Goal: Task Accomplishment & Management: Manage account settings

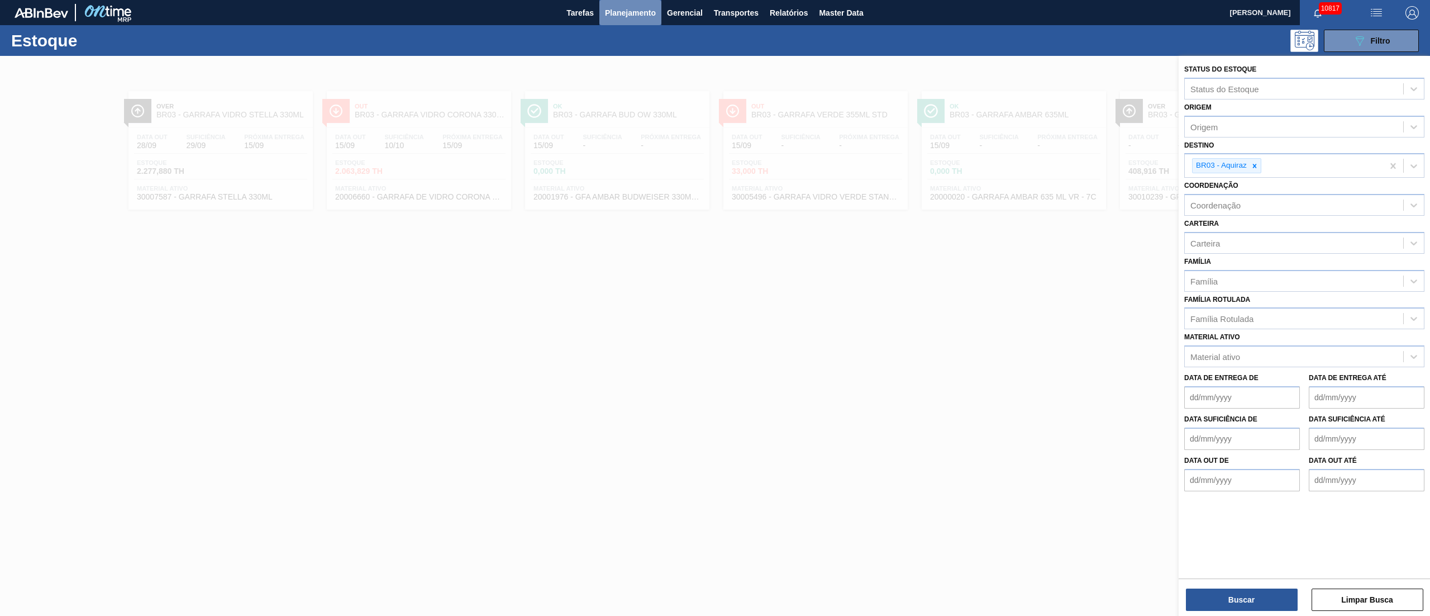
click at [628, 13] on span "Planejamento" at bounding box center [630, 12] width 51 height 13
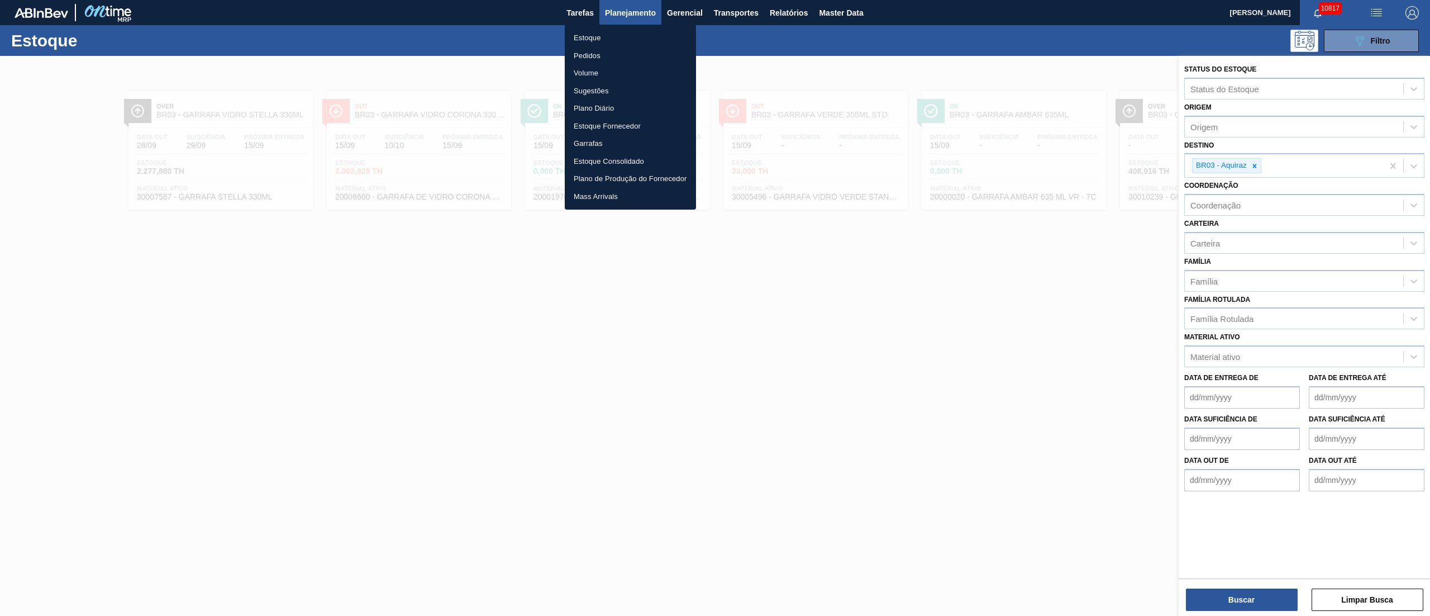
click at [593, 37] on li "Estoque" at bounding box center [630, 38] width 131 height 18
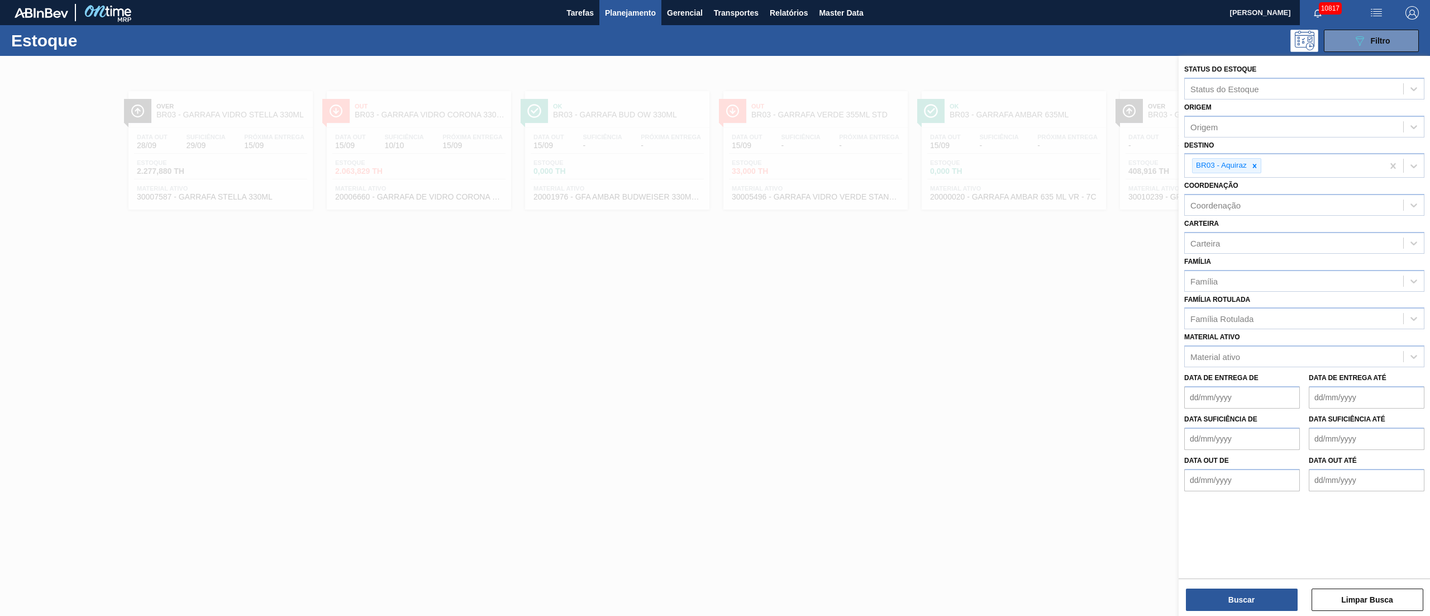
click at [629, 17] on span "Planejamento" at bounding box center [630, 12] width 51 height 13
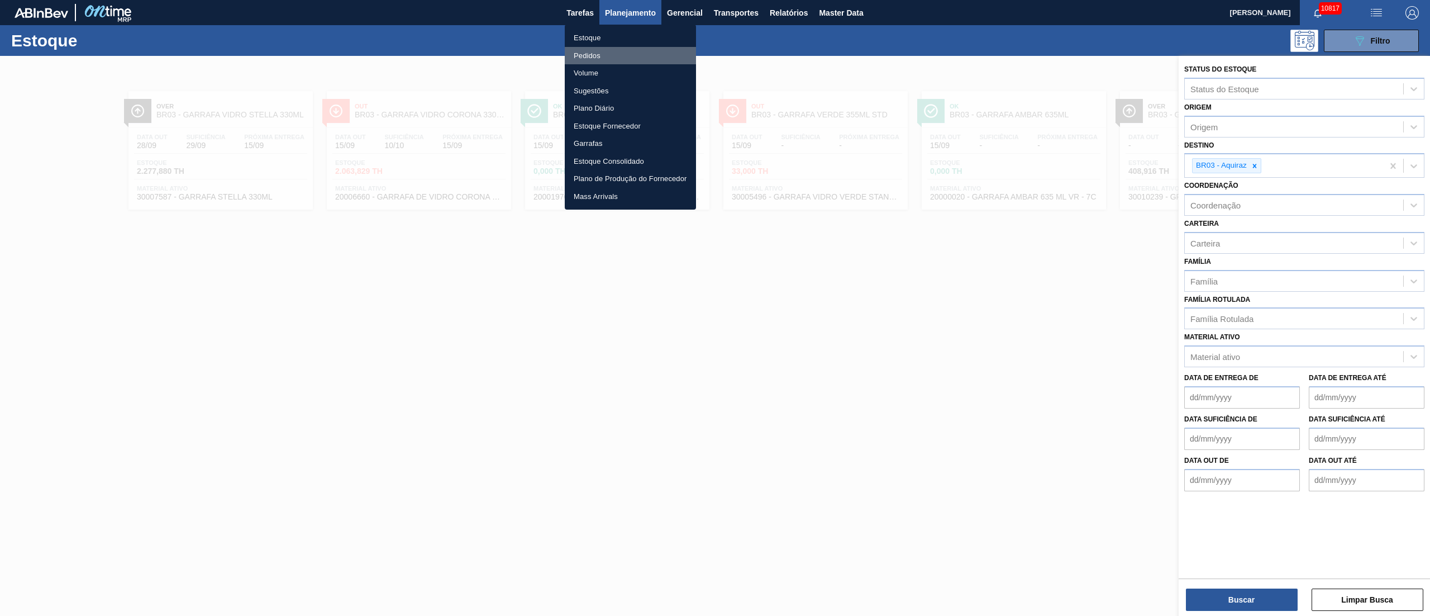
click at [597, 51] on li "Pedidos" at bounding box center [630, 56] width 131 height 18
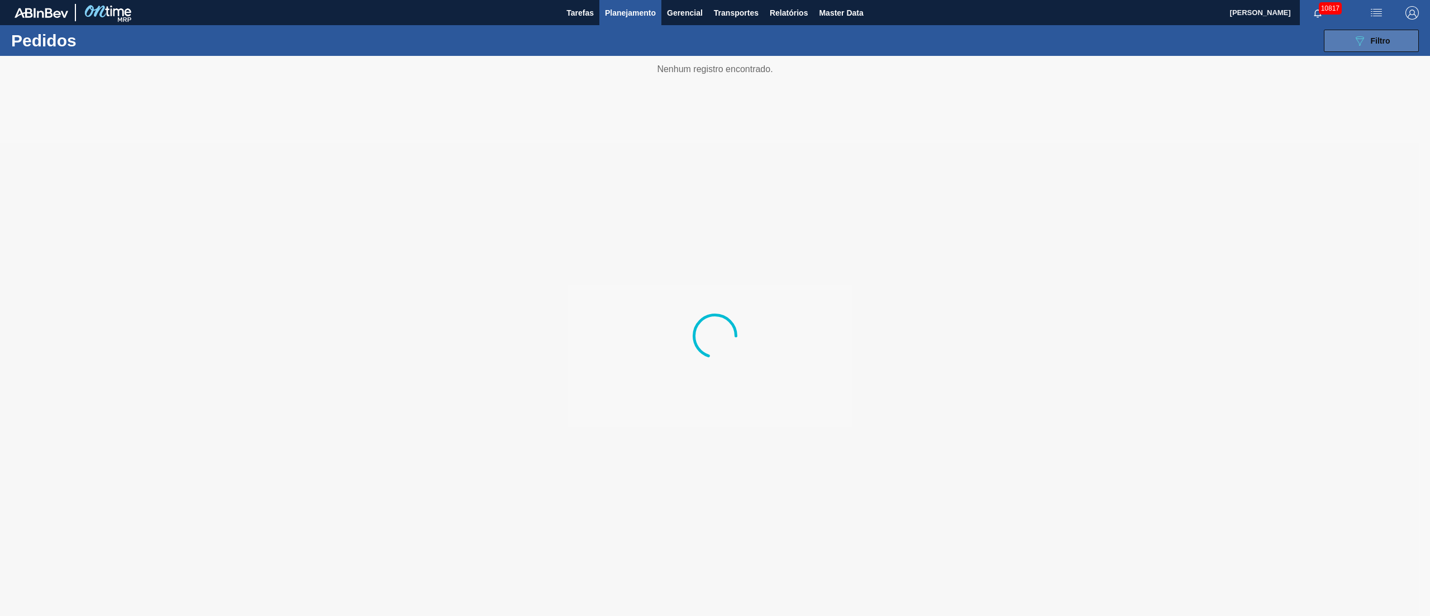
click at [1373, 46] on button "089F7B8B-B2A5-4AFE-B5C0-19BA573D28AC Filtro" at bounding box center [1371, 41] width 95 height 22
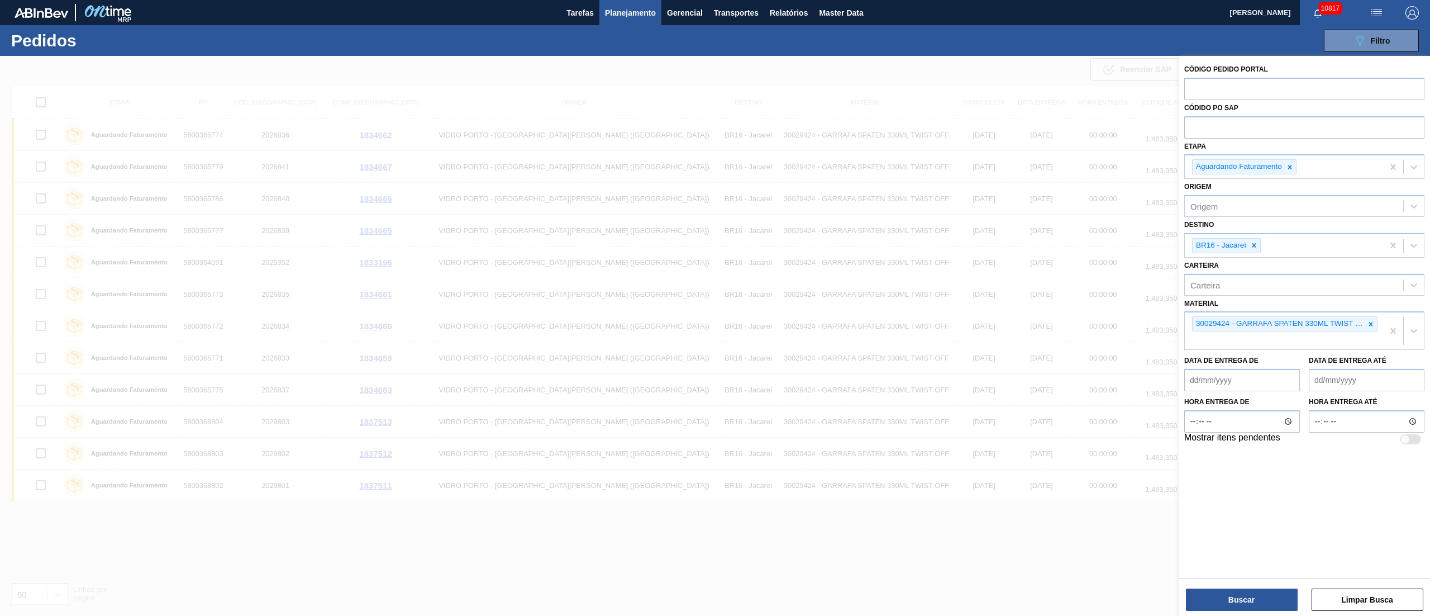
click at [1256, 246] on icon at bounding box center [1254, 245] width 8 height 8
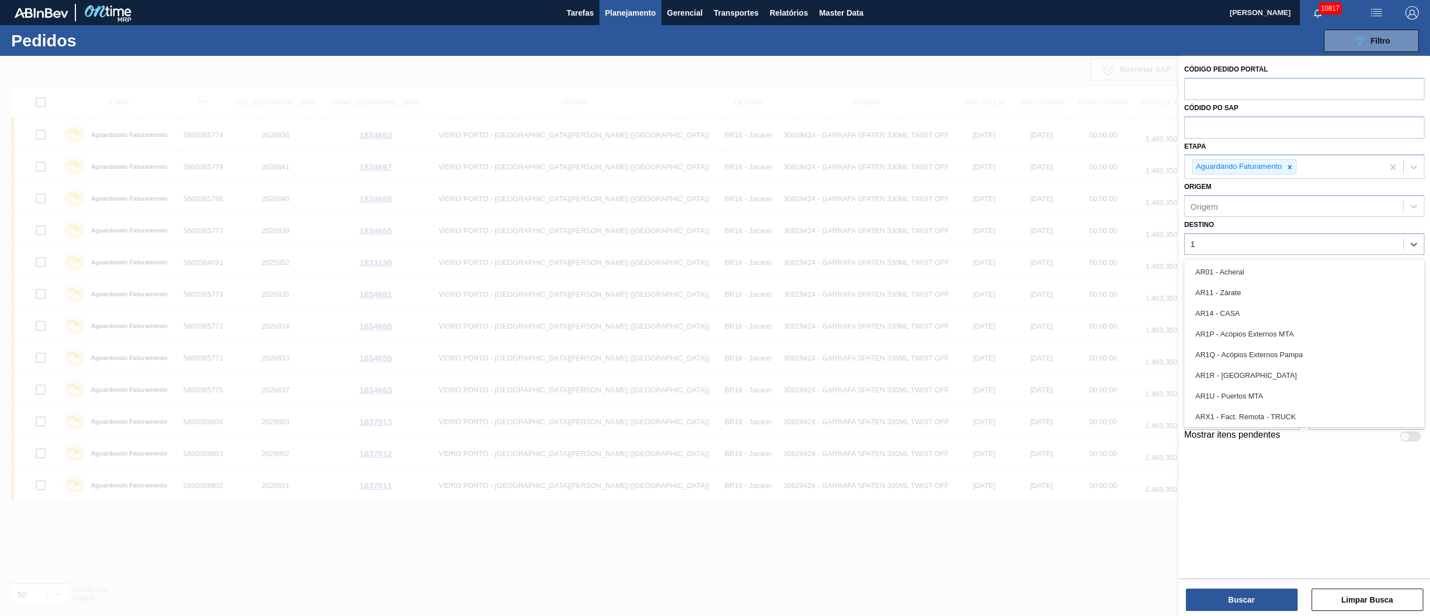
type input "19"
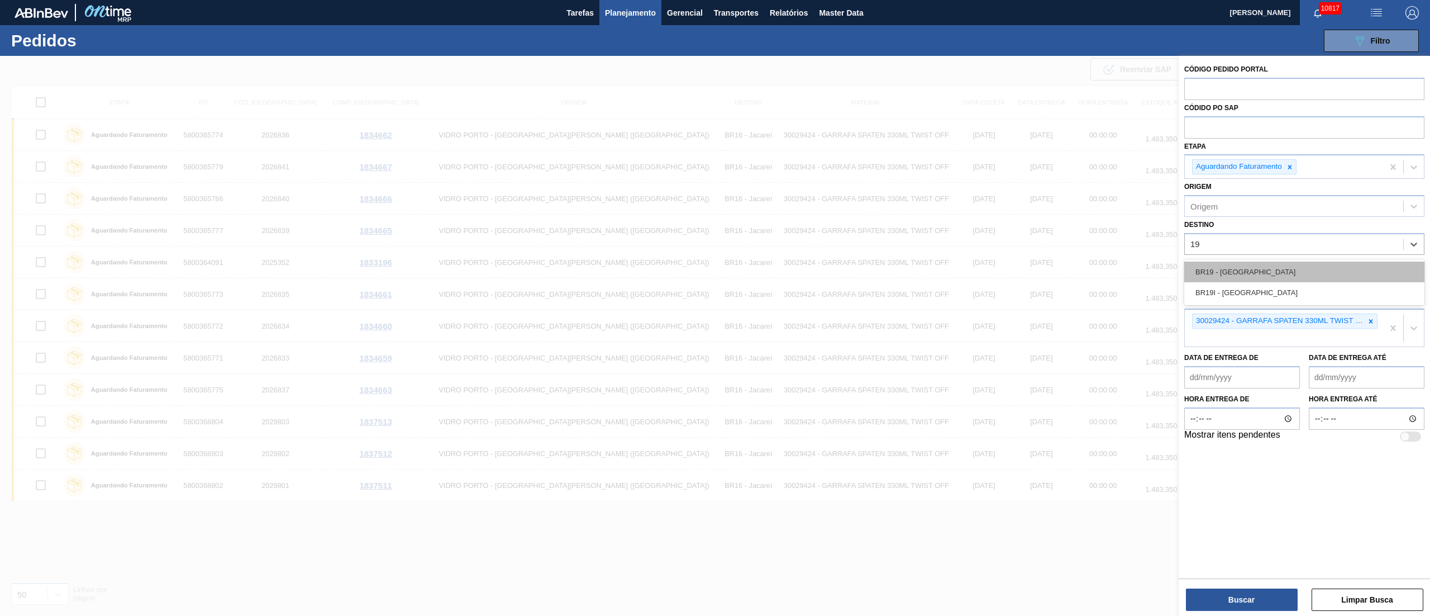
drag, startPoint x: 1235, startPoint y: 261, endPoint x: 1264, endPoint y: 285, distance: 37.7
click at [1235, 263] on div "BR19 - [GEOGRAPHIC_DATA]" at bounding box center [1304, 271] width 240 height 21
click at [1373, 326] on icon at bounding box center [1371, 324] width 8 height 8
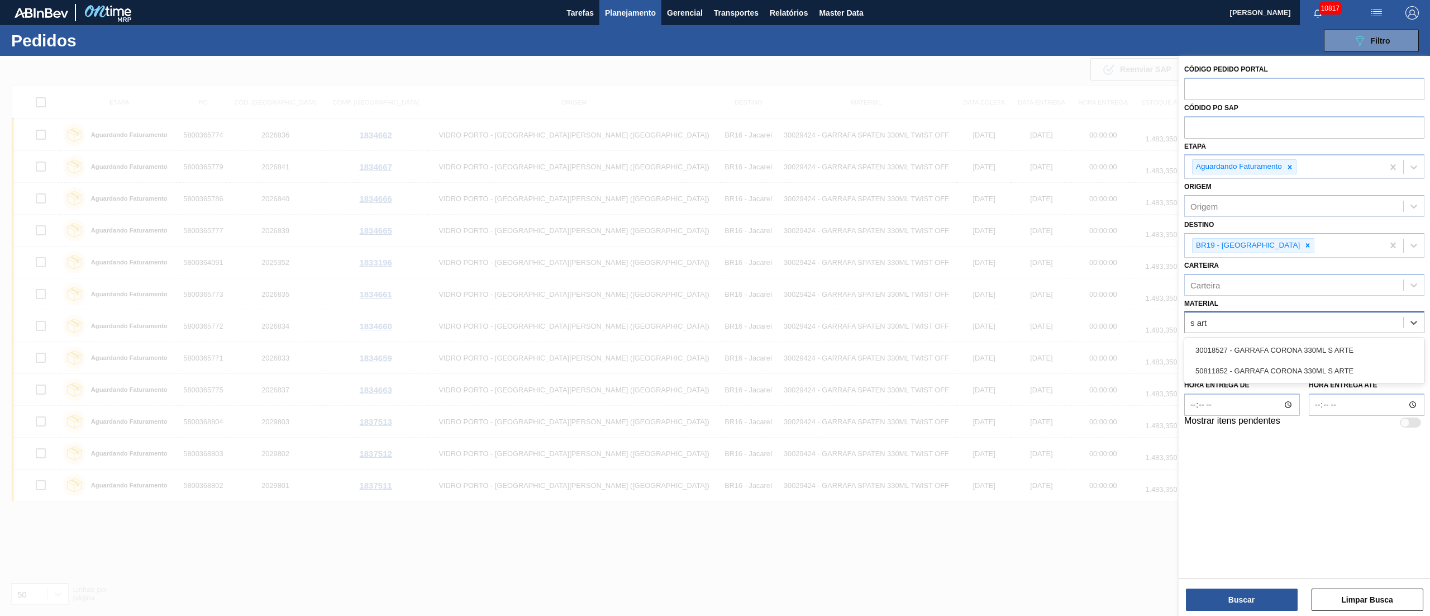
type input "s arte"
click at [1236, 346] on div "30018527 - GARRAFA CORONA 330ML S ARTE" at bounding box center [1304, 350] width 240 height 21
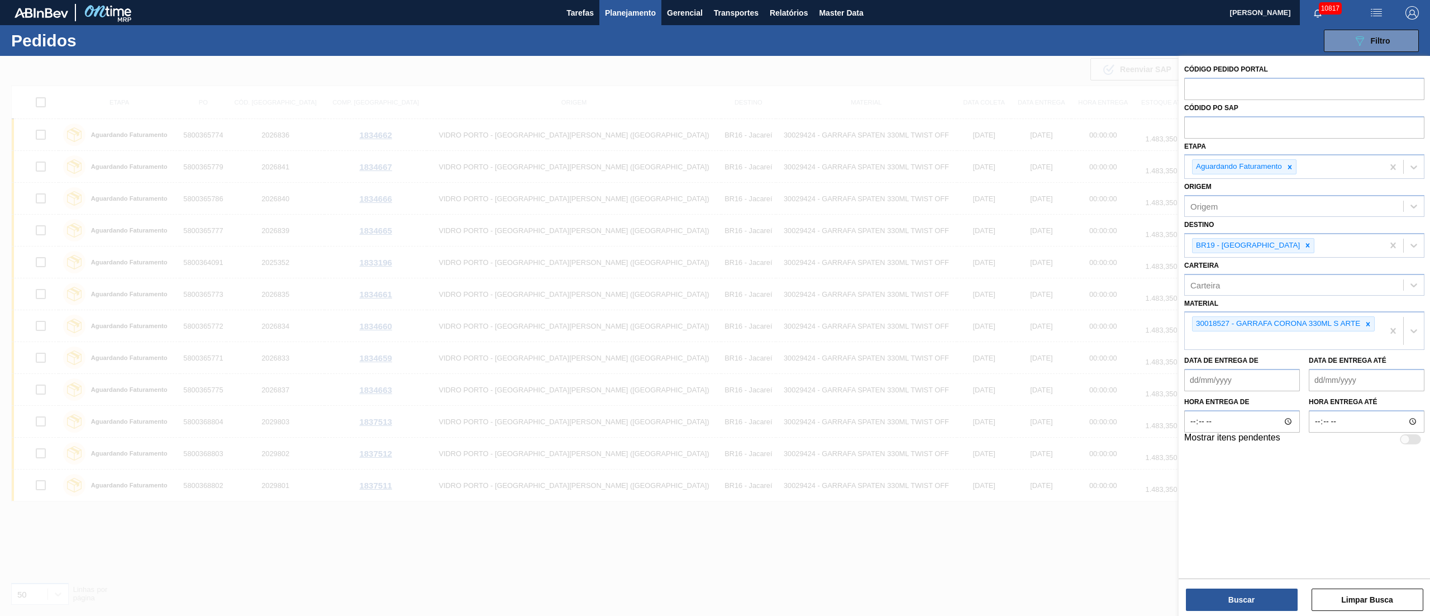
click at [1239, 587] on div "Buscar Limpar Busca" at bounding box center [1304, 593] width 251 height 31
click at [1250, 594] on button "Buscar" at bounding box center [1242, 599] width 112 height 22
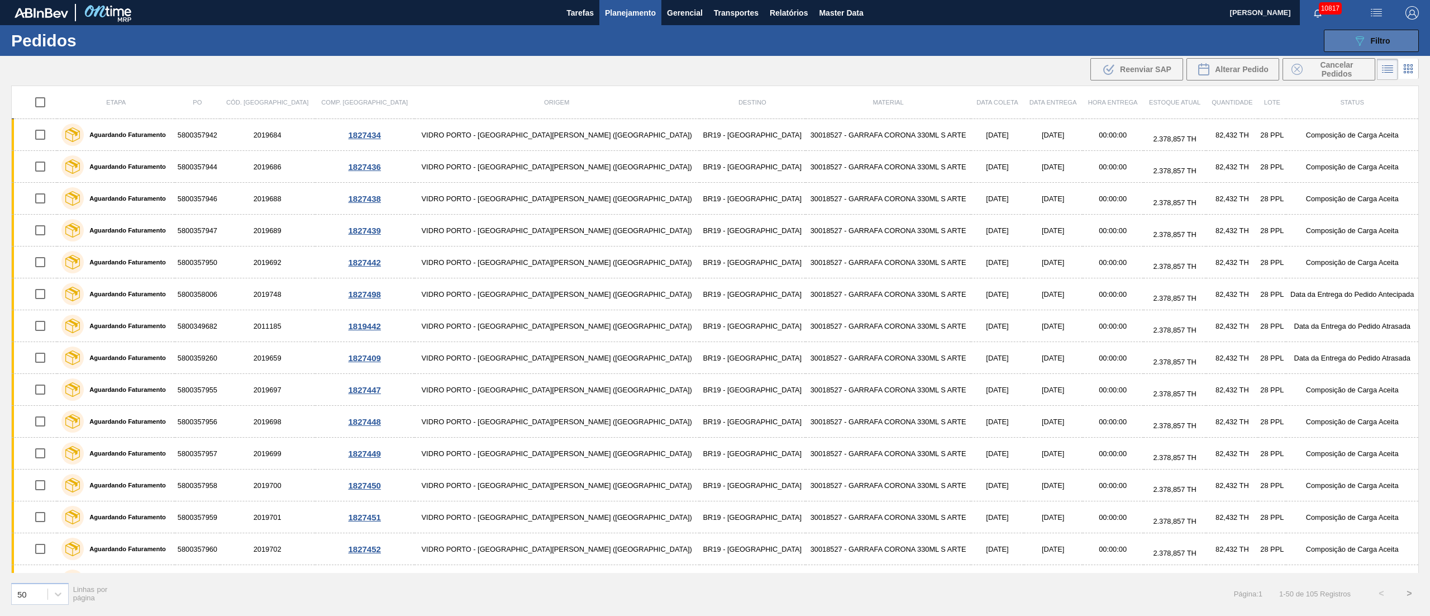
click at [1388, 40] on span "Filtro" at bounding box center [1381, 40] width 20 height 9
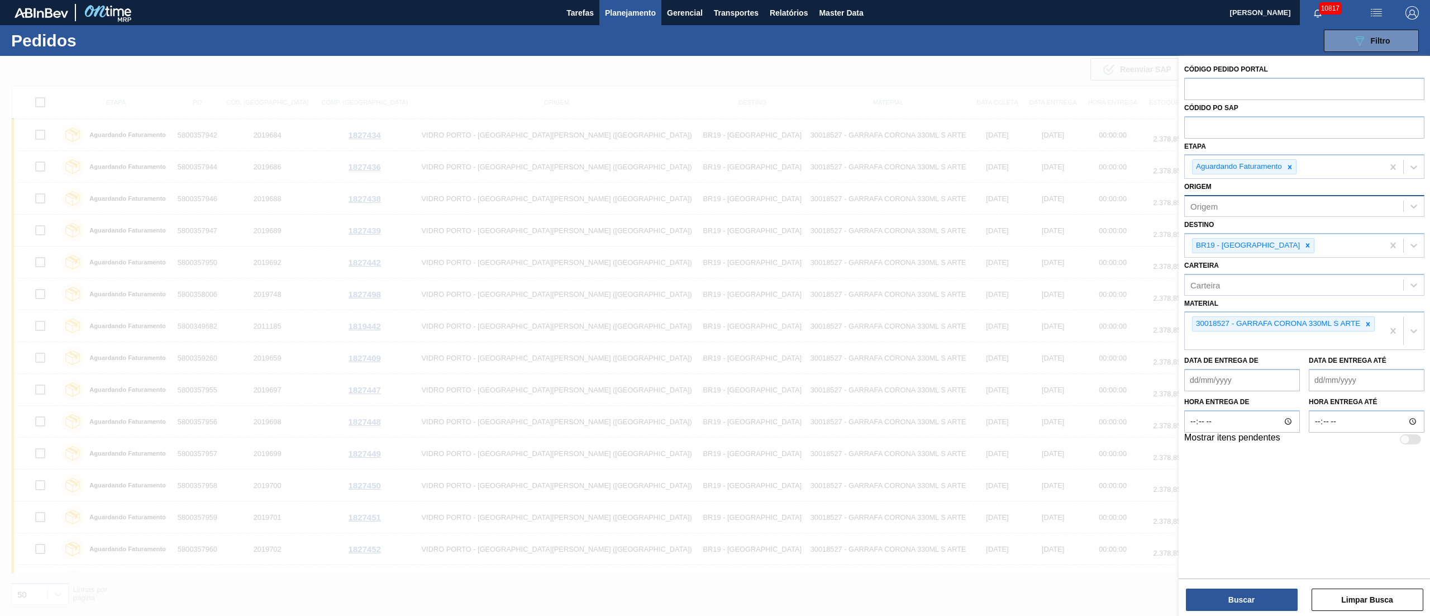
click at [1236, 203] on div "Origem" at bounding box center [1294, 206] width 218 height 16
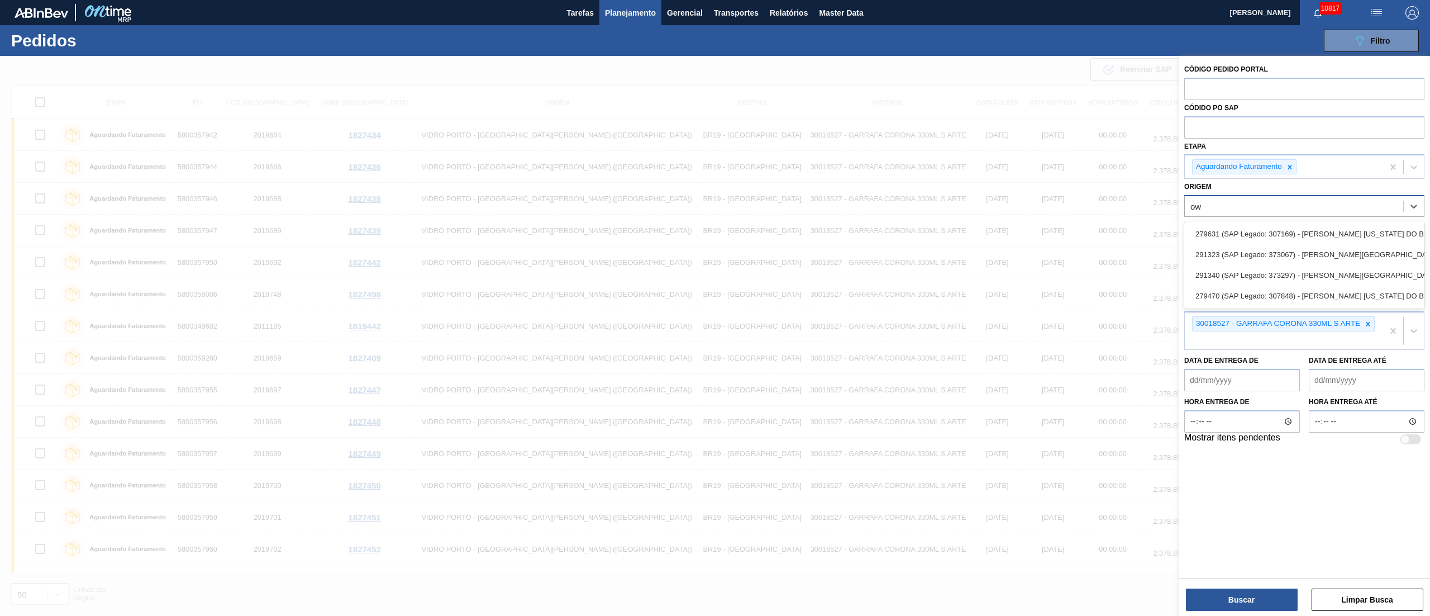
type input "owe"
click at [1244, 236] on div "279631 (SAP Legado: 307169) - [PERSON_NAME] [US_STATE] DO BRASIL INDUSTRIA" at bounding box center [1304, 233] width 240 height 21
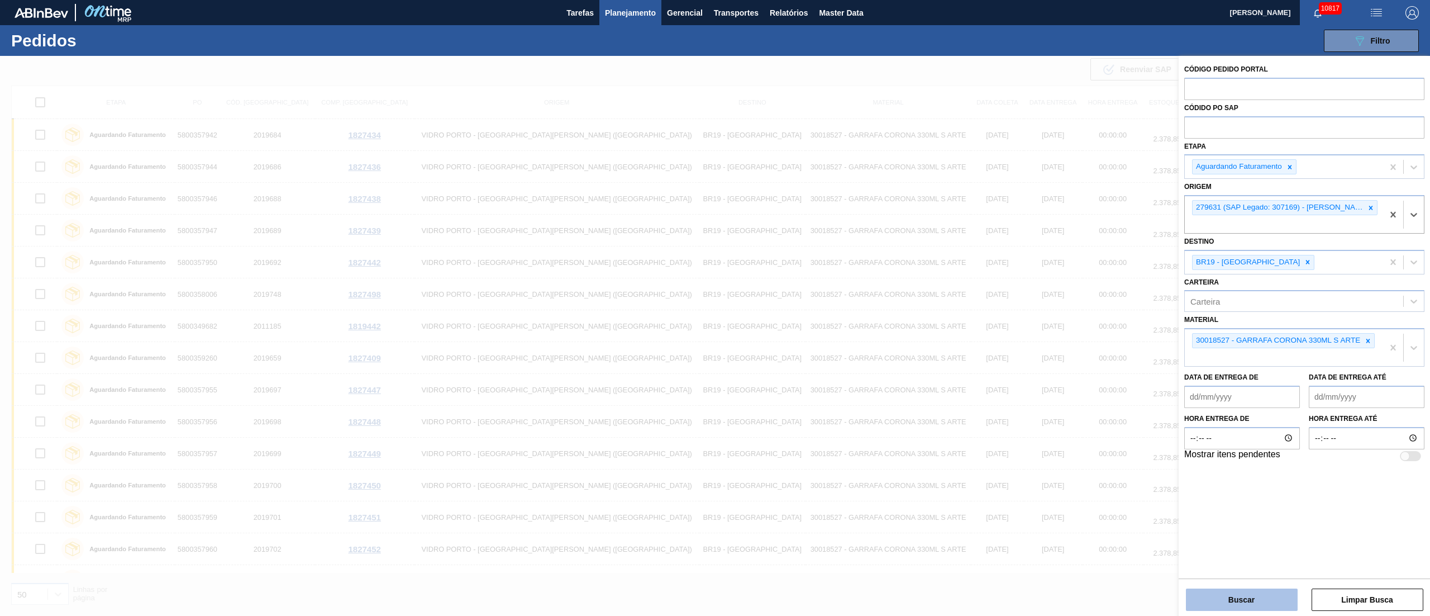
click at [1261, 594] on button "Buscar" at bounding box center [1242, 599] width 112 height 22
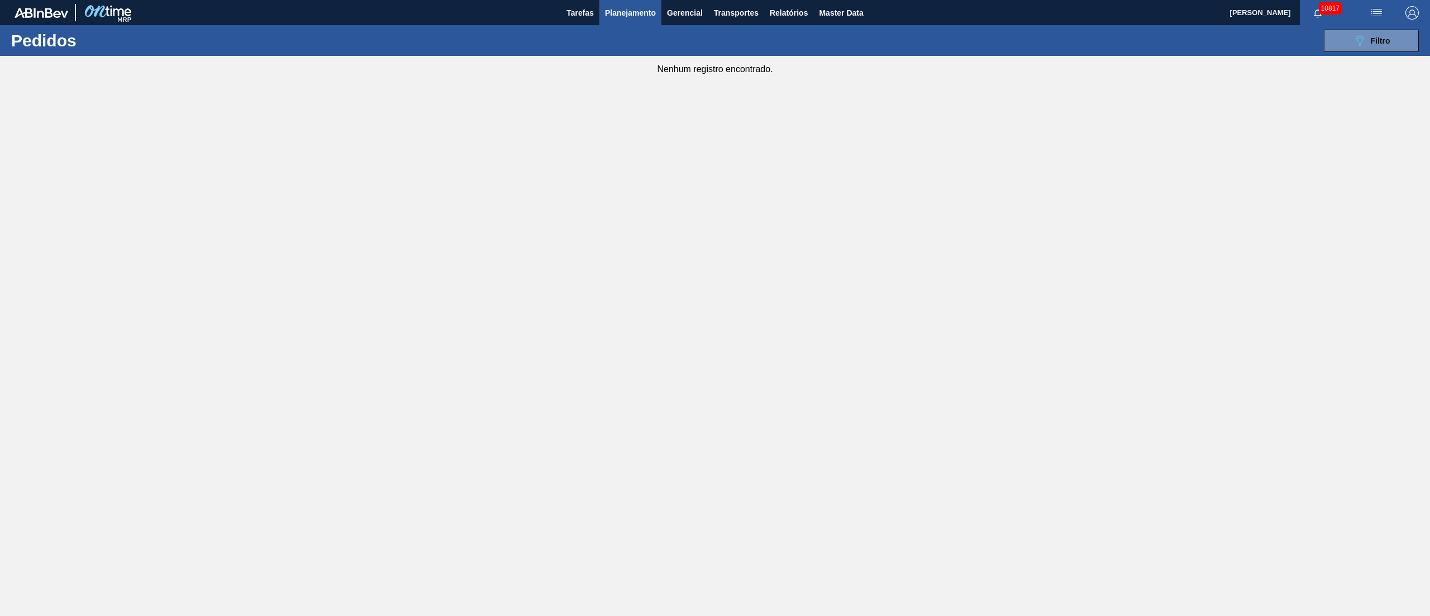
click at [1369, 60] on div "Nenhum registro encontrado." at bounding box center [715, 65] width 1430 height 18
click at [1370, 51] on button "089F7B8B-B2A5-4AFE-B5C0-19BA573D28AC Filtro" at bounding box center [1371, 41] width 95 height 22
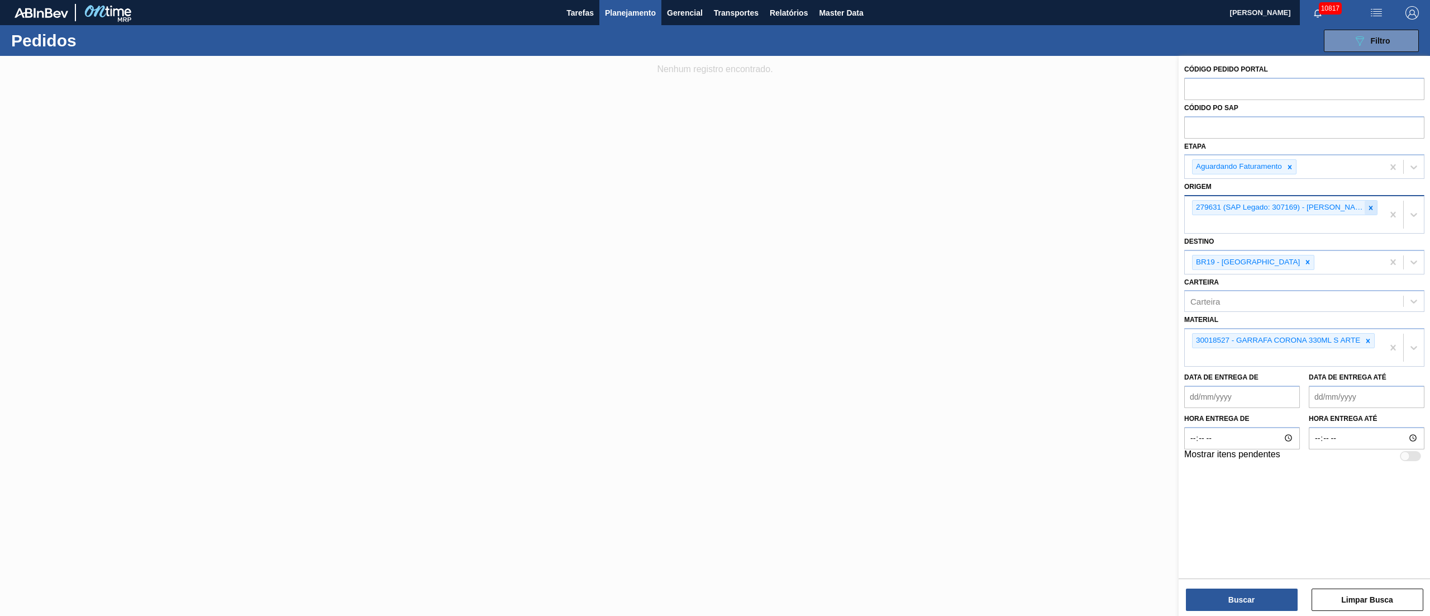
click at [1372, 207] on icon at bounding box center [1371, 208] width 8 height 8
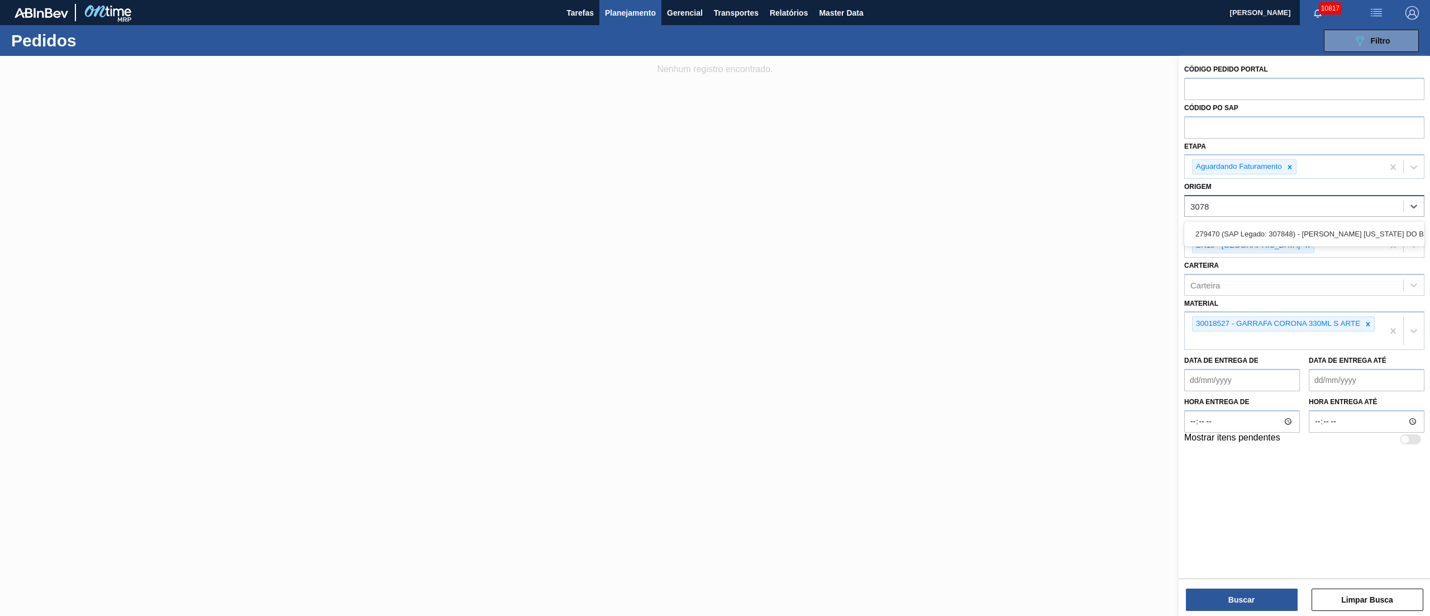
type input "30784"
click at [1345, 227] on div "279470 (SAP Legado: 307848) - [PERSON_NAME] [US_STATE] DO BRASIL INDUSTRIA" at bounding box center [1304, 233] width 240 height 21
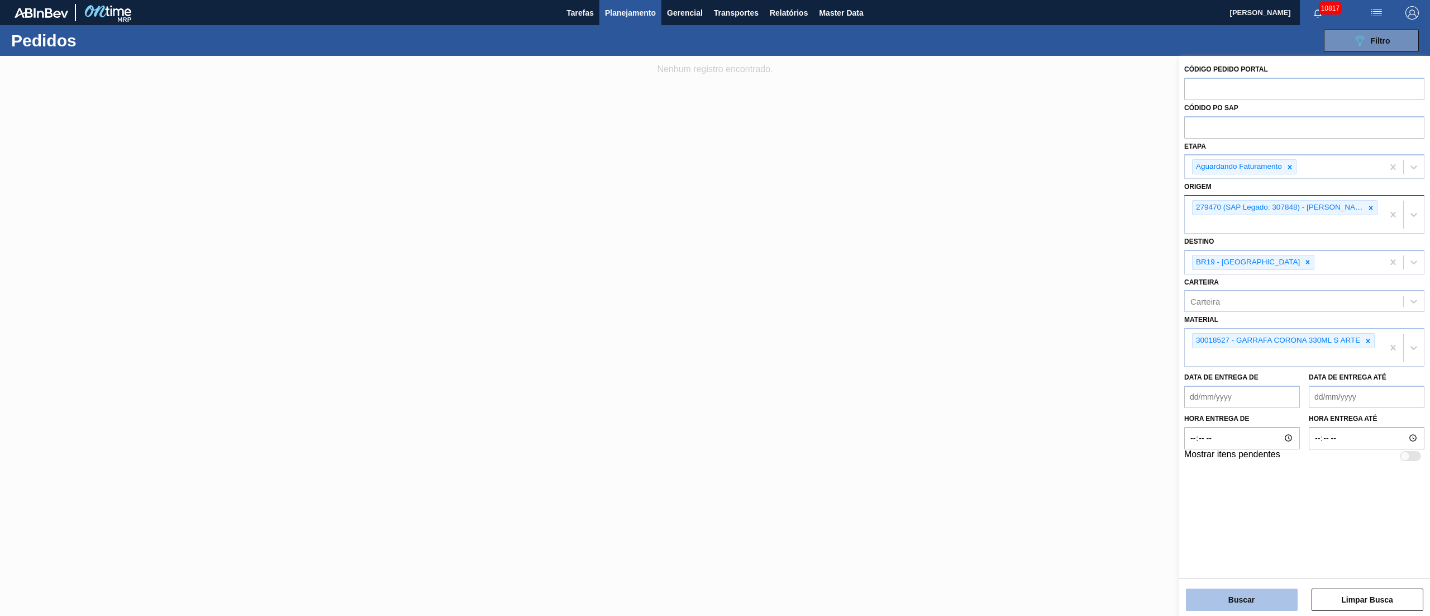
click at [1221, 599] on button "Buscar" at bounding box center [1242, 599] width 112 height 22
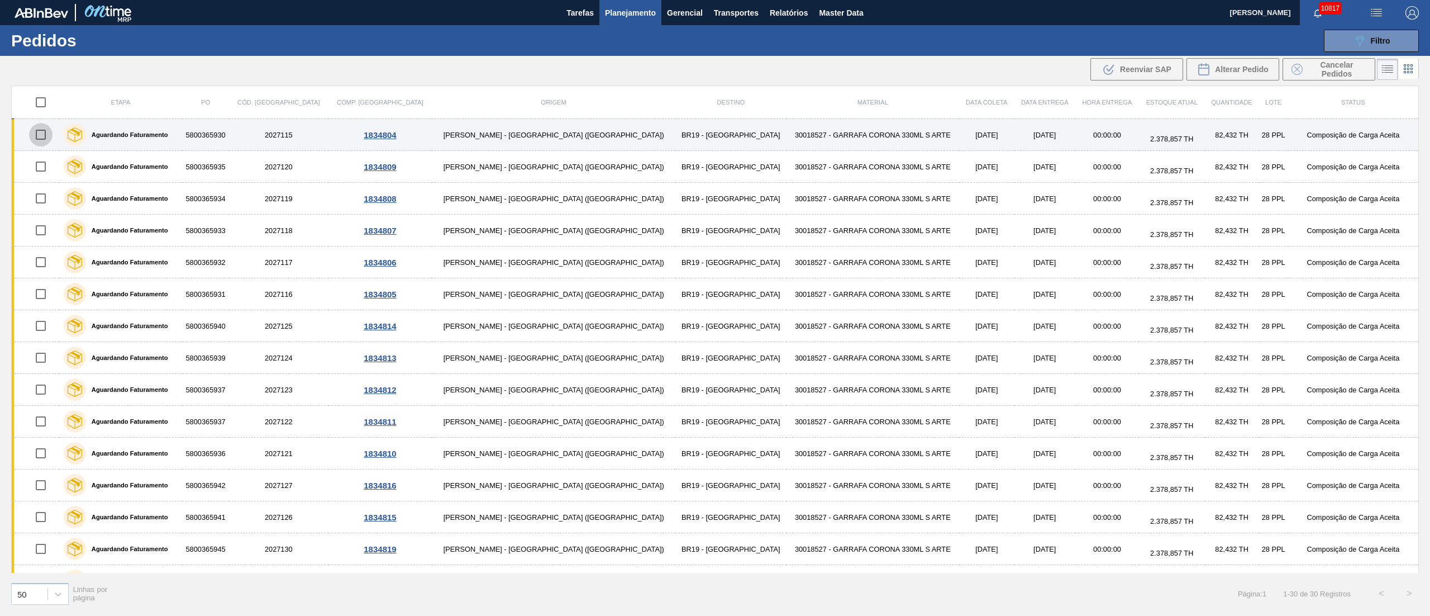
click at [48, 137] on input "checkbox" at bounding box center [40, 134] width 23 height 23
click at [41, 135] on input "checkbox" at bounding box center [40, 134] width 23 height 23
checkbox input "false"
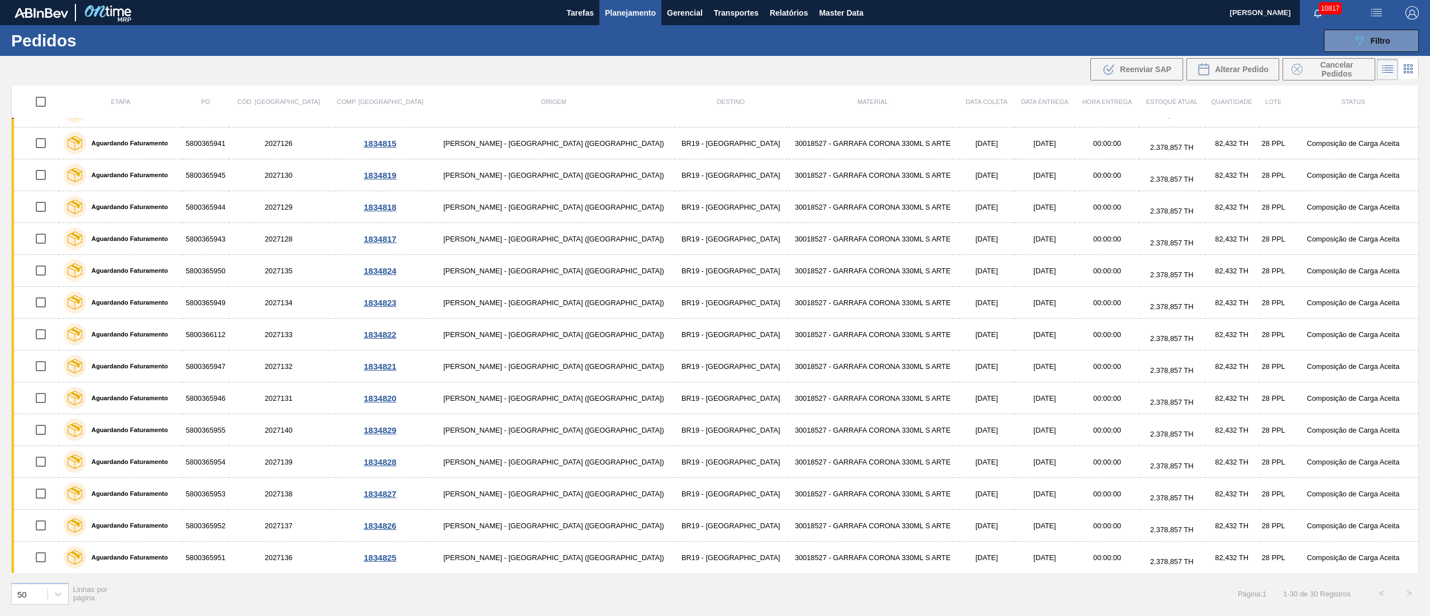
scroll to position [507, 0]
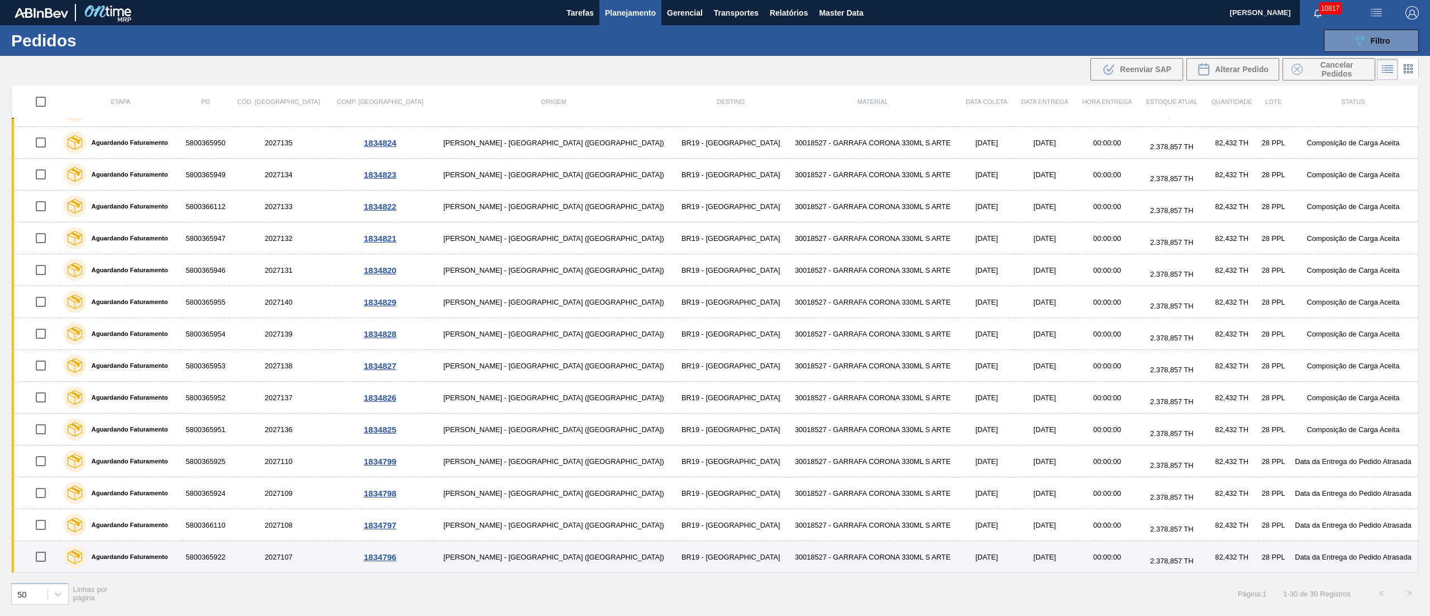
click at [45, 558] on input "checkbox" at bounding box center [40, 556] width 23 height 23
checkbox input "true"
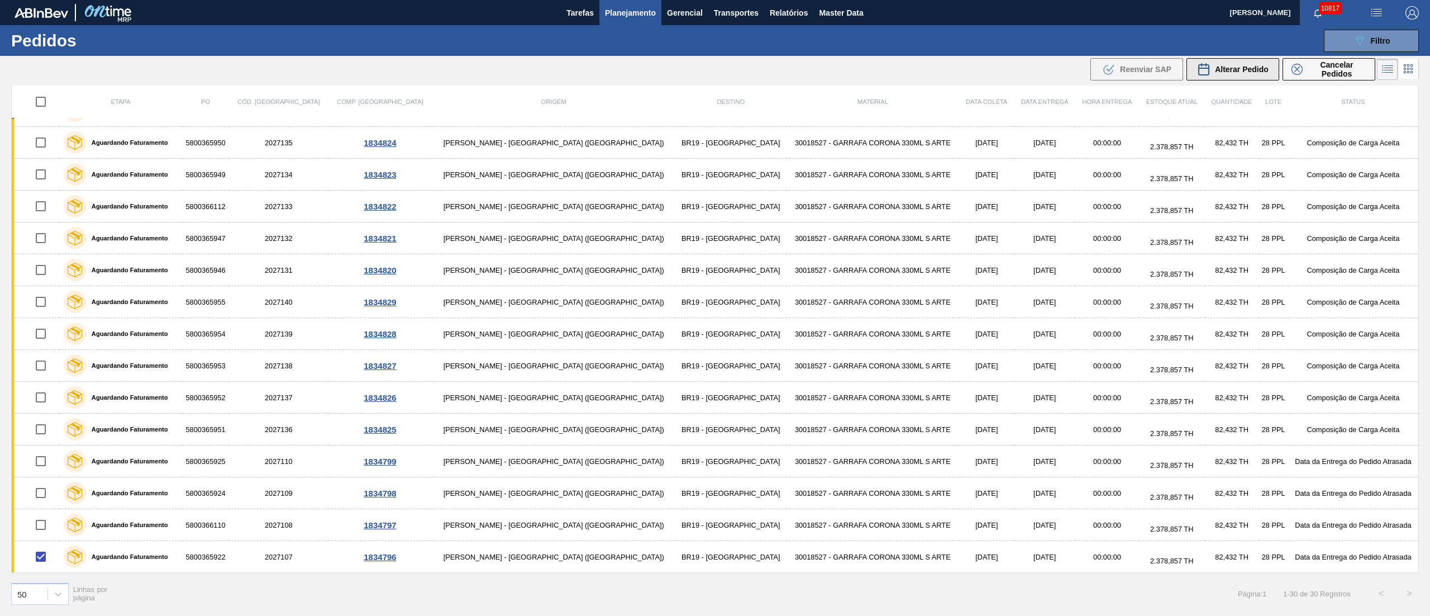
click at [1251, 69] on span "Alterar Pedido" at bounding box center [1242, 69] width 54 height 9
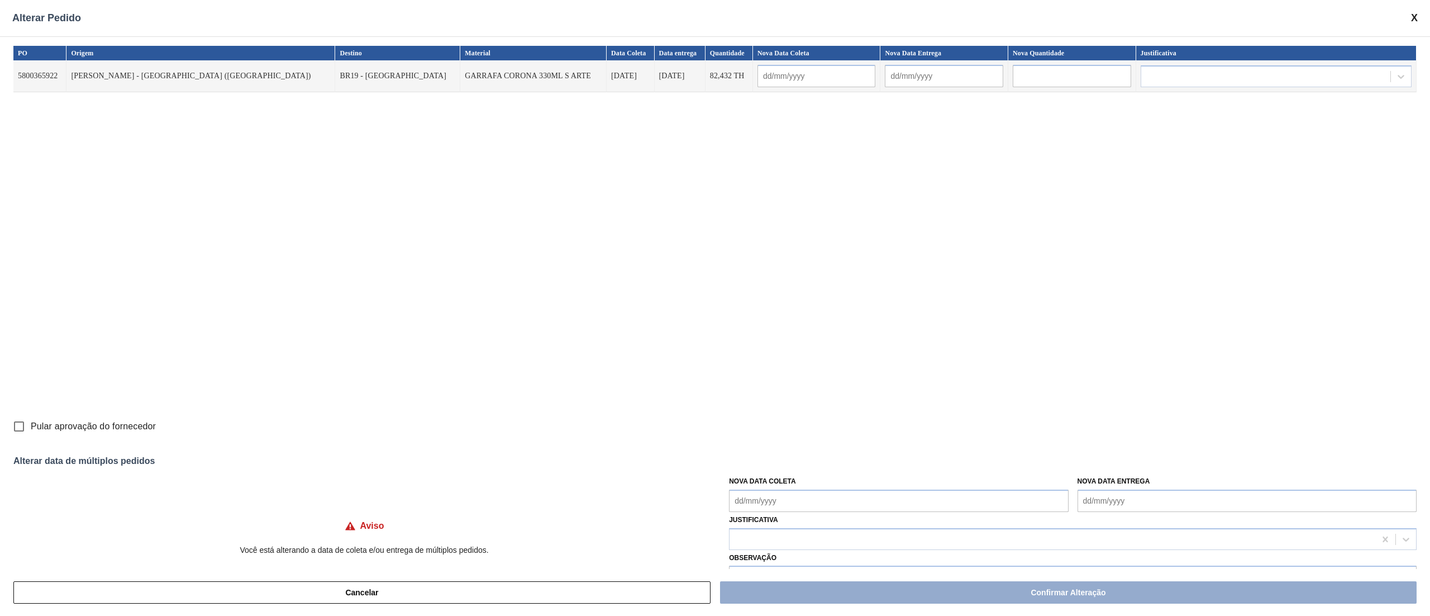
drag, startPoint x: 763, startPoint y: 501, endPoint x: 770, endPoint y: 493, distance: 10.3
click at [762, 501] on Coleta "Nova Data Coleta" at bounding box center [898, 500] width 339 height 22
drag, startPoint x: 798, startPoint y: 431, endPoint x: 771, endPoint y: 431, distance: 26.8
click at [798, 431] on div "17" at bounding box center [796, 431] width 15 height 15
type input "[DATE]"
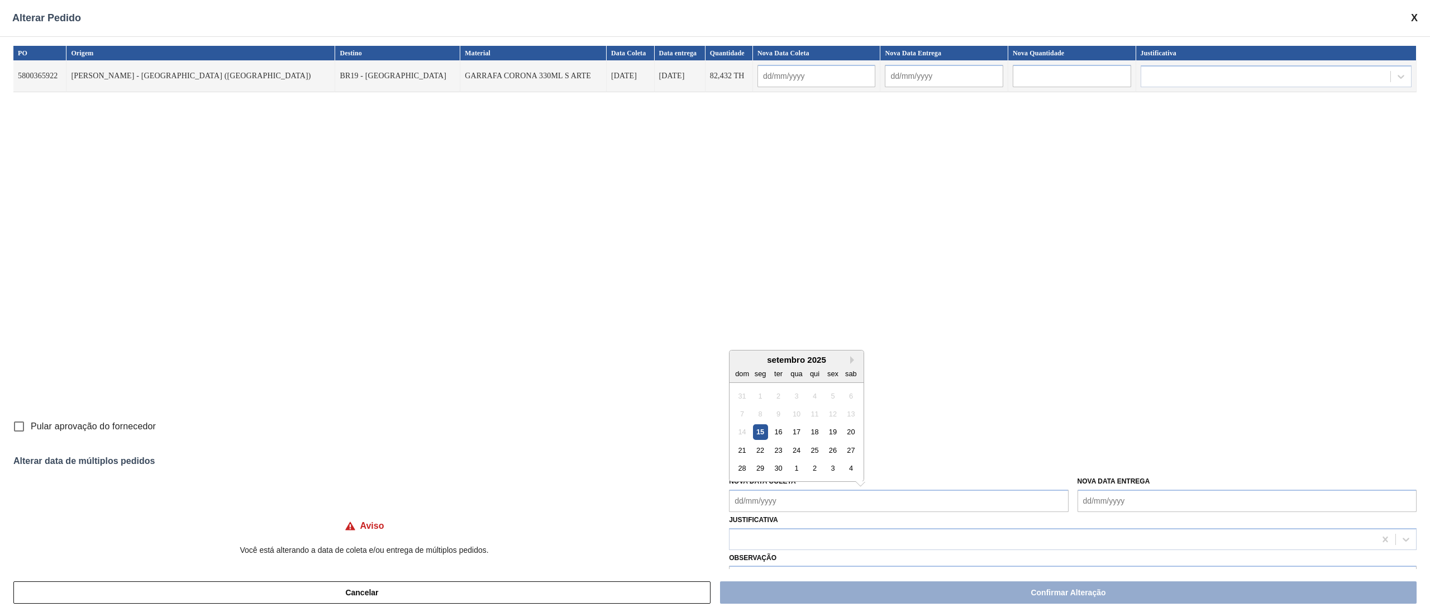
type input "[DATE]"
type Coleta "[DATE]"
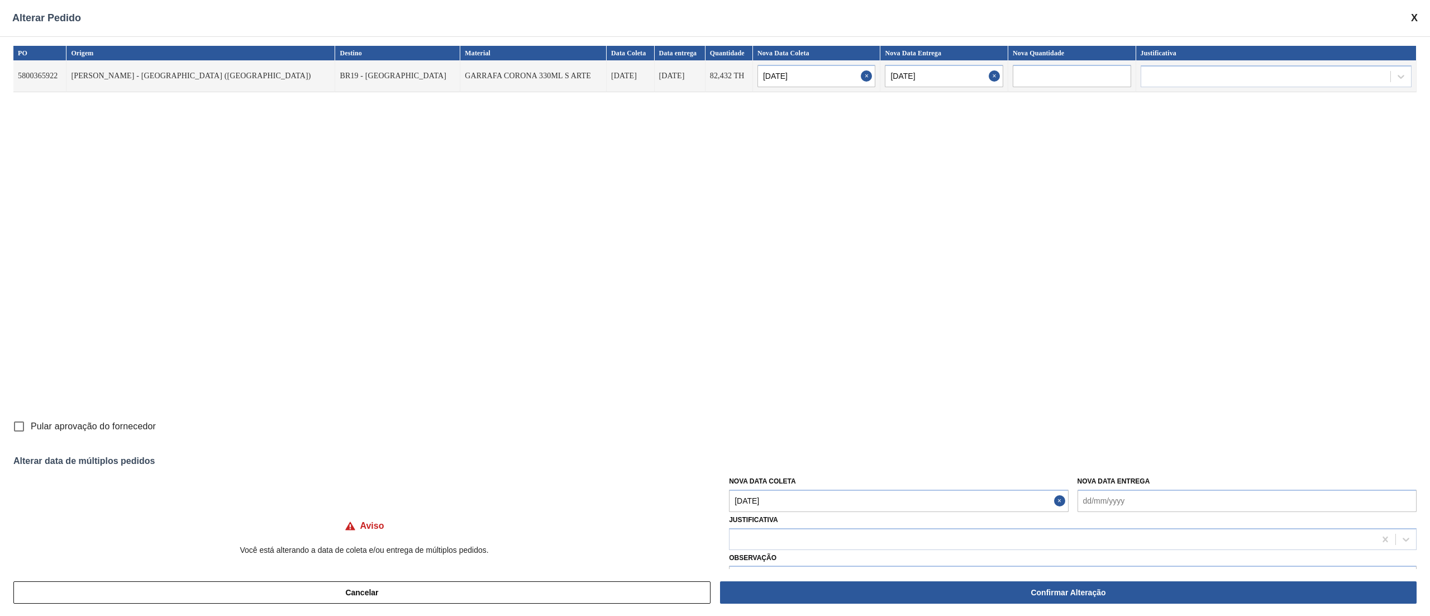
click at [16, 424] on input "Pular aprovação do fornecedor" at bounding box center [18, 426] width 23 height 23
checkbox input "true"
click at [846, 534] on div at bounding box center [1053, 539] width 646 height 16
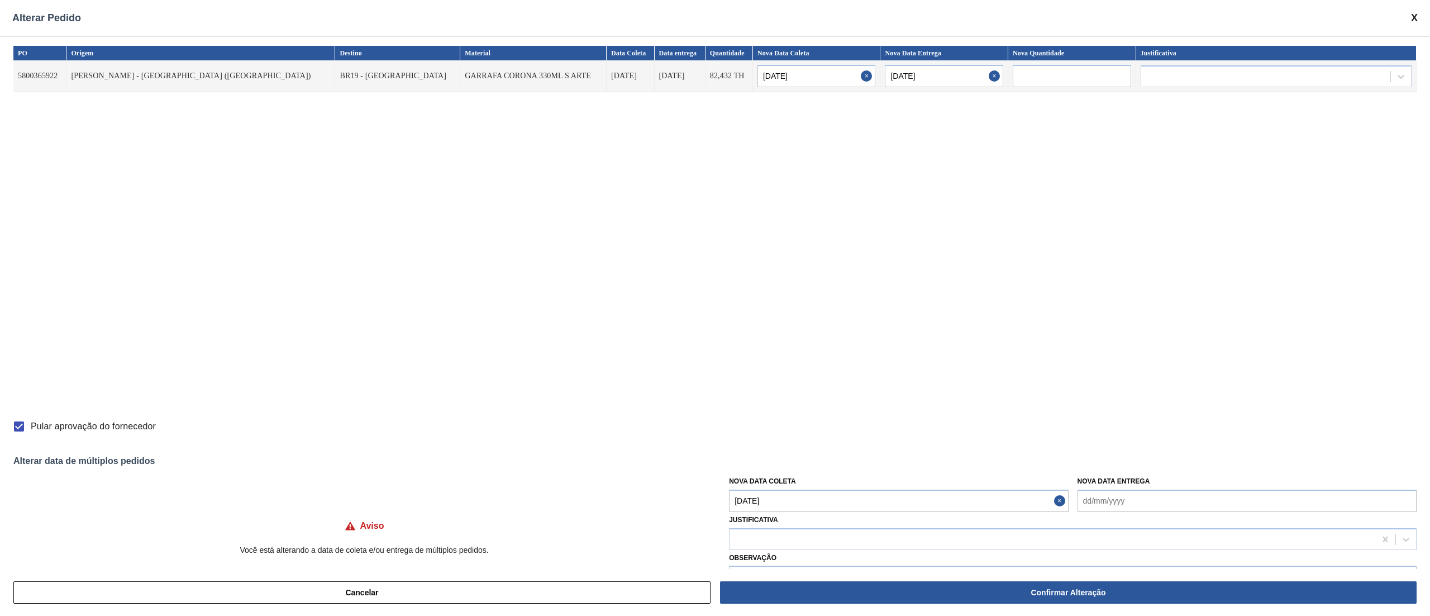
click at [812, 553] on label "Observação" at bounding box center [1073, 558] width 688 height 16
click at [777, 535] on div at bounding box center [1053, 539] width 646 height 16
type input "ou"
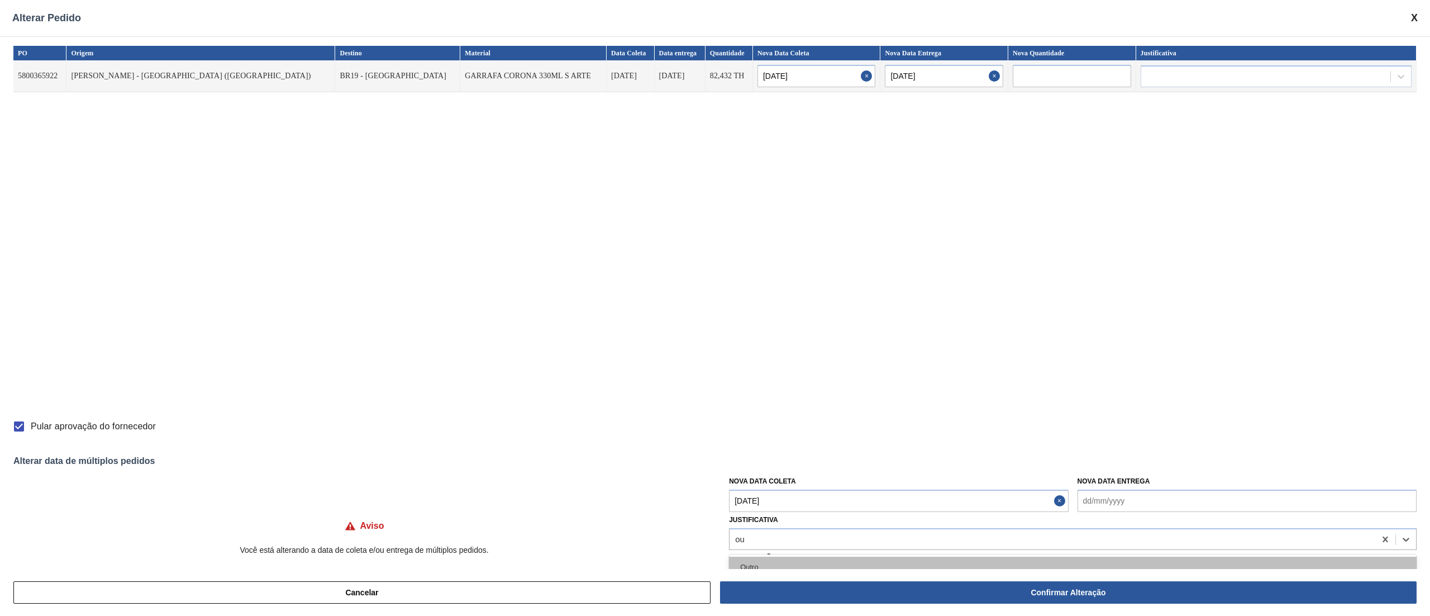
click at [760, 565] on div "Outro" at bounding box center [1073, 566] width 688 height 21
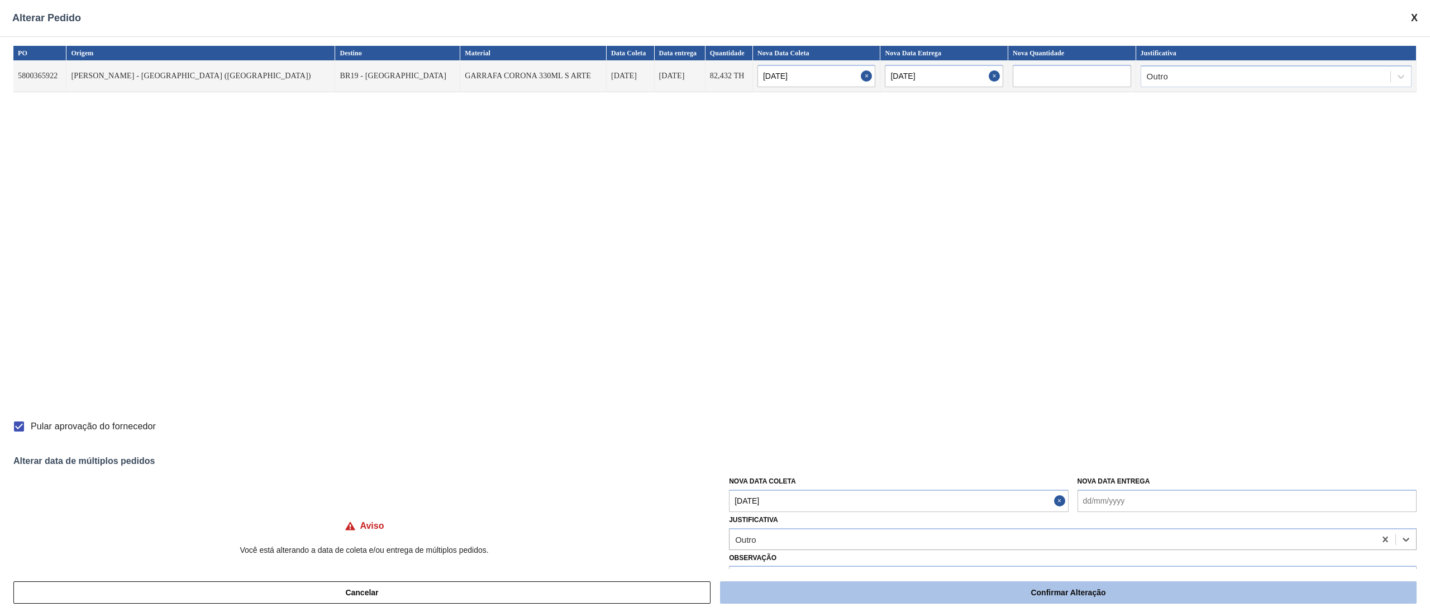
click at [970, 596] on button "Confirmar Alteração" at bounding box center [1068, 592] width 697 height 22
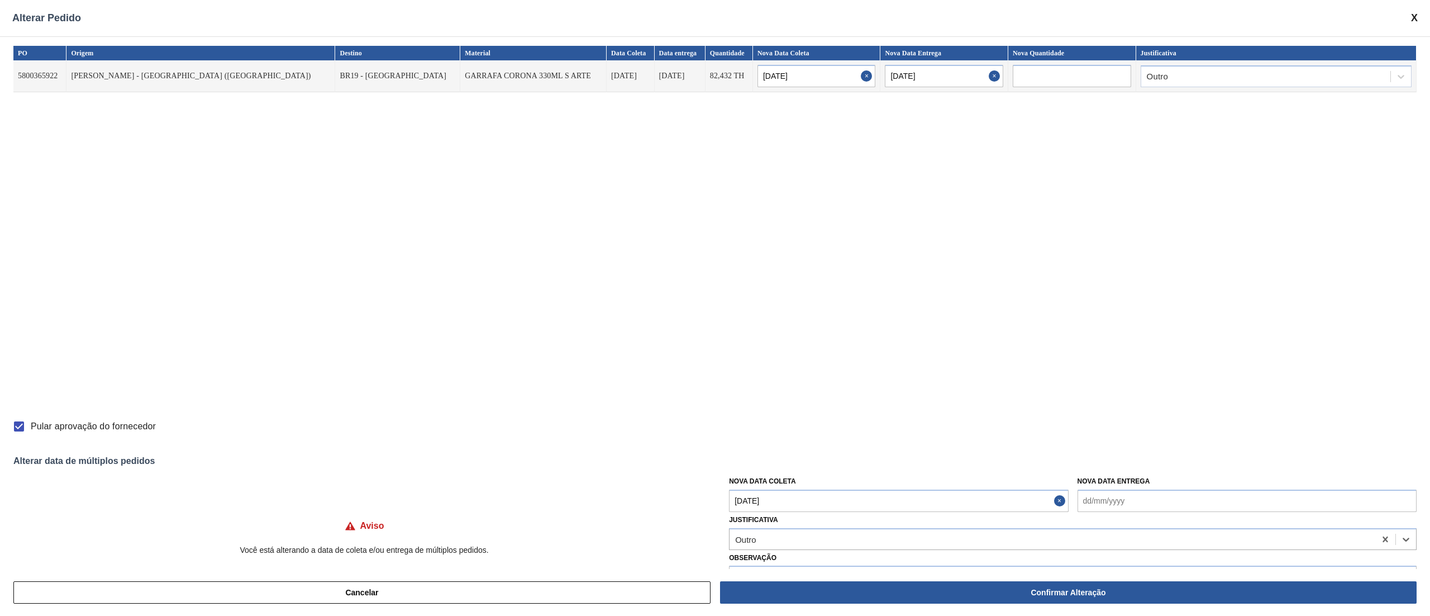
checkbox input "false"
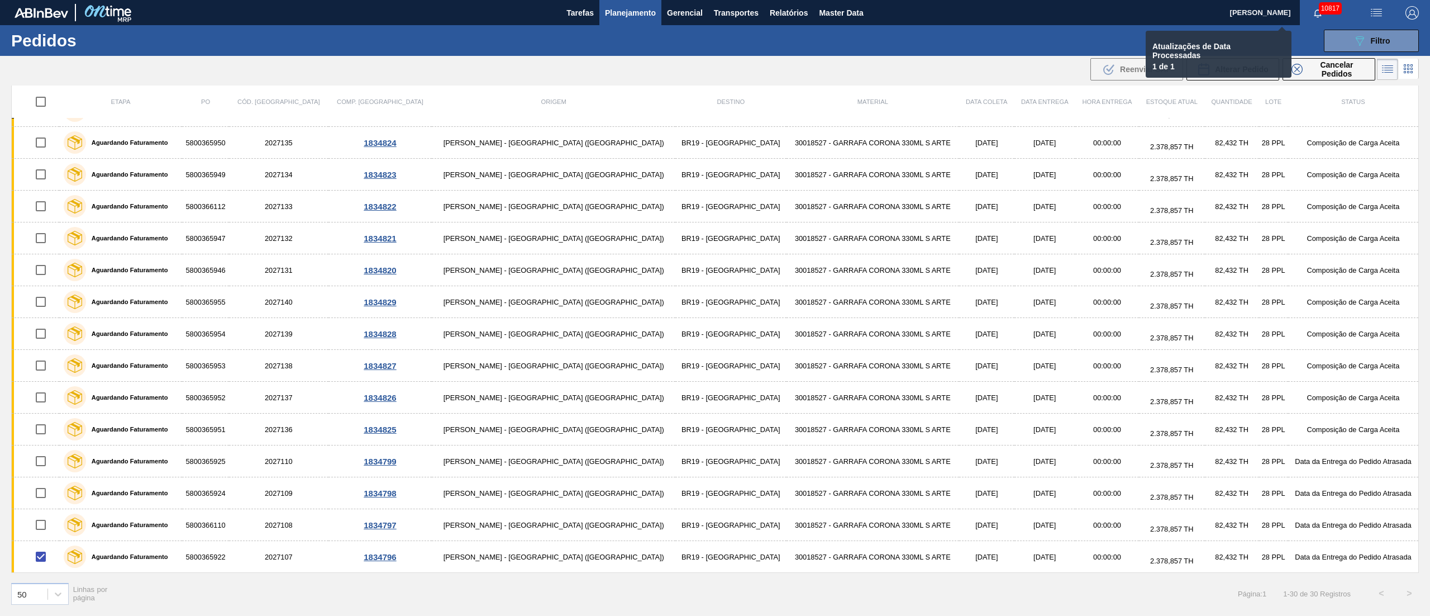
checkbox input "false"
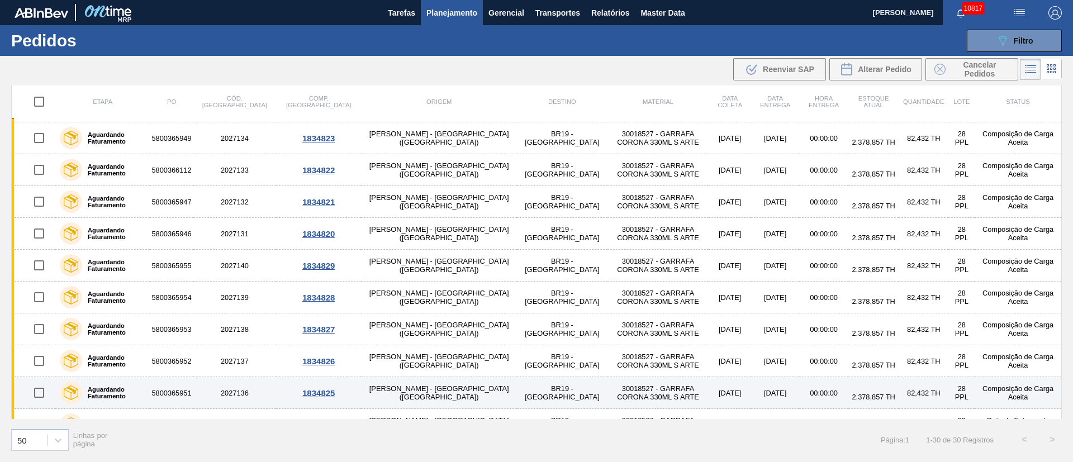
scroll to position [655, 0]
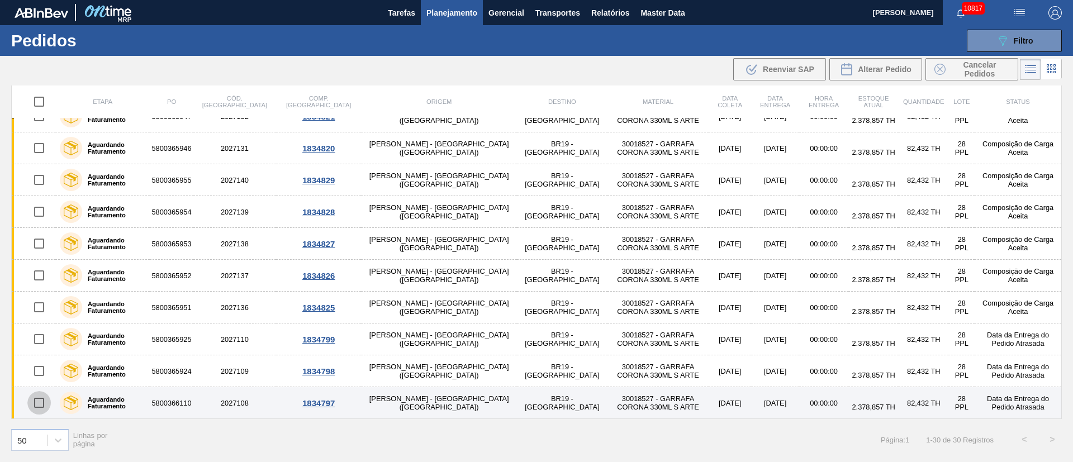
click at [45, 404] on input "checkbox" at bounding box center [38, 402] width 23 height 23
checkbox input "true"
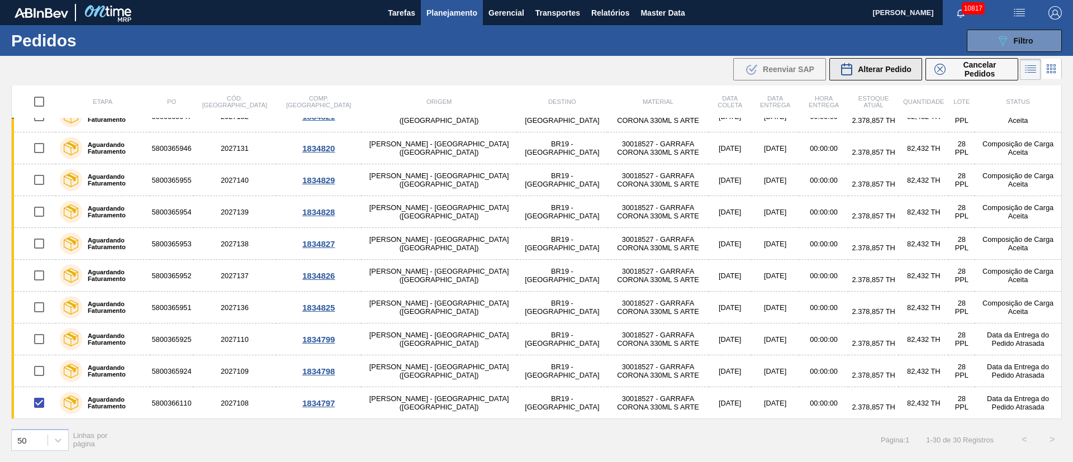
click at [902, 73] on span "Alterar Pedido" at bounding box center [885, 69] width 54 height 9
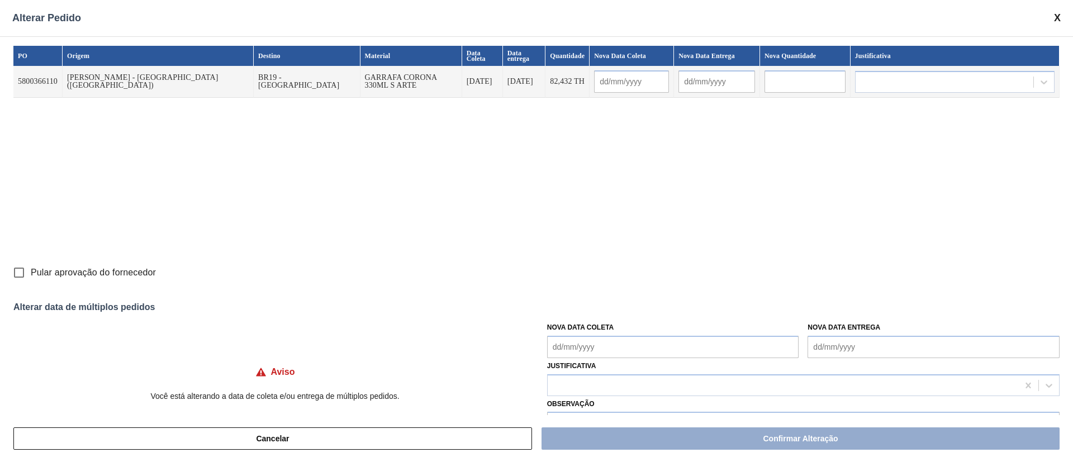
click at [611, 346] on Coleta "Nova Data Coleta" at bounding box center [673, 347] width 252 height 22
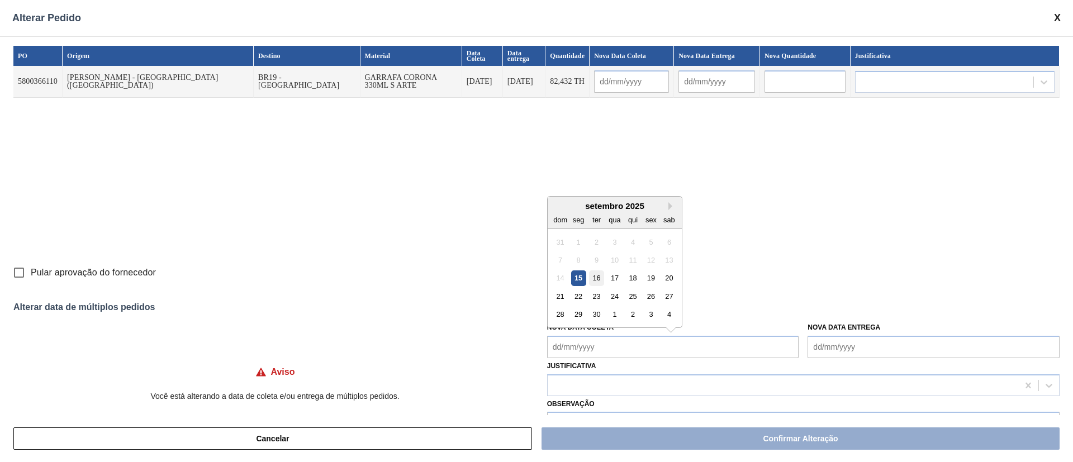
click at [594, 280] on div "16" at bounding box center [596, 277] width 15 height 15
type Coleta "[DATE]"
type input "[DATE]"
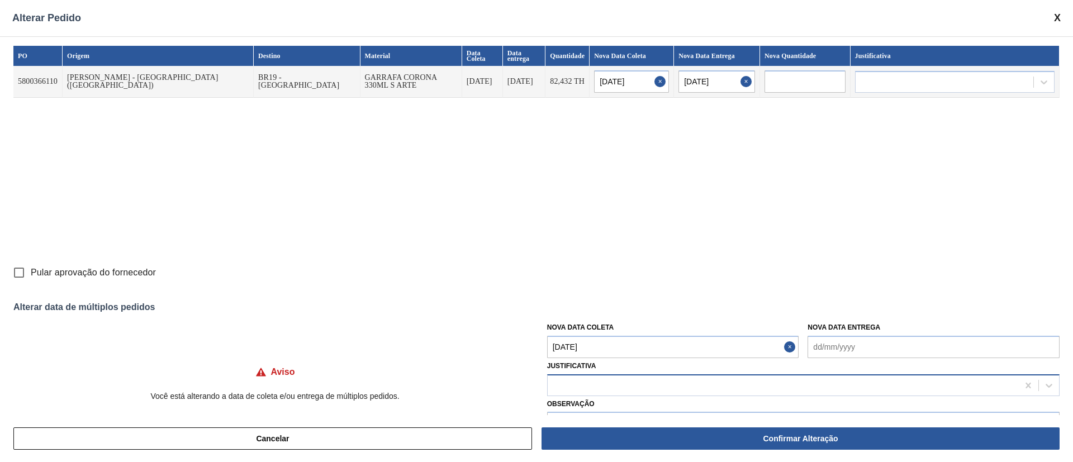
click at [564, 383] on div at bounding box center [782, 385] width 470 height 16
type input "ou"
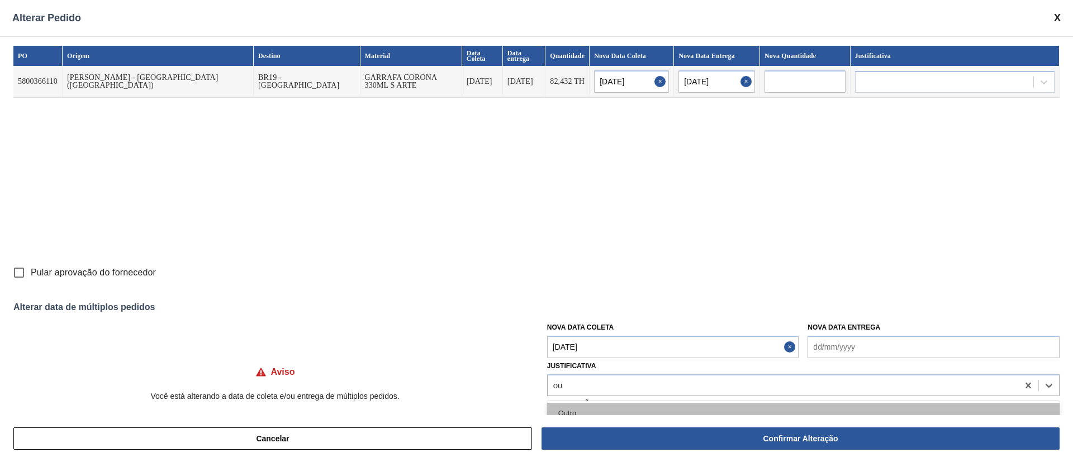
click at [571, 407] on div "Outro" at bounding box center [803, 413] width 512 height 21
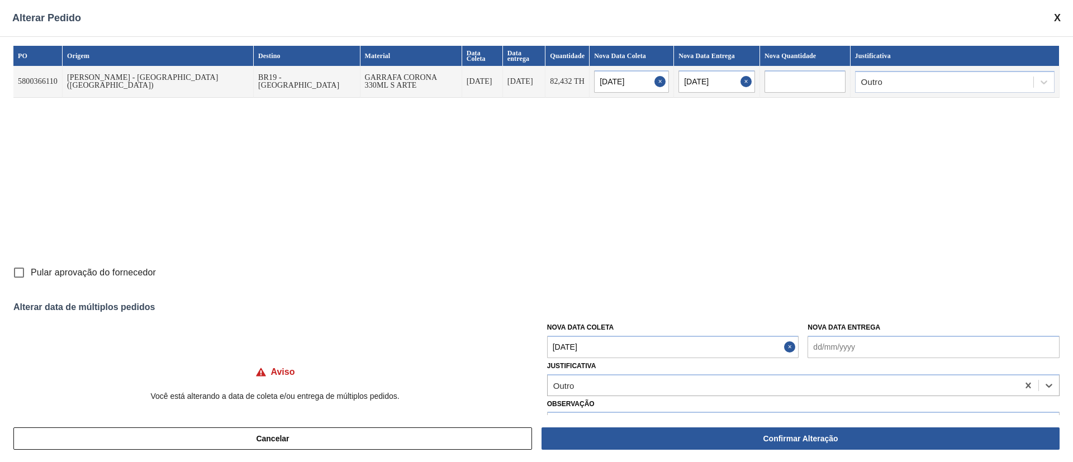
click at [18, 270] on input "Pular aprovação do fornecedor" at bounding box center [18, 272] width 23 height 23
checkbox input "true"
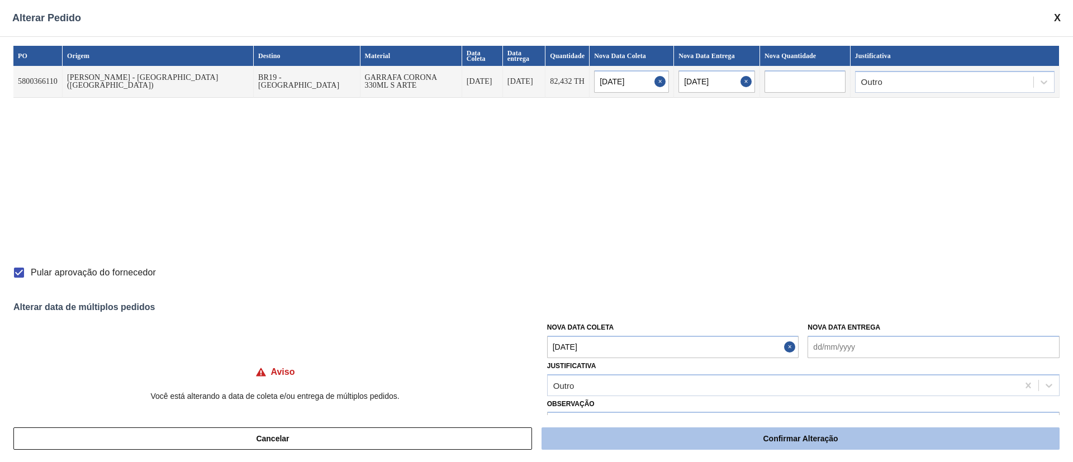
click at [745, 432] on button "Confirmar Alteração" at bounding box center [800, 438] width 518 height 22
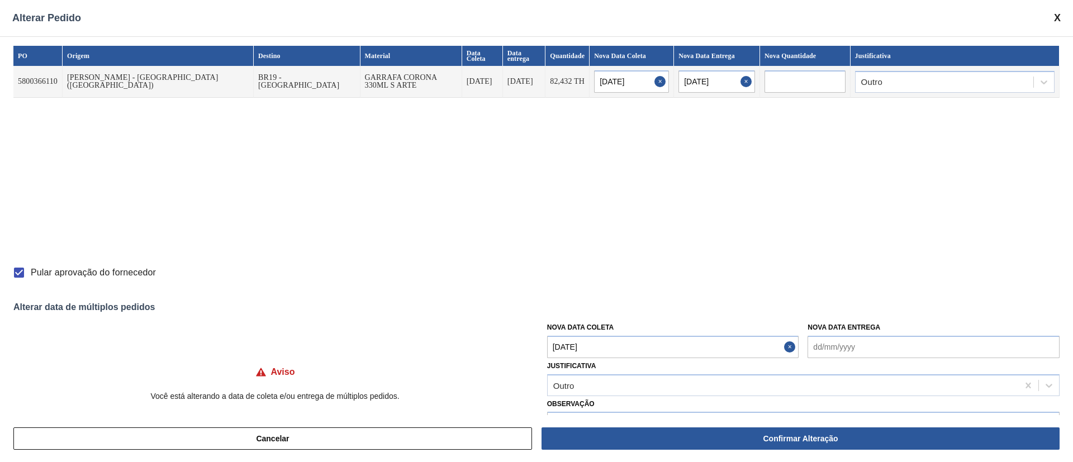
checkbox input "false"
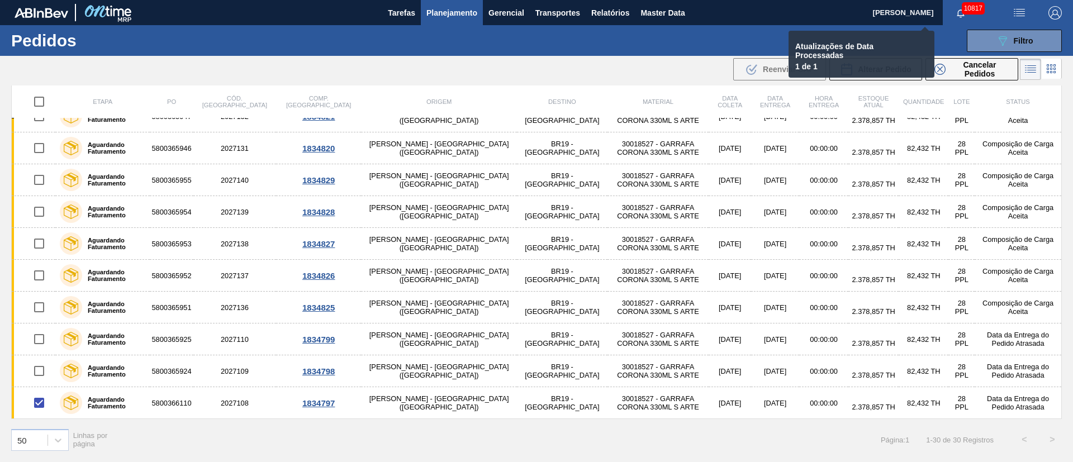
checkbox input "false"
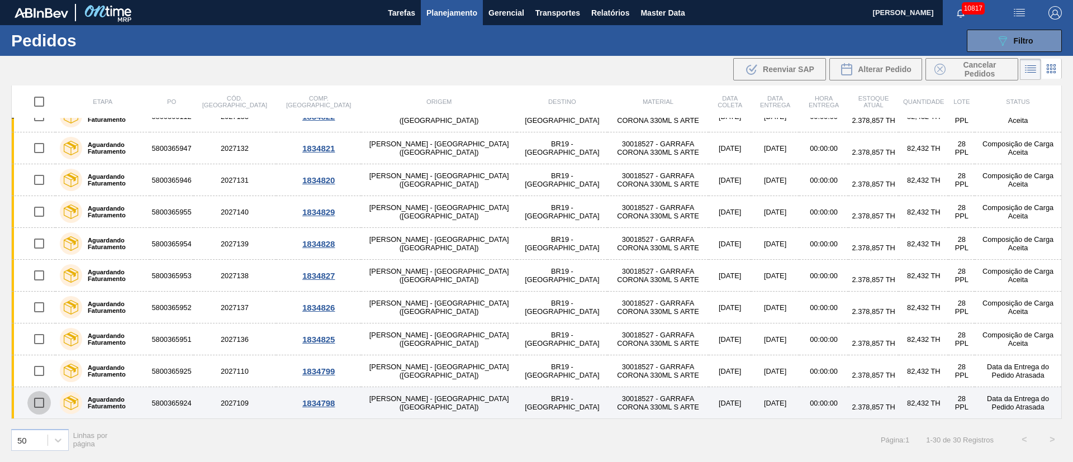
click at [40, 402] on input "checkbox" at bounding box center [38, 402] width 23 height 23
checkbox input "true"
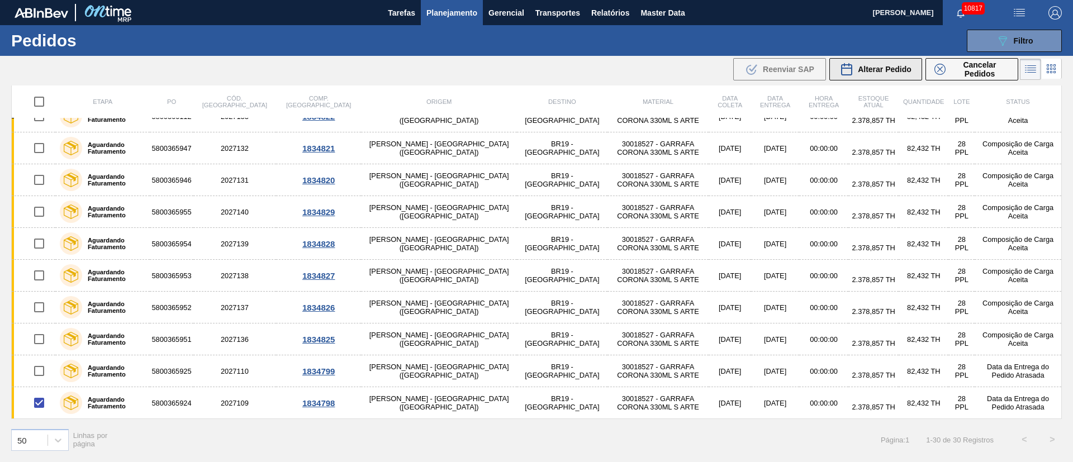
click at [885, 66] on span "Alterar Pedido" at bounding box center [885, 69] width 54 height 9
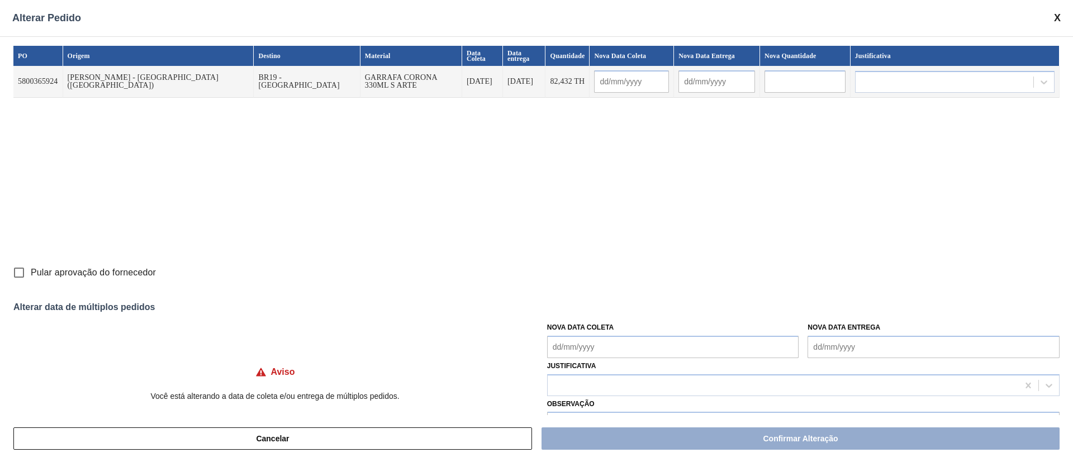
drag, startPoint x: 575, startPoint y: 344, endPoint x: 570, endPoint y: 339, distance: 6.7
click at [571, 340] on Coleta "Nova Data Coleta" at bounding box center [673, 347] width 252 height 22
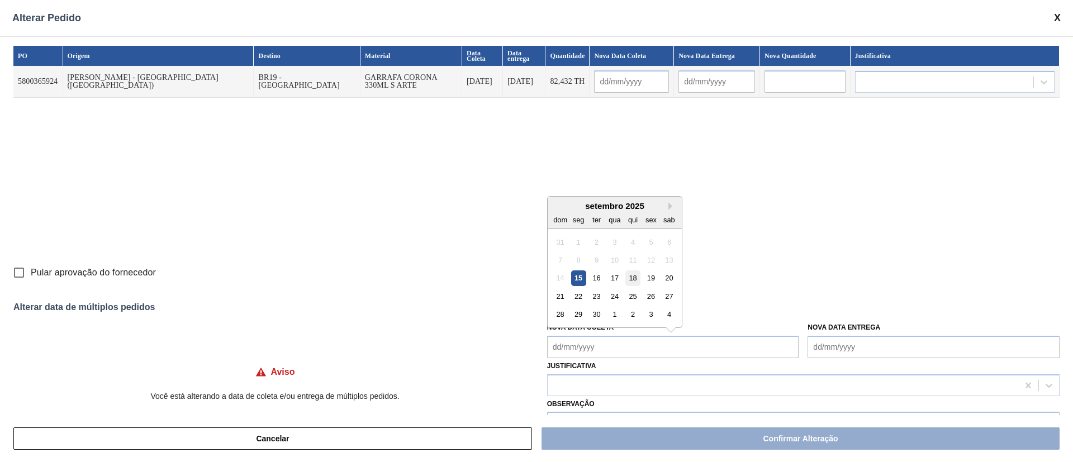
click at [625, 279] on div "18" at bounding box center [632, 277] width 15 height 15
type input "[DATE]"
type Coleta "[DATE]"
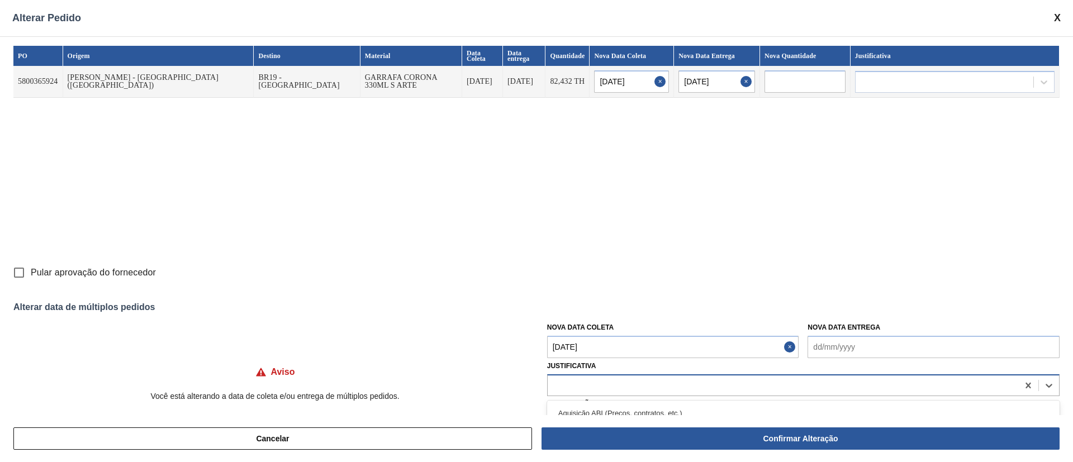
click at [553, 382] on input "Justificativa" at bounding box center [553, 384] width 1 height 9
type input "ou"
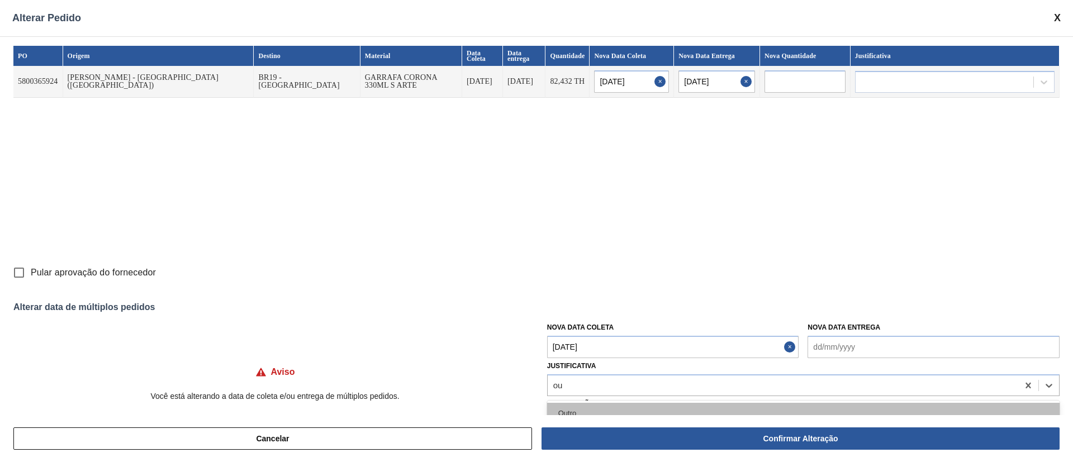
click at [563, 407] on div "Outro" at bounding box center [803, 413] width 512 height 21
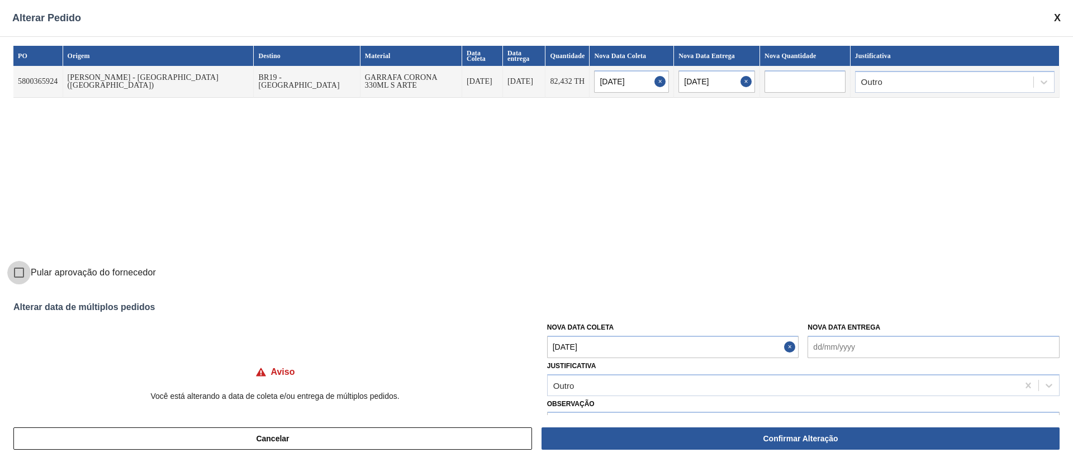
drag, startPoint x: 16, startPoint y: 268, endPoint x: 135, endPoint y: 298, distance: 122.2
click at [17, 268] on input "Pular aprovação do fornecedor" at bounding box center [18, 272] width 23 height 23
checkbox input "true"
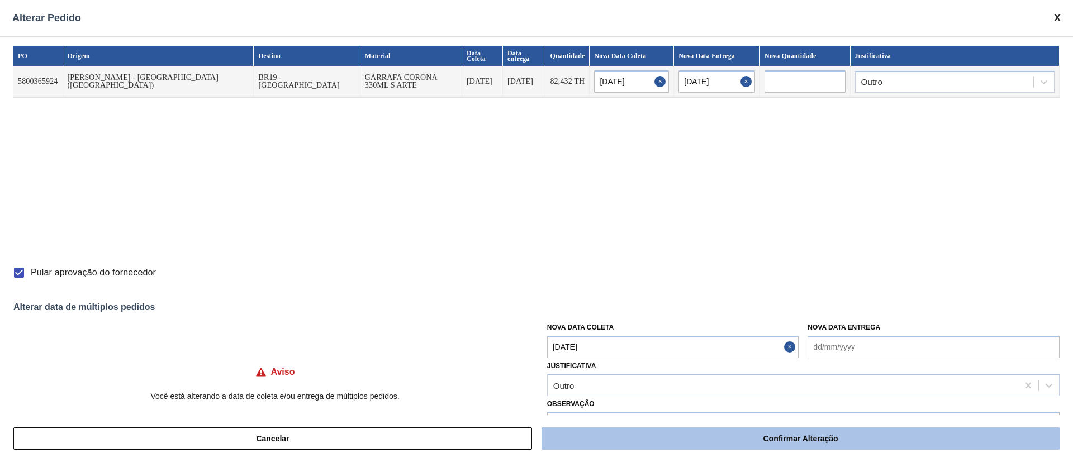
click at [664, 435] on button "Confirmar Alteração" at bounding box center [800, 438] width 518 height 22
checkbox input "false"
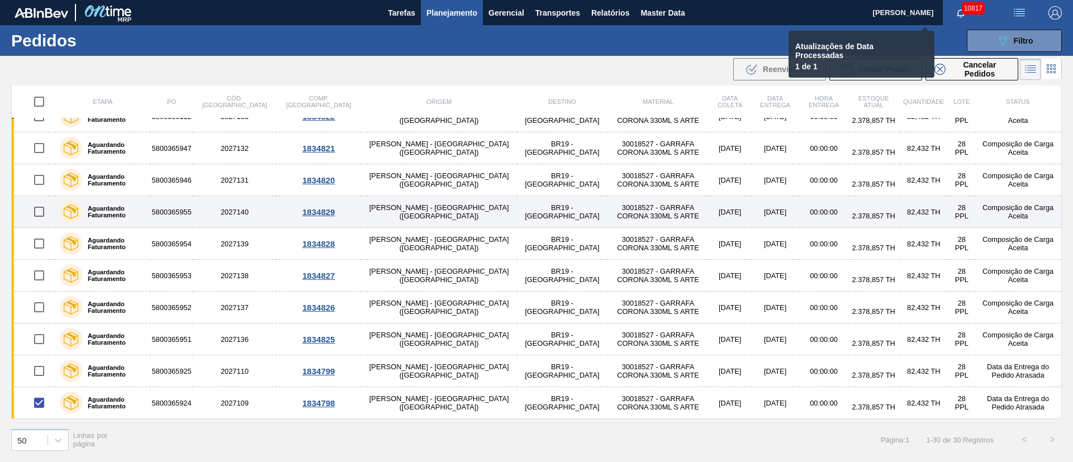
checkbox input "false"
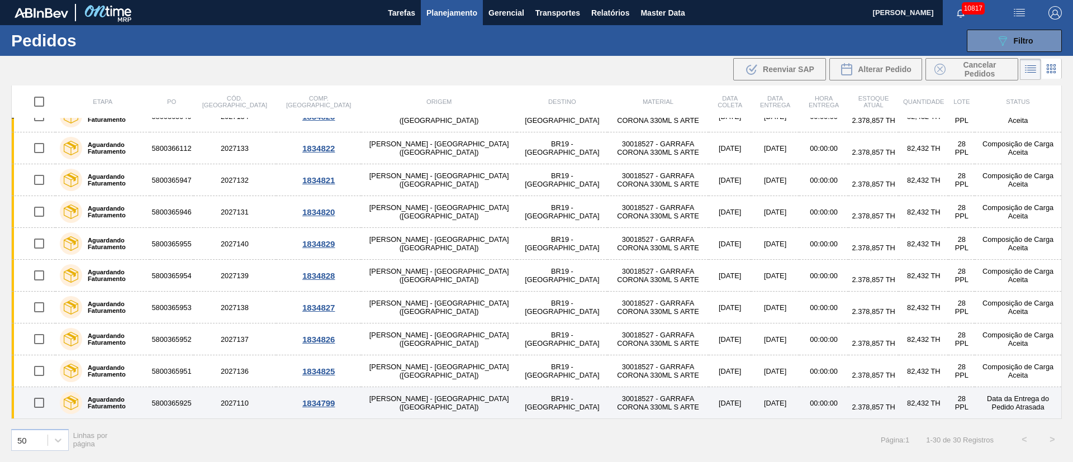
click at [39, 403] on input "checkbox" at bounding box center [38, 402] width 23 height 23
checkbox input "true"
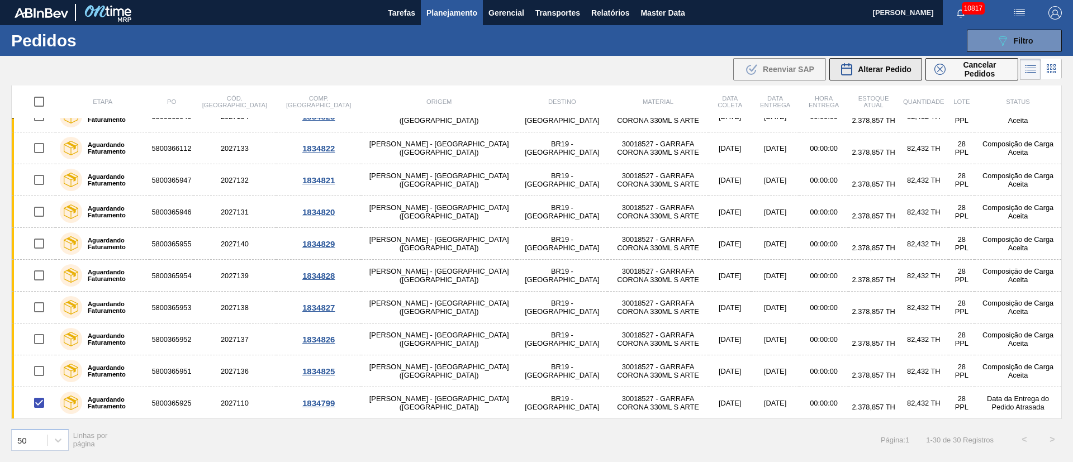
click at [862, 70] on span "Alterar Pedido" at bounding box center [885, 69] width 54 height 9
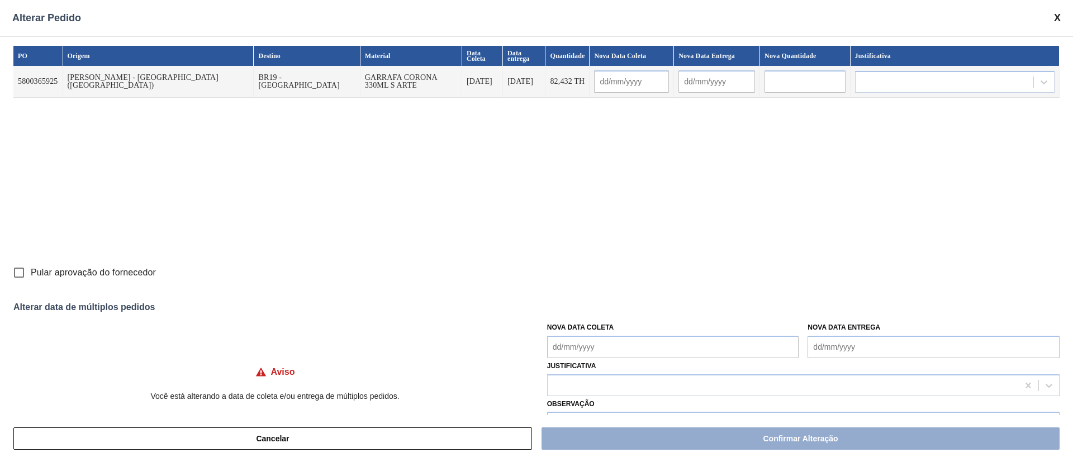
click at [568, 346] on Coleta "Nova Data Coleta" at bounding box center [673, 347] width 252 height 22
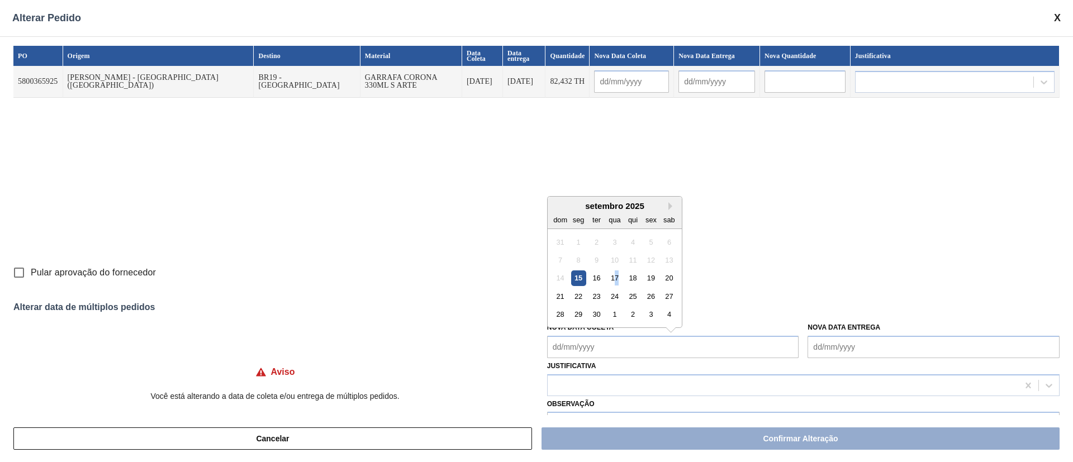
drag, startPoint x: 614, startPoint y: 276, endPoint x: 615, endPoint y: 282, distance: 6.2
click at [616, 277] on div "17" at bounding box center [614, 277] width 15 height 15
type input "[DATE]"
type Coleta "[DATE]"
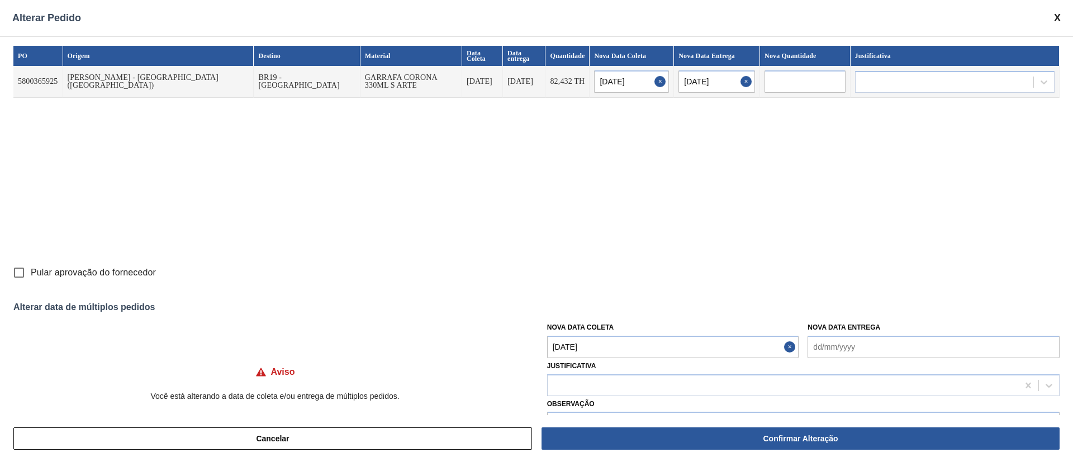
click at [611, 346] on Coleta "[DATE]" at bounding box center [673, 347] width 252 height 22
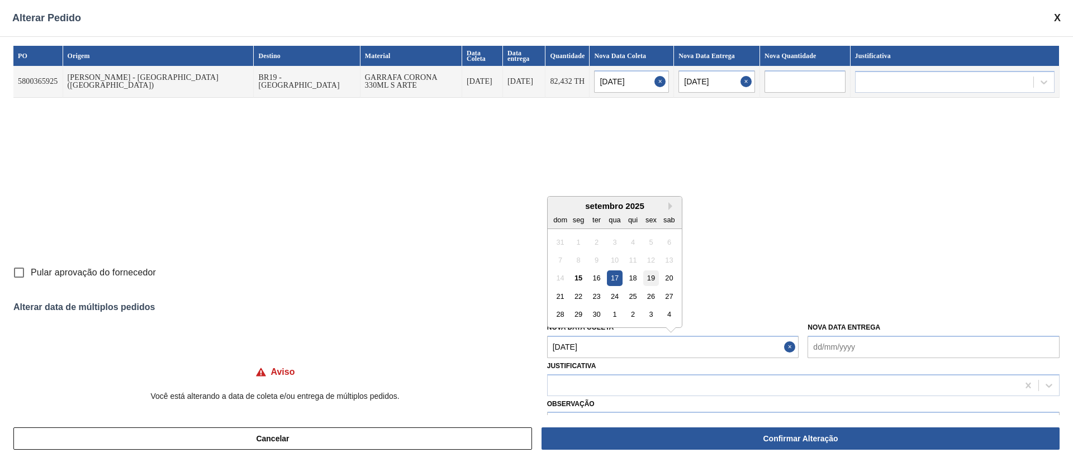
click at [648, 278] on div "19" at bounding box center [650, 277] width 15 height 15
type input "[DATE]"
type Coleta "[DATE]"
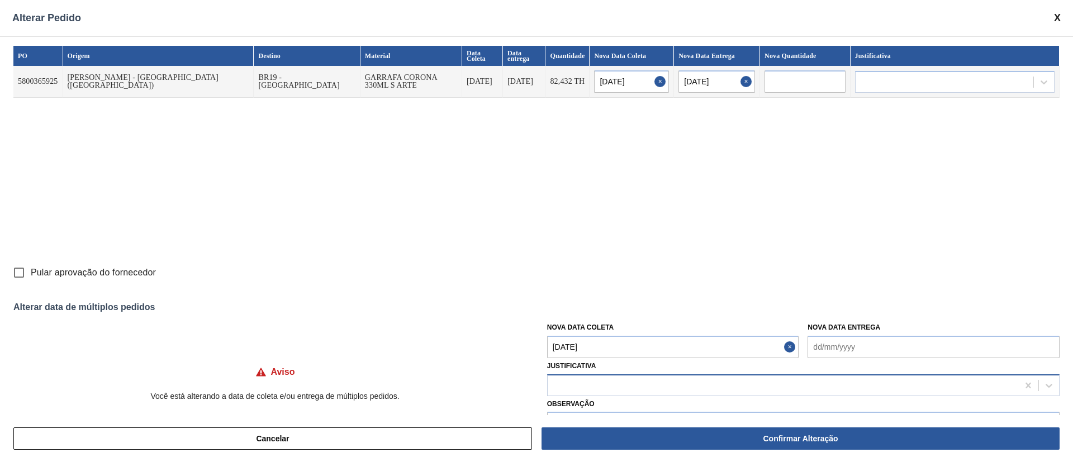
click at [615, 384] on div at bounding box center [782, 385] width 470 height 16
type input "ou"
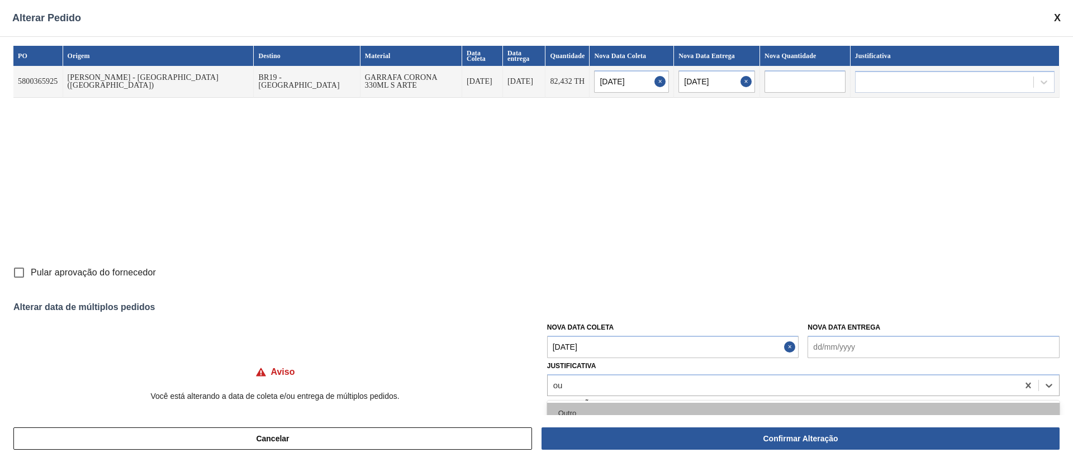
click at [586, 403] on div "Outro" at bounding box center [803, 413] width 512 height 21
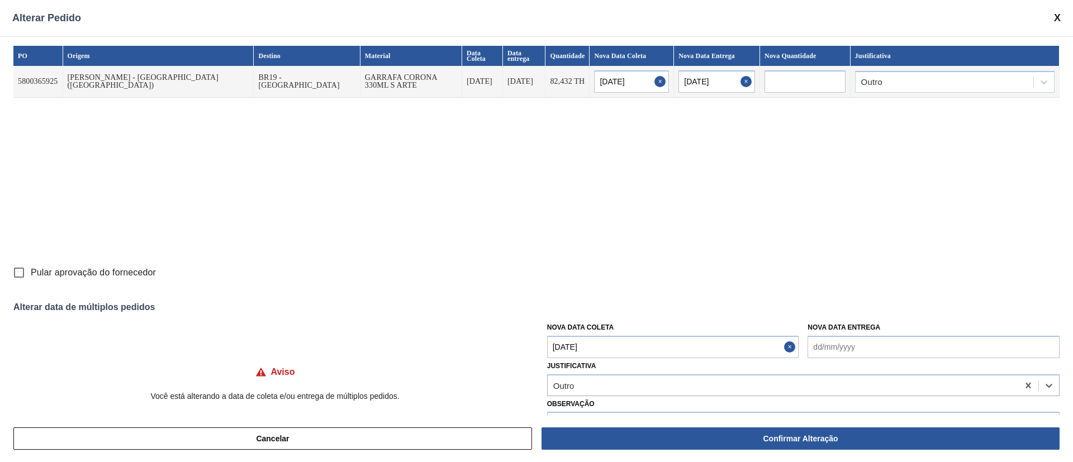
click at [17, 270] on input "Pular aprovação do fornecedor" at bounding box center [18, 272] width 23 height 23
checkbox input "true"
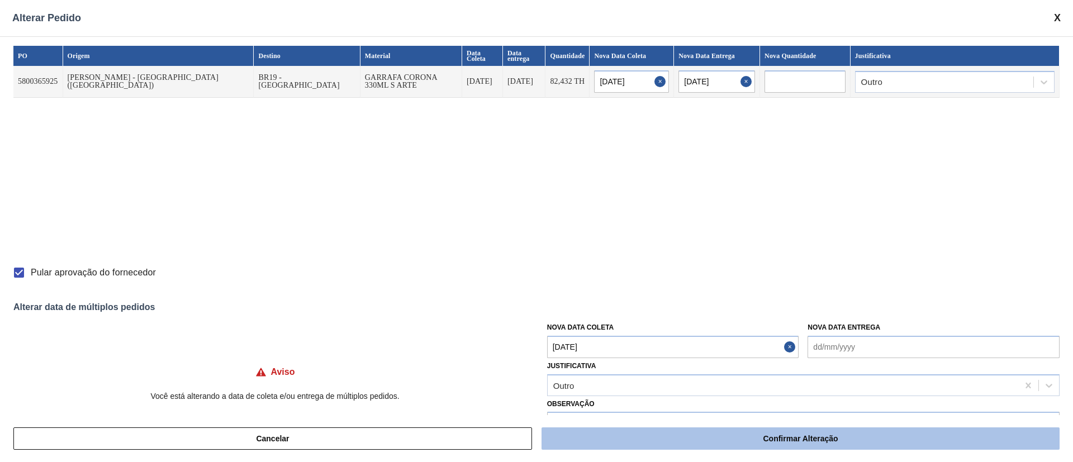
click at [653, 430] on button "Confirmar Alteração" at bounding box center [800, 438] width 518 height 22
checkbox input "false"
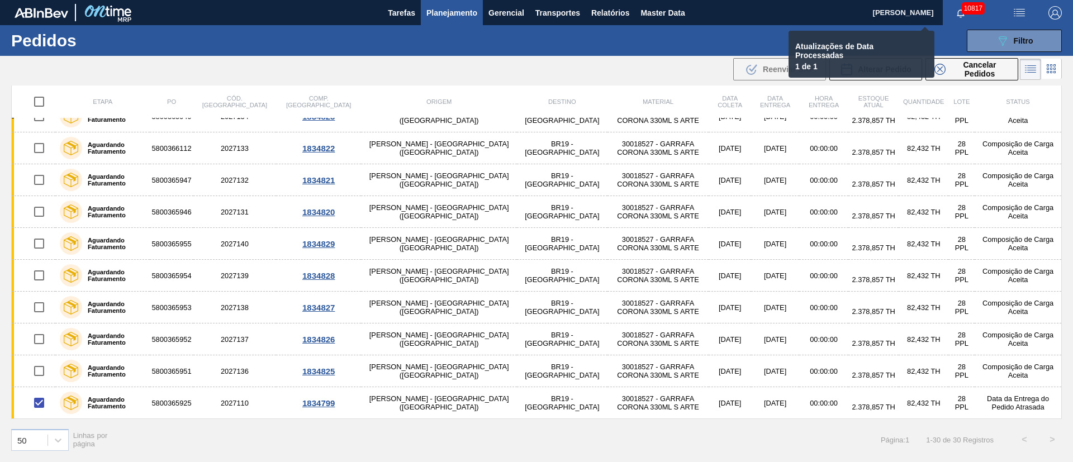
checkbox input "false"
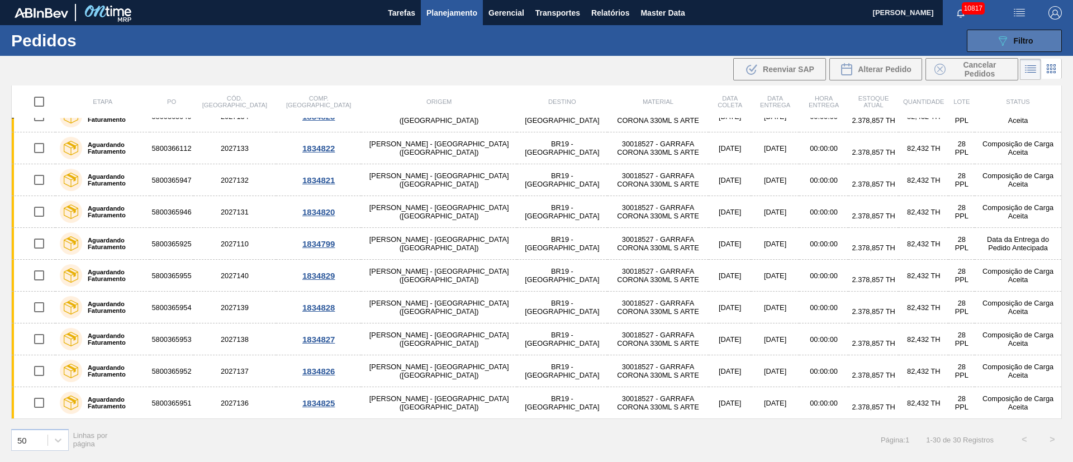
click at [1025, 35] on div "089F7B8B-B2A5-4AFE-B5C0-19BA573D28AC Filtro" at bounding box center [1014, 40] width 37 height 13
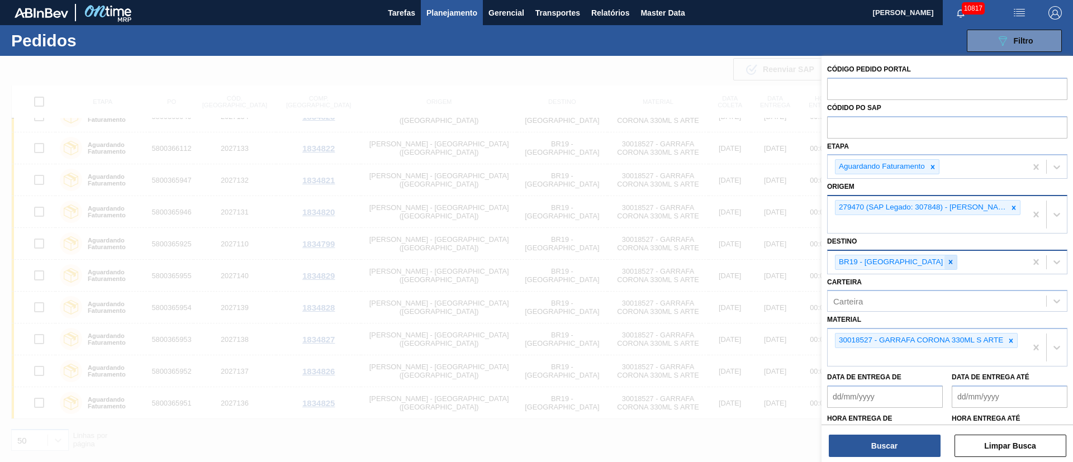
click at [946, 262] on icon at bounding box center [950, 262] width 8 height 8
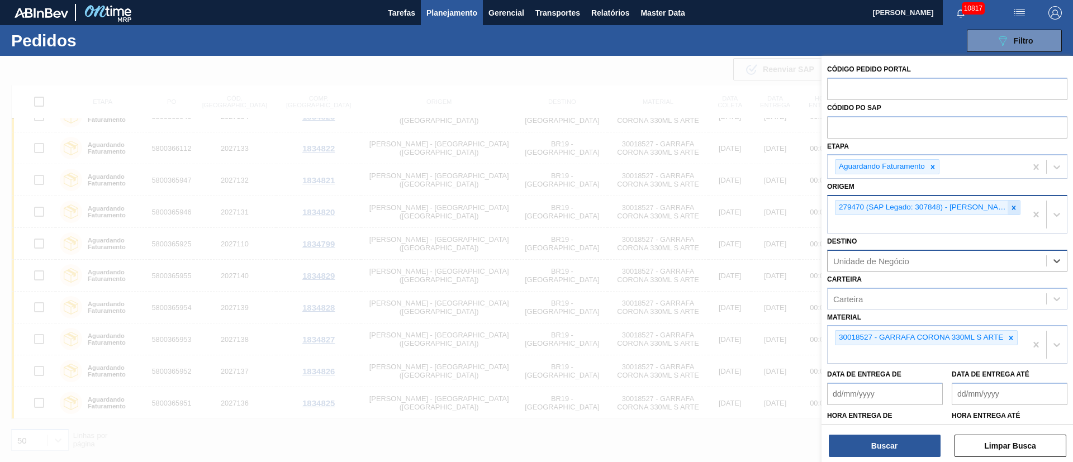
click at [1013, 208] on icon at bounding box center [1013, 208] width 8 height 8
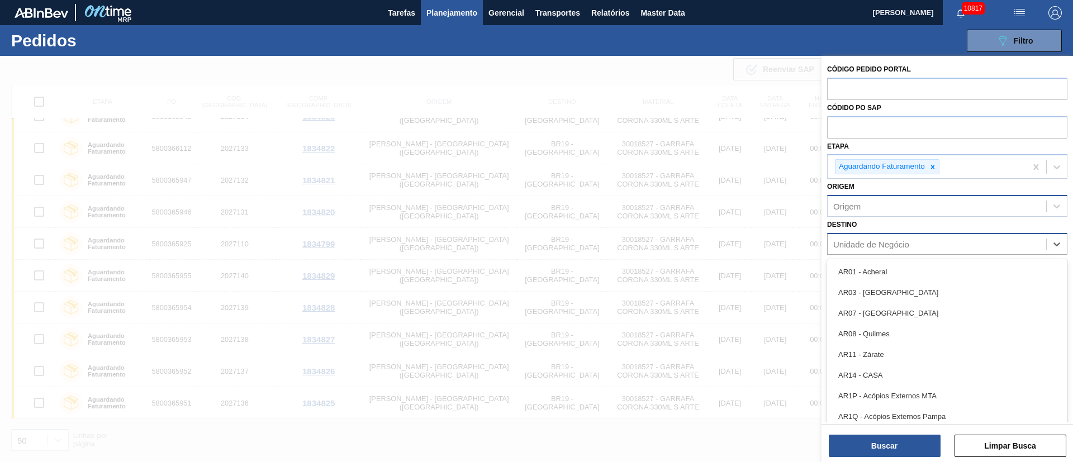
click at [863, 245] on div "Unidade de Negócio" at bounding box center [871, 243] width 76 height 9
type input "21"
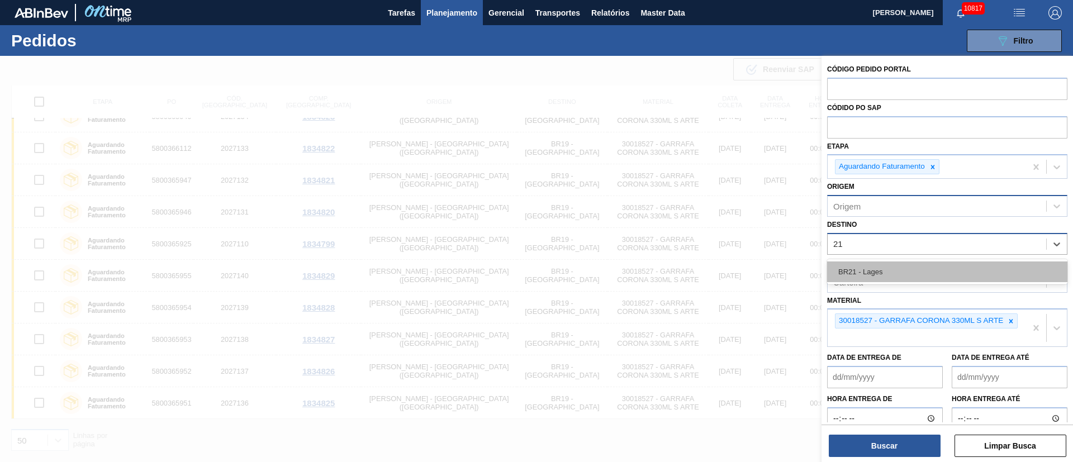
click at [850, 268] on div "BR21 - Lages" at bounding box center [947, 271] width 240 height 21
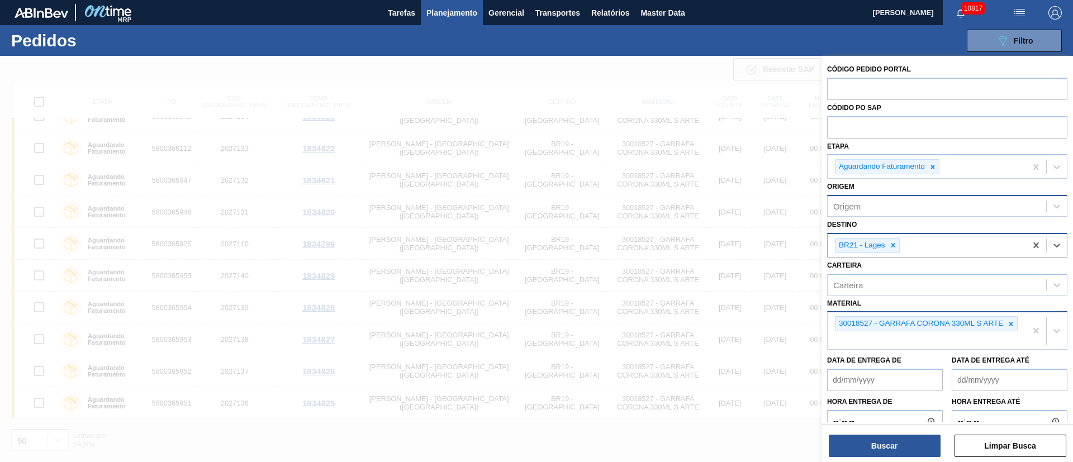
click at [1012, 326] on icon at bounding box center [1011, 324] width 8 height 8
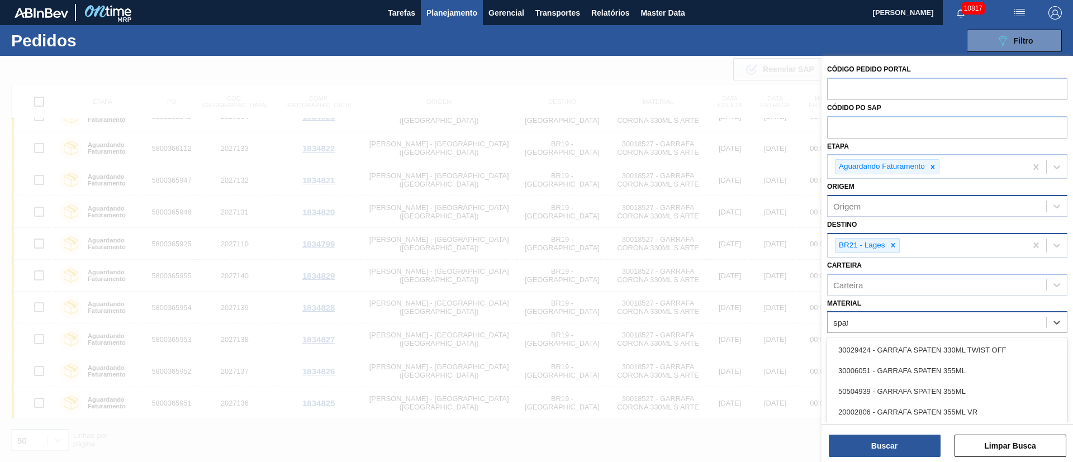
type input "spate"
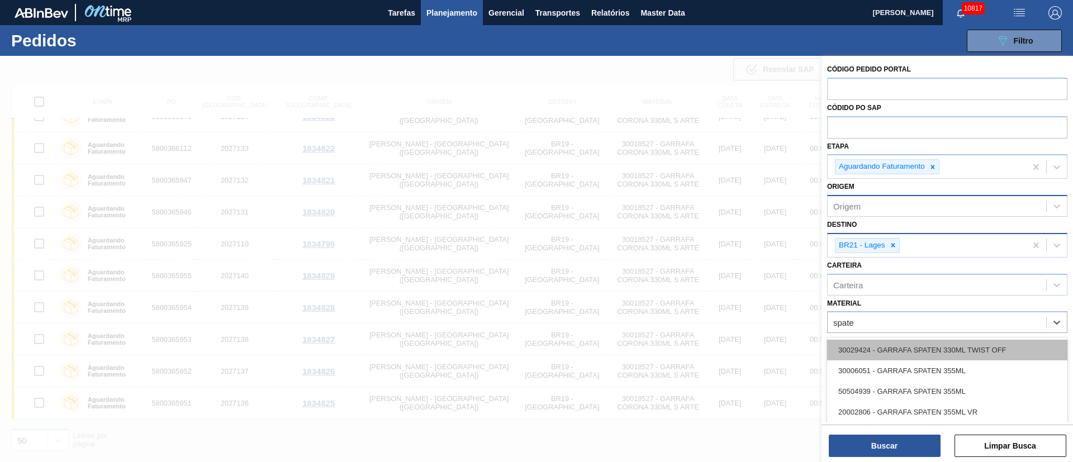
click at [979, 347] on div "30029424 - GARRAFA SPATEN 330ML TWIST OFF" at bounding box center [947, 350] width 240 height 21
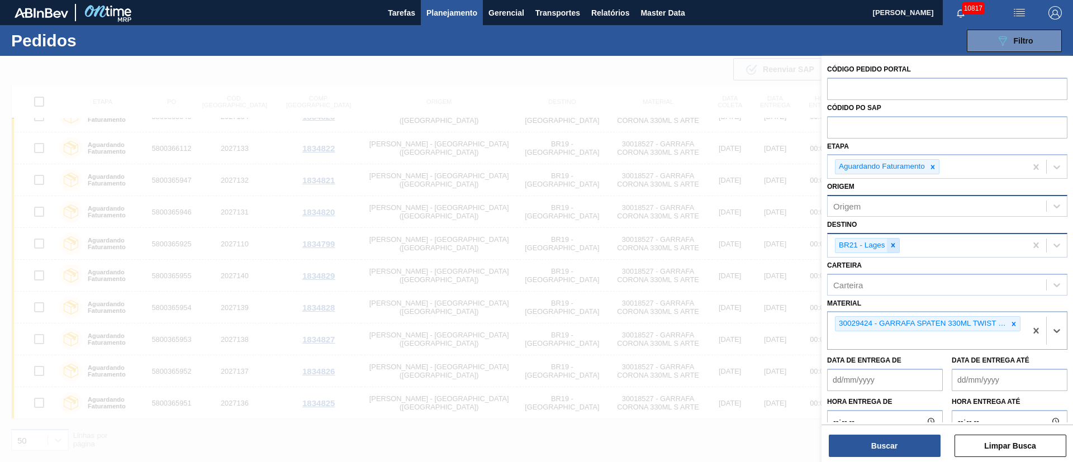
click at [895, 240] on div at bounding box center [893, 246] width 12 height 14
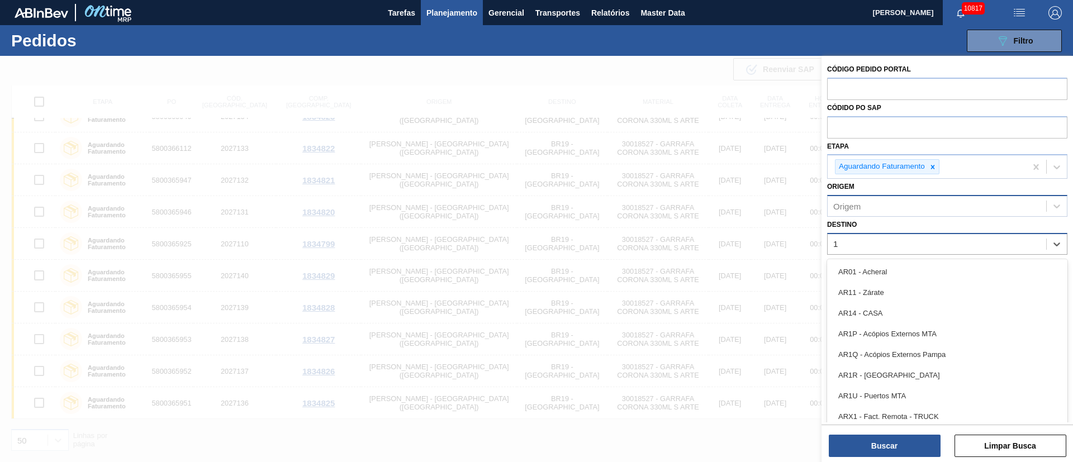
type input "16"
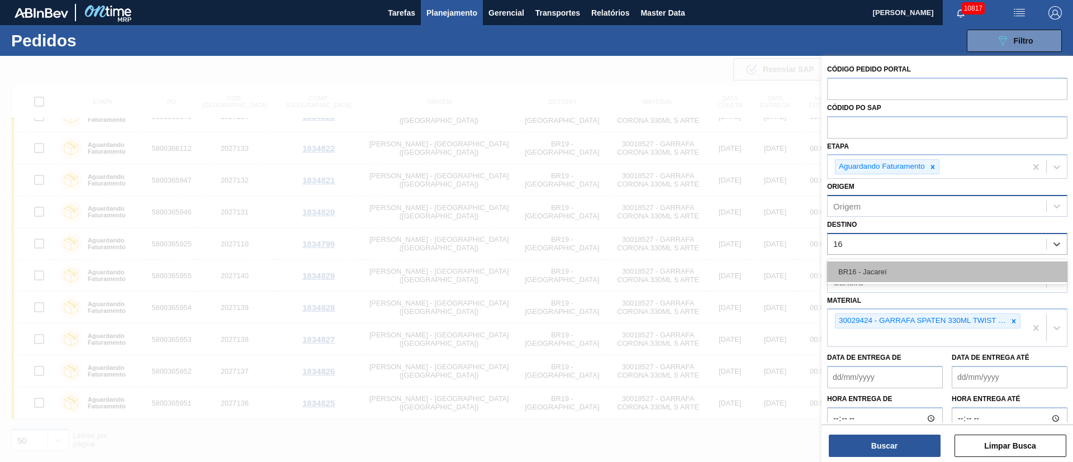
click at [857, 271] on div "BR16 - Jacareí" at bounding box center [947, 271] width 240 height 21
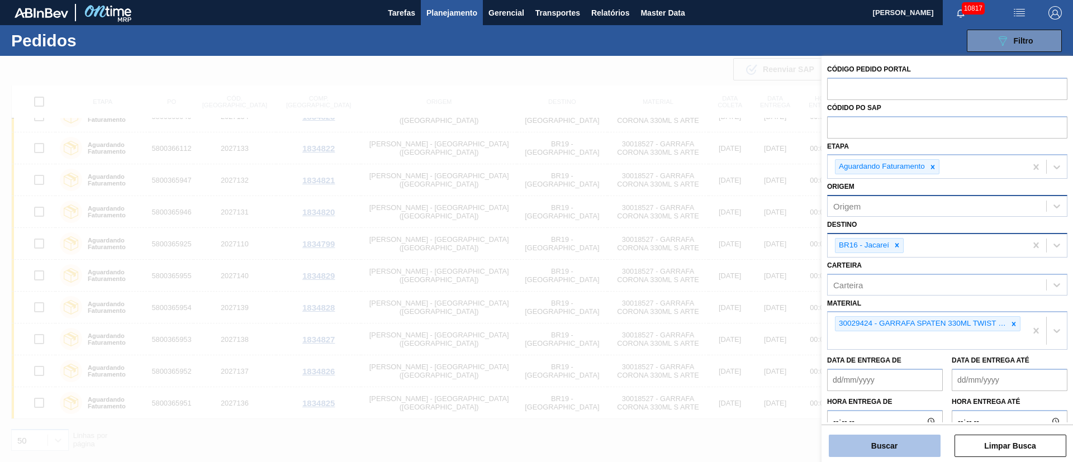
click at [890, 440] on button "Buscar" at bounding box center [884, 446] width 112 height 22
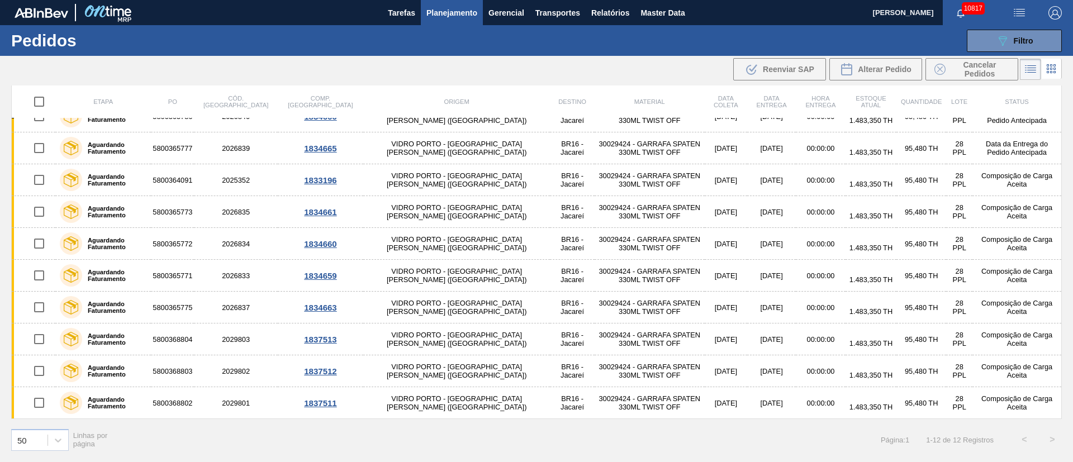
scroll to position [82, 0]
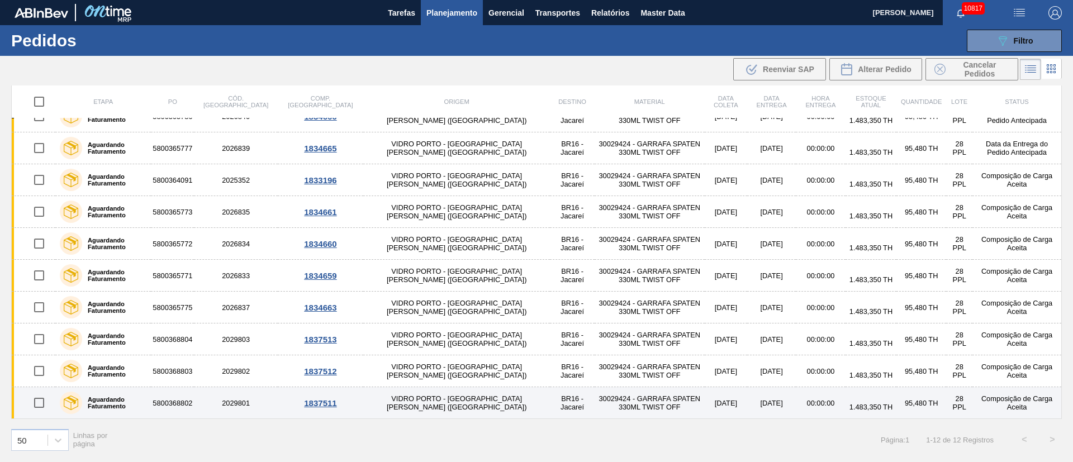
click at [40, 407] on input "checkbox" at bounding box center [38, 402] width 23 height 23
checkbox input "true"
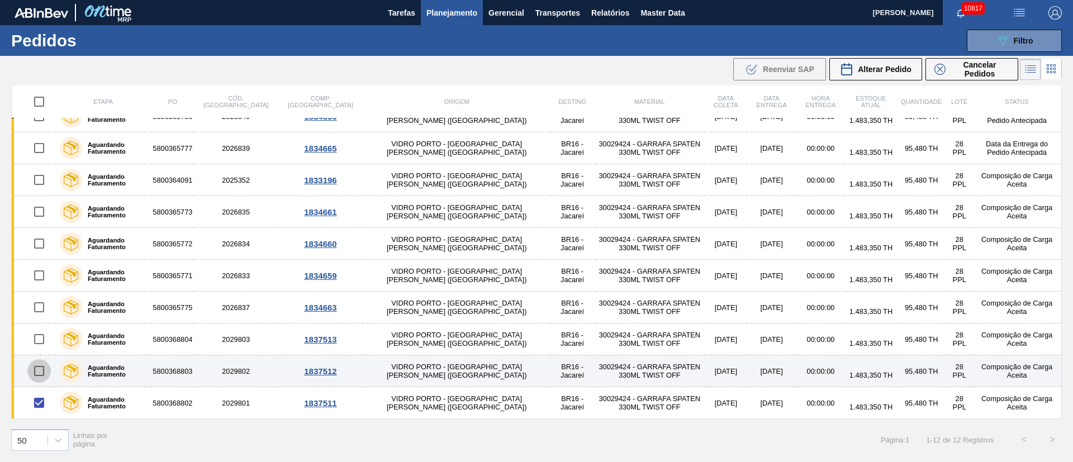
click at [35, 369] on input "checkbox" at bounding box center [38, 370] width 23 height 23
checkbox input "true"
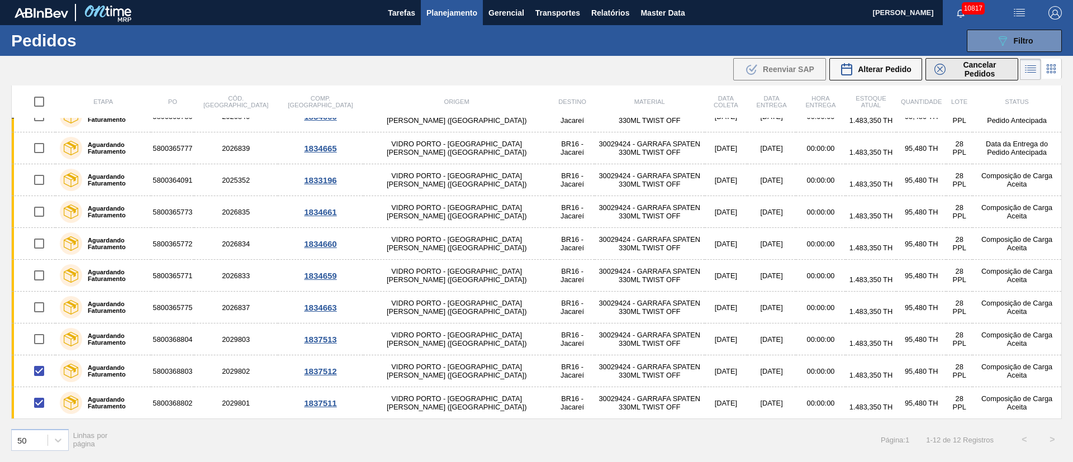
click at [993, 79] on button "Cancelar Pedidos" at bounding box center [971, 69] width 93 height 22
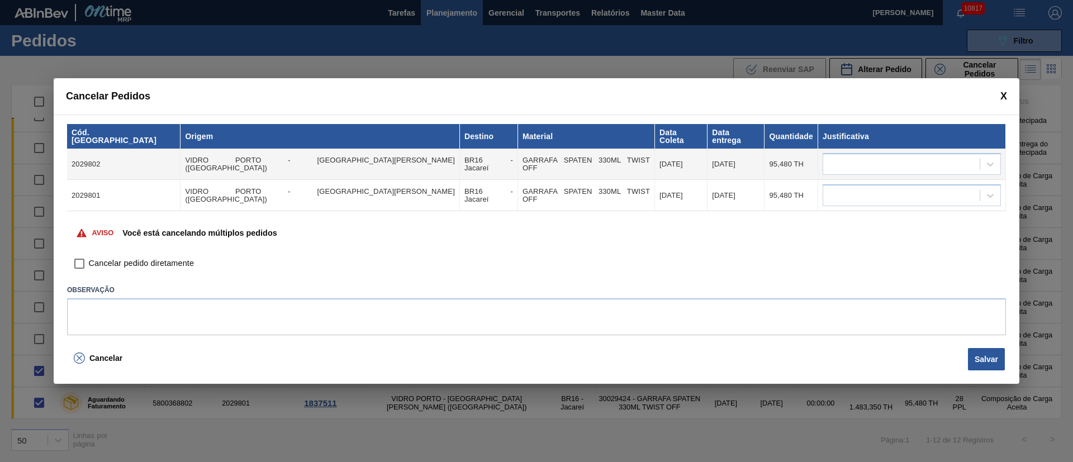
click at [82, 258] on input "Cancelar pedido diretamente" at bounding box center [79, 263] width 19 height 19
checkbox input "true"
click at [833, 161] on div at bounding box center [901, 164] width 156 height 16
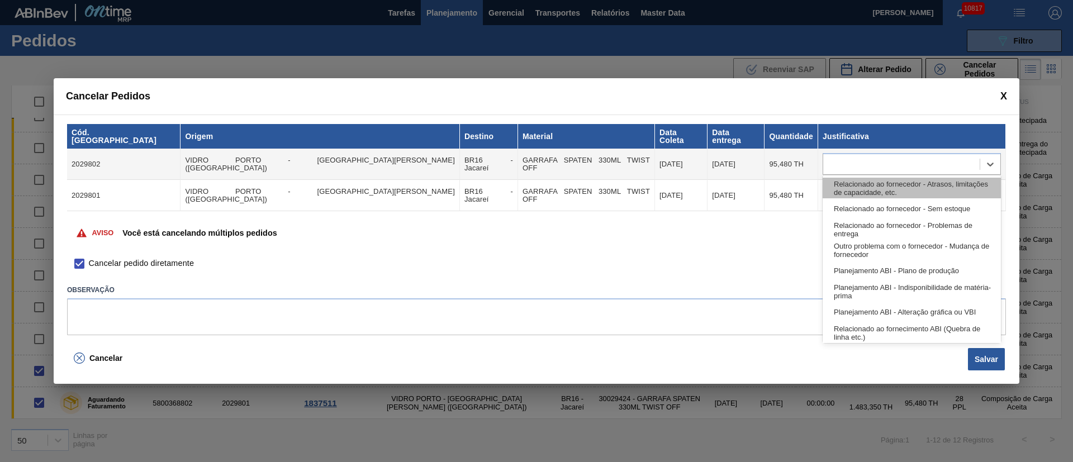
click at [835, 188] on div "Relacionado ao fornecedor - Atrasos, limitações de capacidade, etc." at bounding box center [911, 188] width 178 height 21
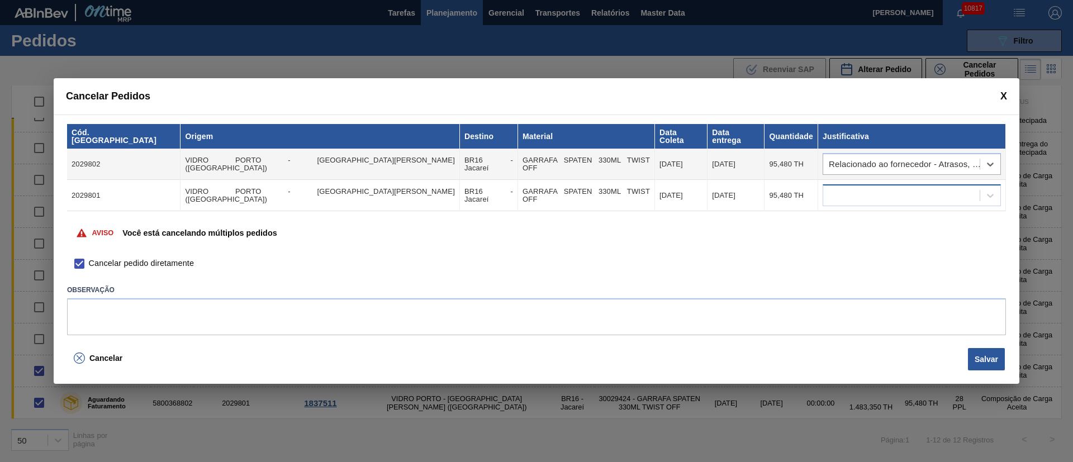
drag, startPoint x: 845, startPoint y: 176, endPoint x: 842, endPoint y: 196, distance: 19.8
click at [845, 182] on td at bounding box center [912, 195] width 188 height 31
click at [842, 196] on div at bounding box center [901, 196] width 156 height 16
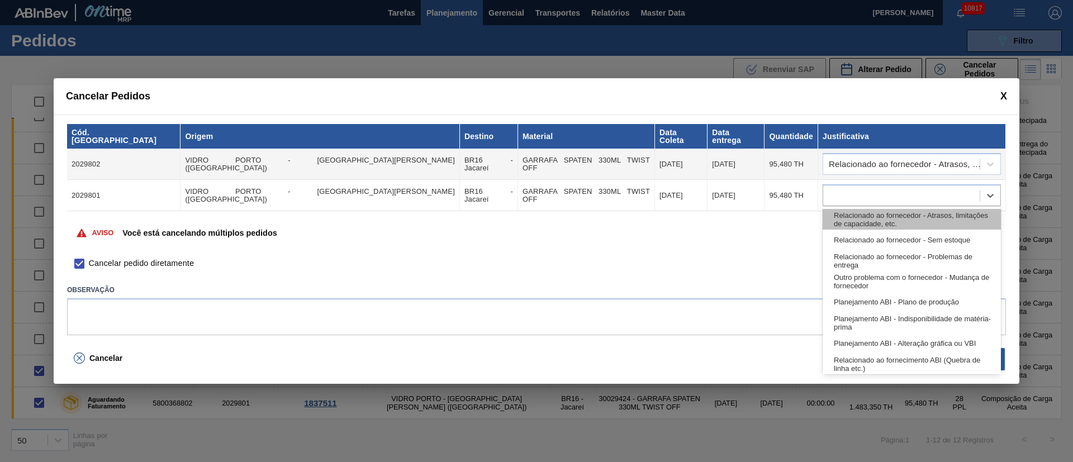
click at [844, 214] on div "Relacionado ao fornecedor - Atrasos, limitações de capacidade, etc." at bounding box center [911, 219] width 178 height 21
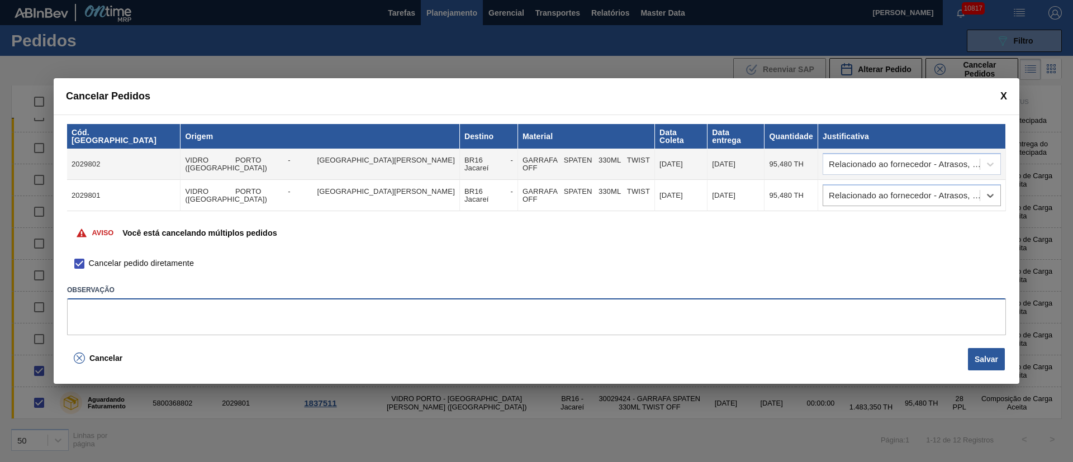
click at [239, 320] on textarea at bounding box center [536, 316] width 939 height 37
type textarea "."
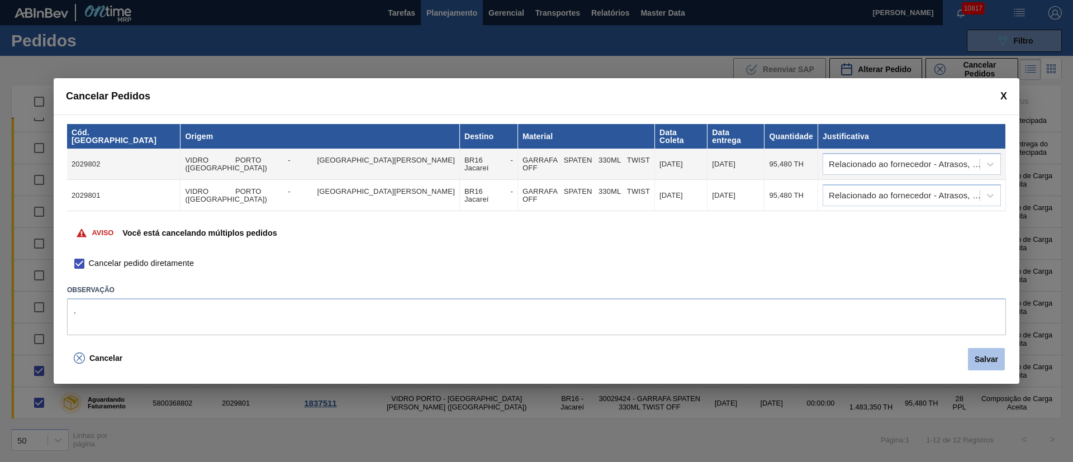
click at [993, 360] on button "Salvar" at bounding box center [986, 359] width 37 height 22
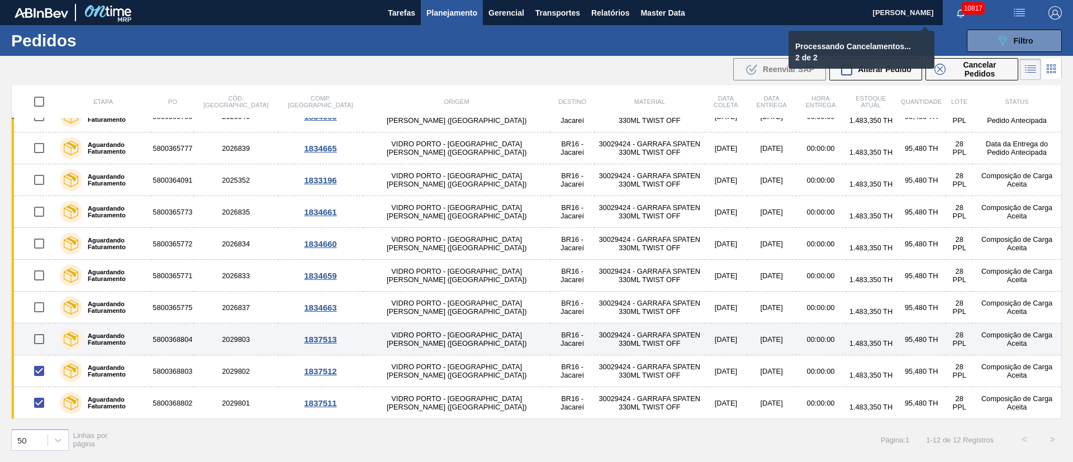
checkbox input "false"
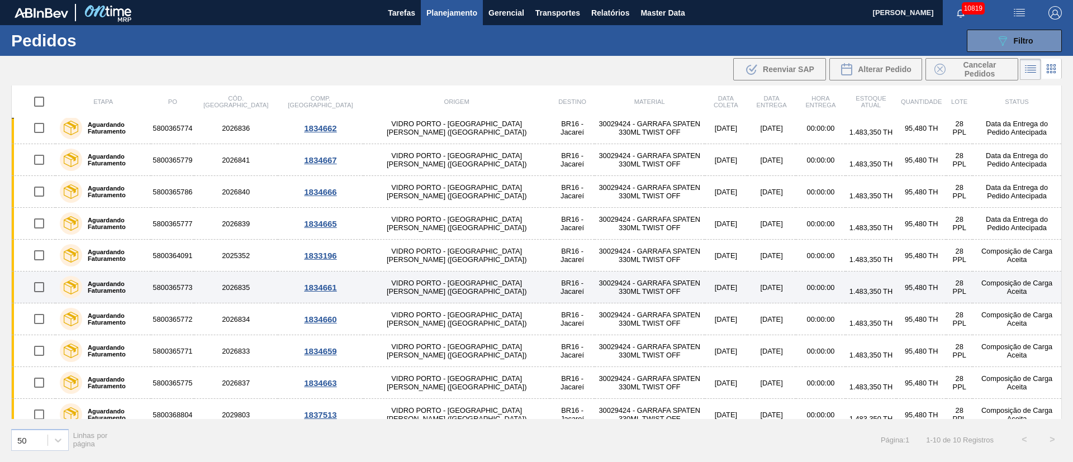
scroll to position [0, 0]
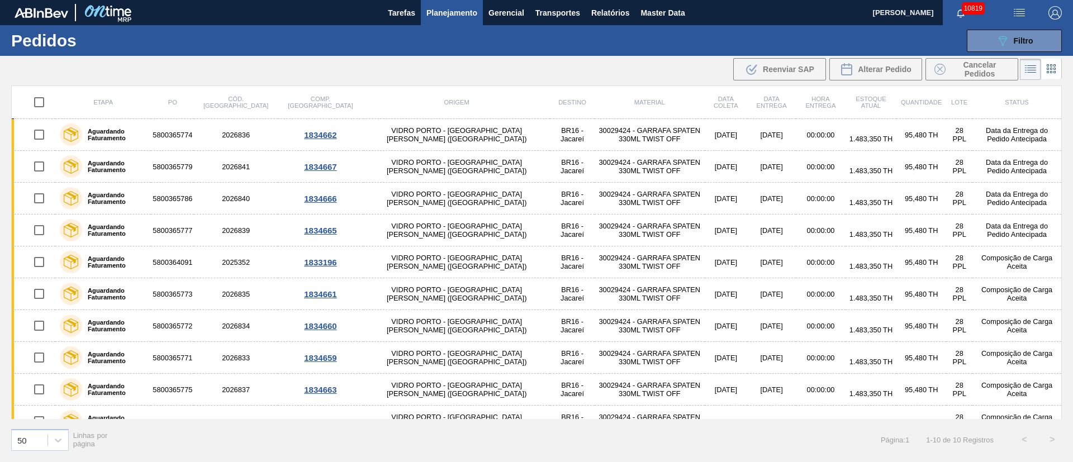
click at [626, 358] on td "30029424 - GARRAFA SPATEN 330ML TWIST OFF" at bounding box center [649, 358] width 110 height 32
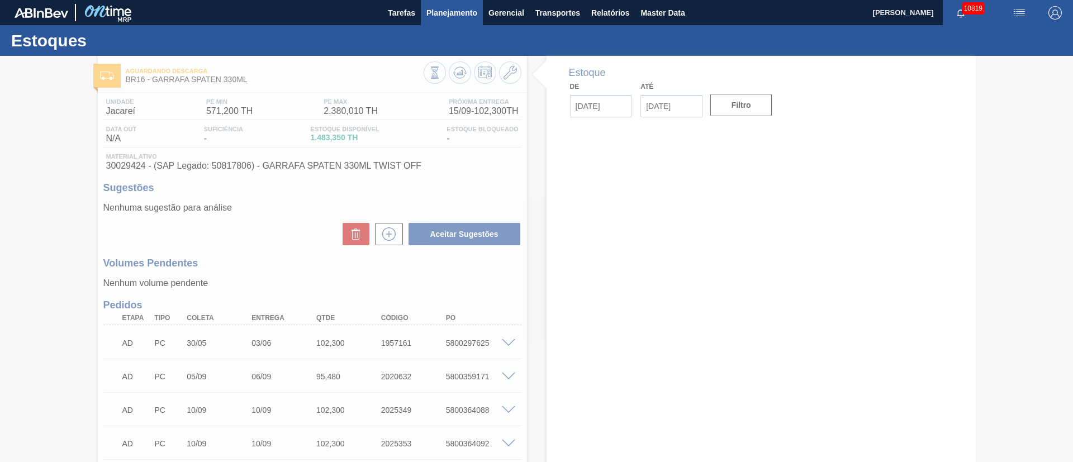
click at [460, 11] on main "Tarefas Planejamento Gerencial Transportes Relatórios Master Data [PERSON_NAME]…" at bounding box center [536, 231] width 1073 height 462
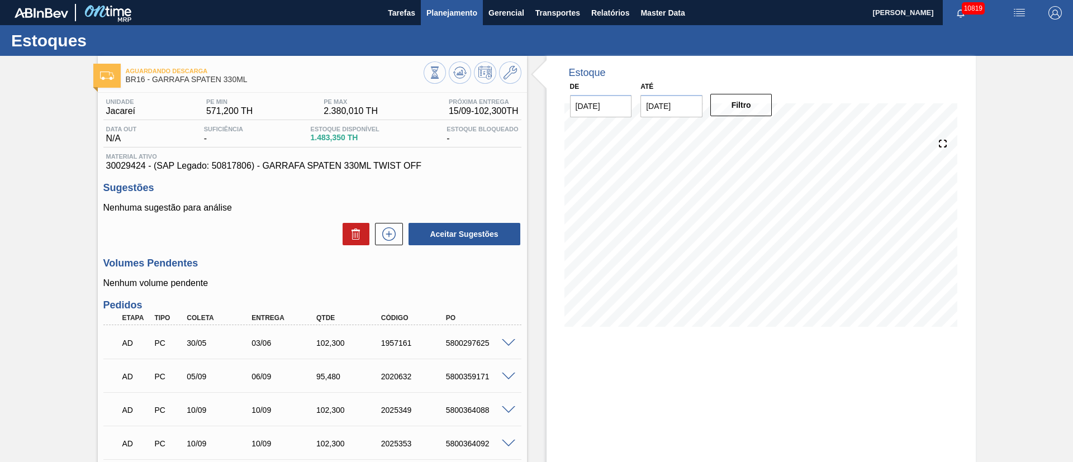
click at [443, 14] on span "Planejamento" at bounding box center [451, 12] width 51 height 13
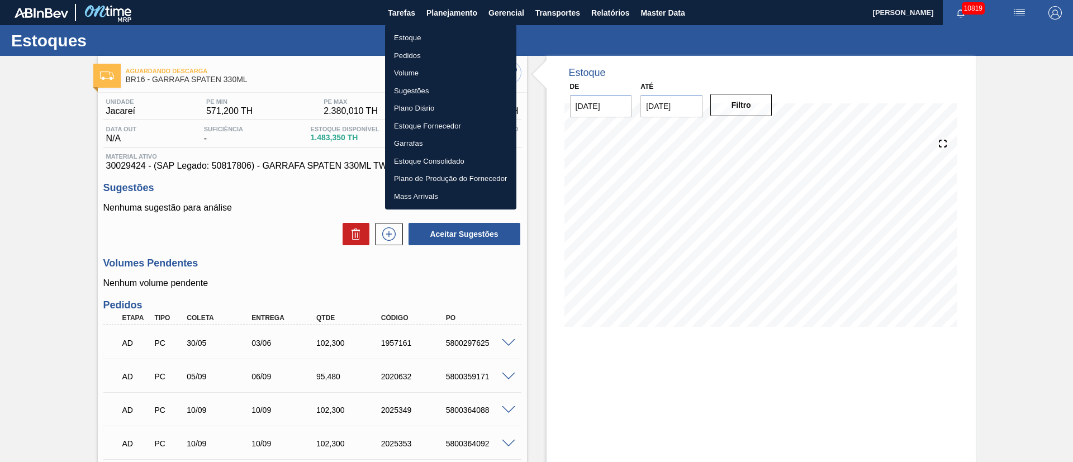
click at [408, 54] on li "Pedidos" at bounding box center [450, 56] width 131 height 18
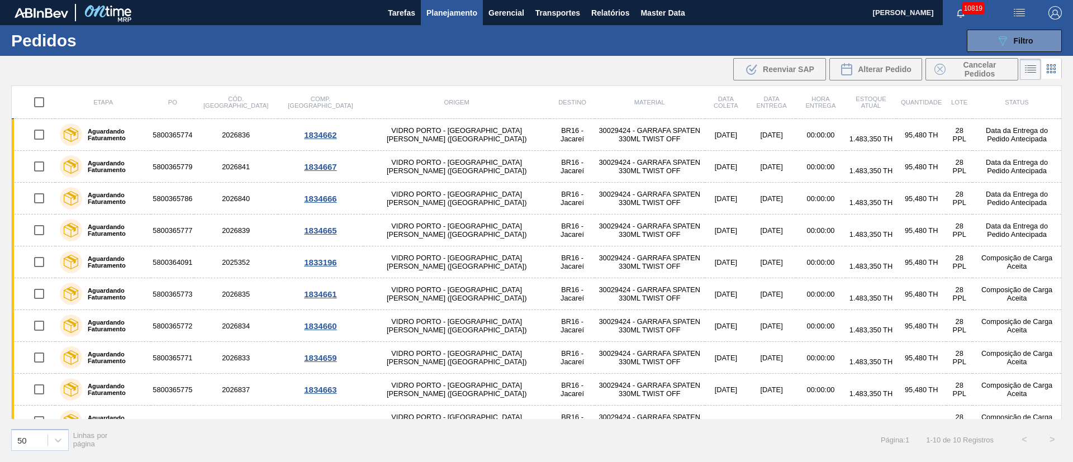
click at [635, 60] on div ".b{fill:var(--color-action-default)} Reenviar SAP Alterar Pedido Cancelar Pedid…" at bounding box center [536, 69] width 1073 height 27
click at [1022, 11] on img "button" at bounding box center [1018, 12] width 13 height 13
click at [1012, 44] on li "Upload de Volumes" at bounding box center [1015, 40] width 97 height 20
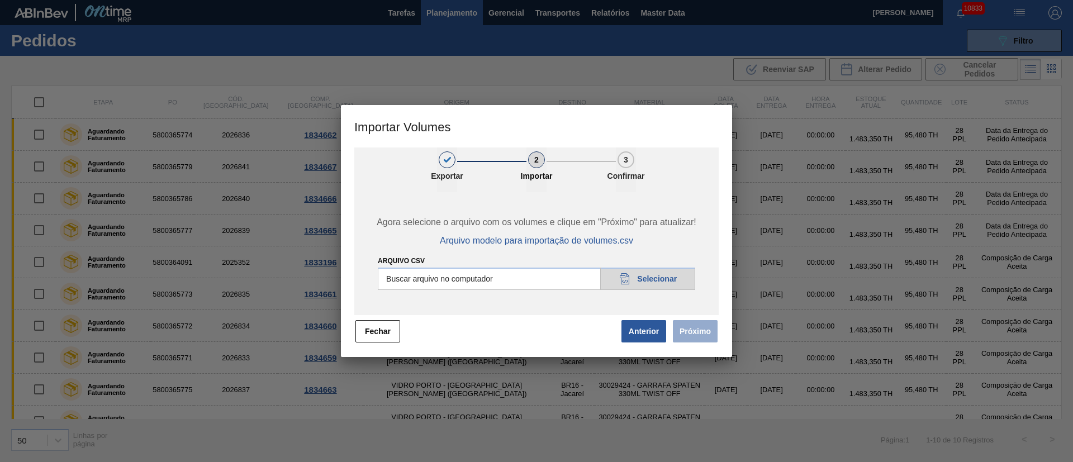
click at [674, 275] on input "Arquivo csv" at bounding box center [536, 279] width 317 height 22
type input "C:\fakepath\PedidoVolumeModeloImportacao (83).csv"
click at [694, 334] on button "Próximo" at bounding box center [695, 331] width 45 height 22
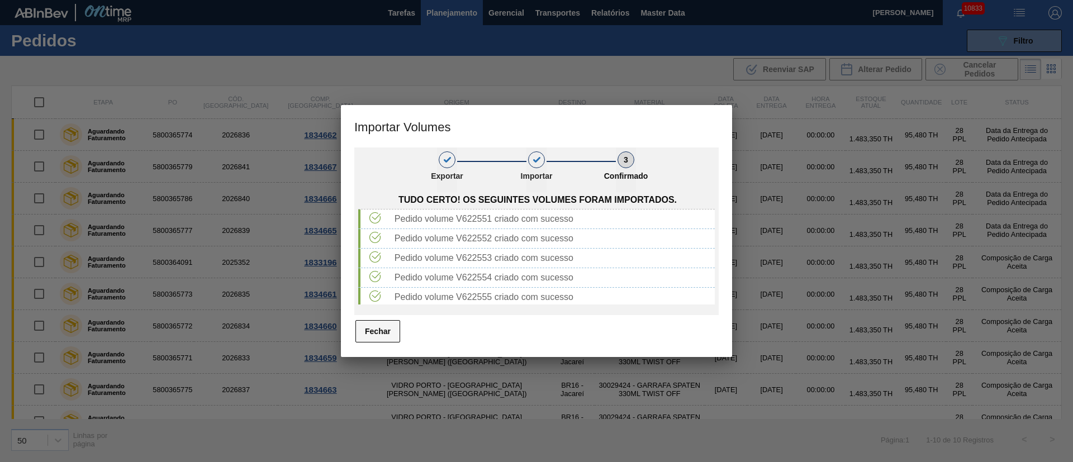
click at [377, 332] on button "Fechar" at bounding box center [377, 331] width 45 height 22
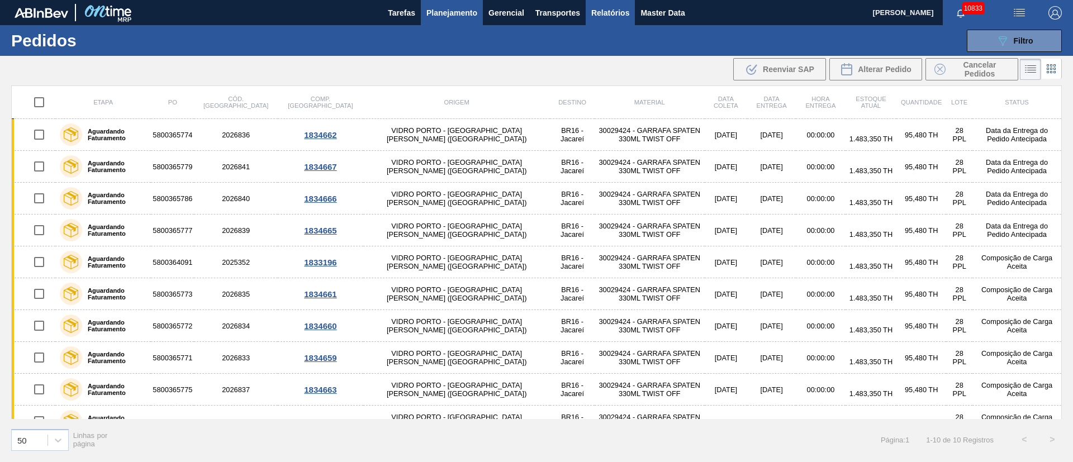
click at [603, 16] on span "Relatórios" at bounding box center [610, 12] width 38 height 13
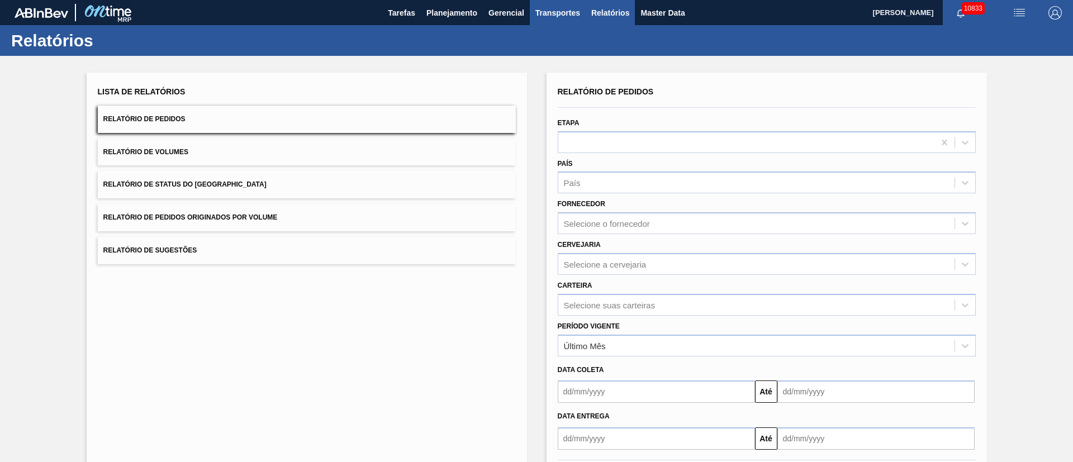
click at [533, 11] on button "Transportes" at bounding box center [558, 12] width 56 height 25
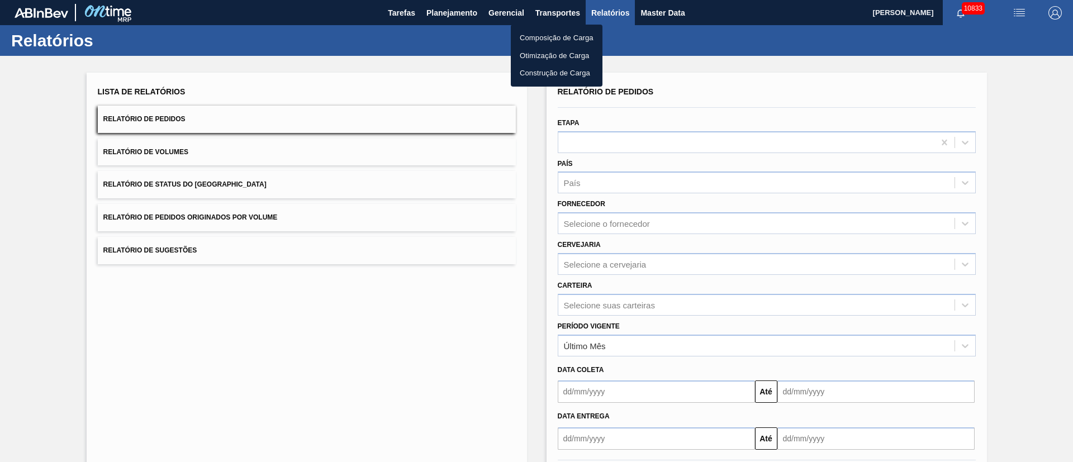
click at [549, 55] on li "Otimização de Carga" at bounding box center [557, 56] width 92 height 18
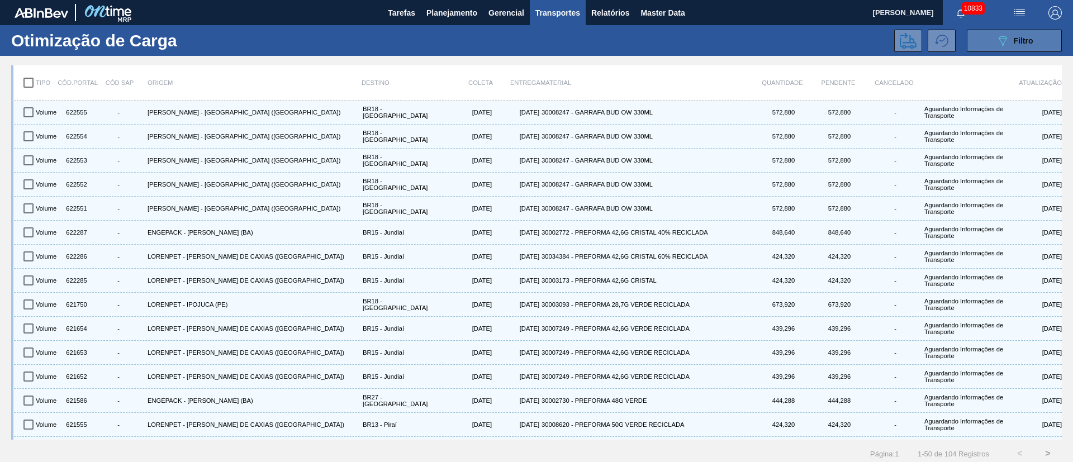
click at [1015, 44] on span "Filtro" at bounding box center [1023, 40] width 20 height 9
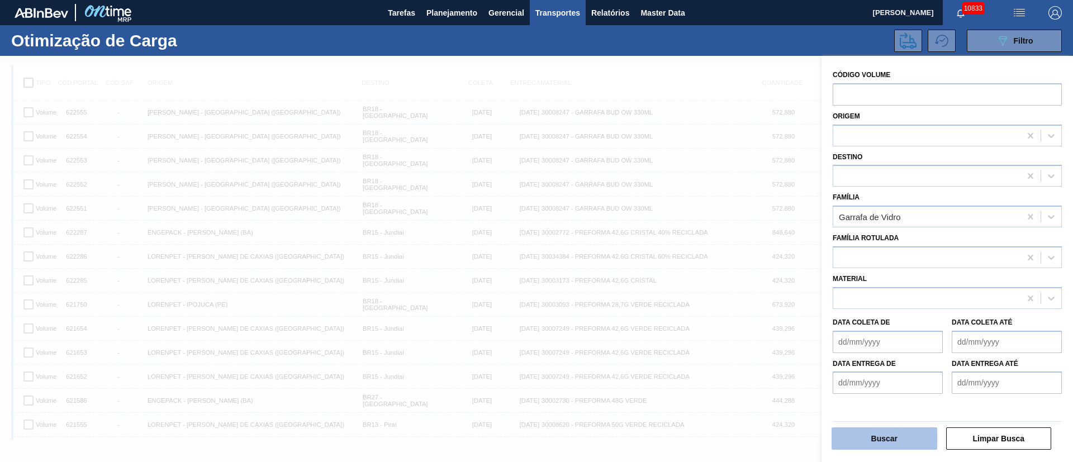
click at [902, 436] on button "Buscar" at bounding box center [884, 438] width 106 height 22
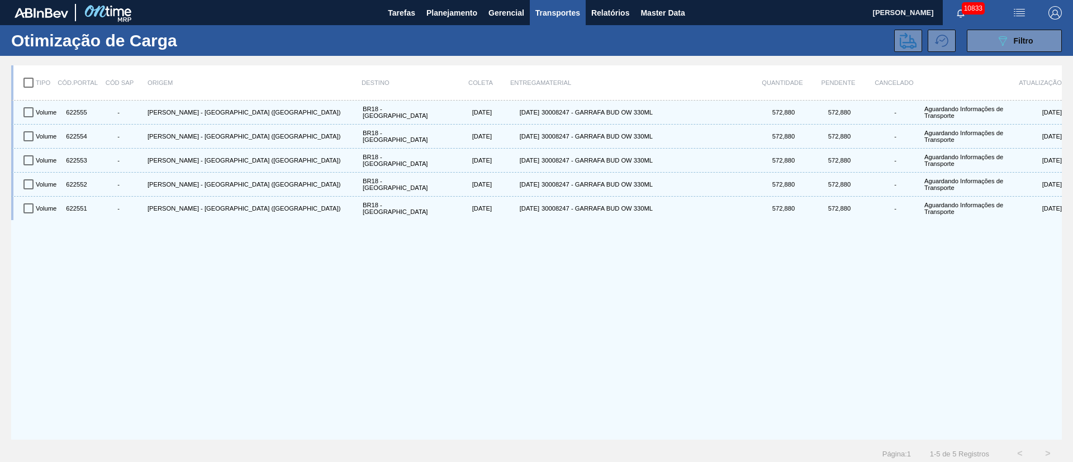
click at [32, 80] on input "checkbox" at bounding box center [28, 82] width 23 height 23
checkbox input "true"
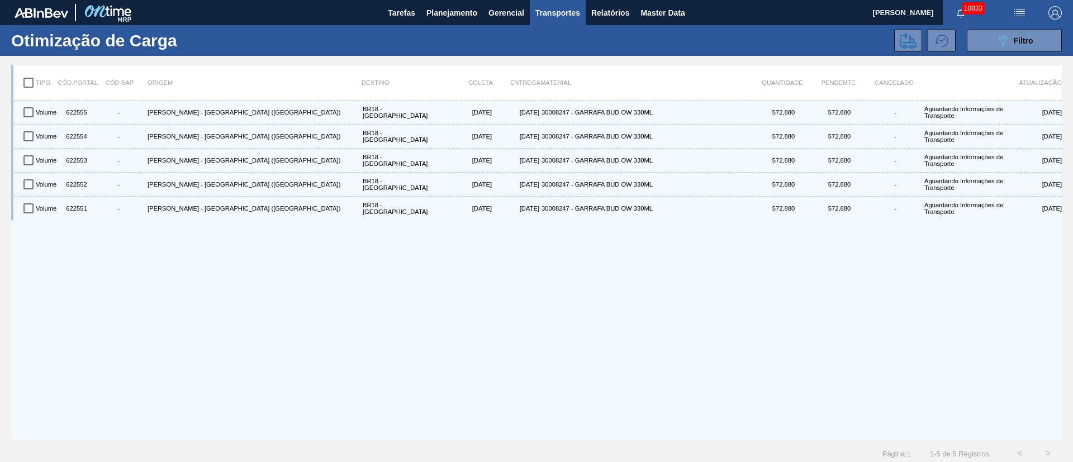
checkbox input "true"
click at [903, 39] on icon at bounding box center [907, 40] width 17 height 17
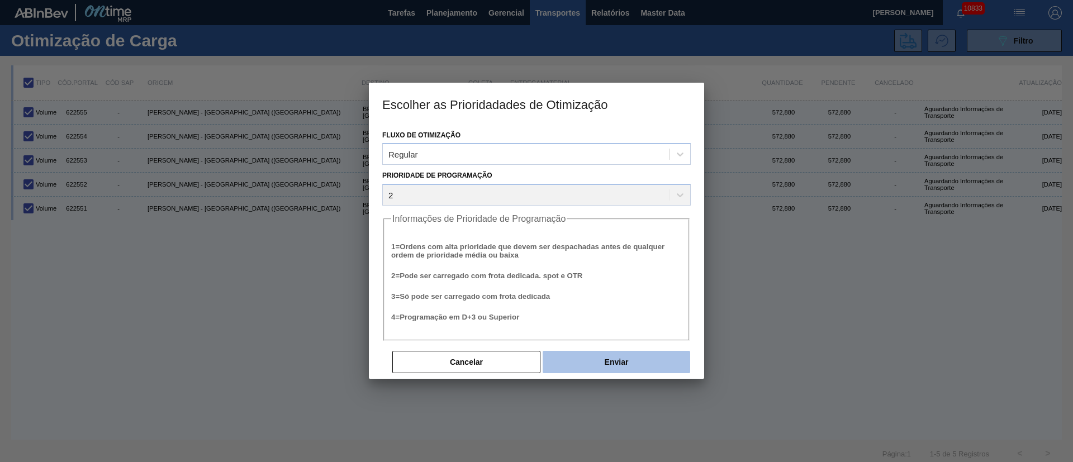
click at [621, 361] on button "Enviar" at bounding box center [615, 362] width 147 height 22
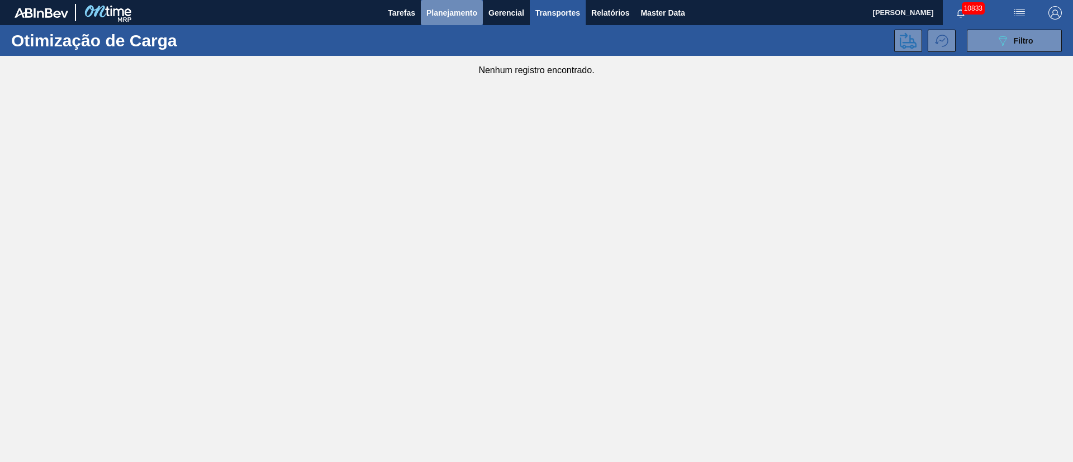
click at [462, 13] on span "Planejamento" at bounding box center [451, 12] width 51 height 13
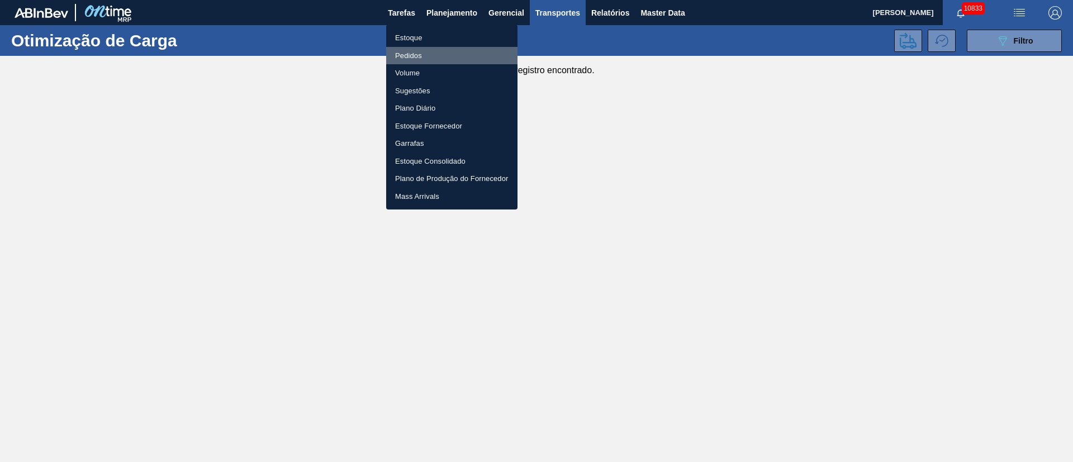
click at [418, 58] on li "Pedidos" at bounding box center [451, 56] width 131 height 18
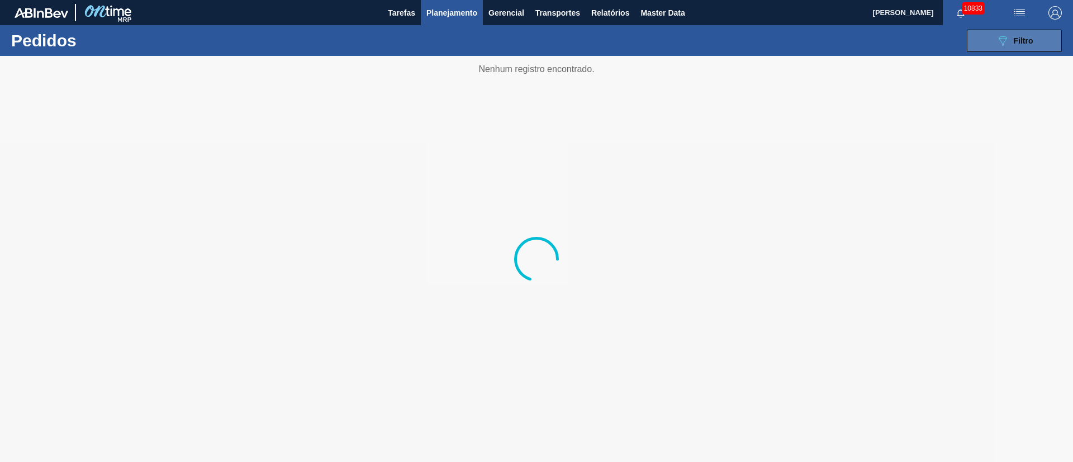
click at [1011, 43] on div "089F7B8B-B2A5-4AFE-B5C0-19BA573D28AC Filtro" at bounding box center [1014, 40] width 37 height 13
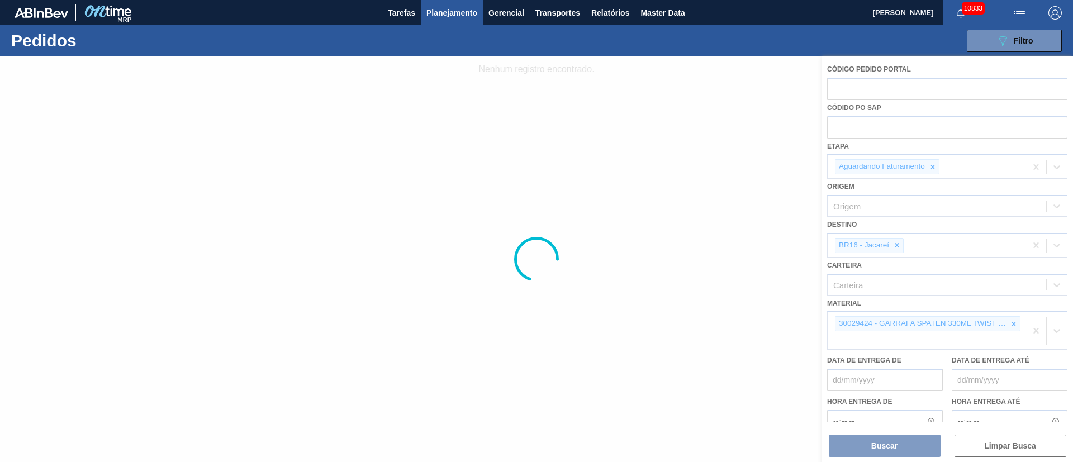
click at [897, 245] on div at bounding box center [536, 259] width 1073 height 406
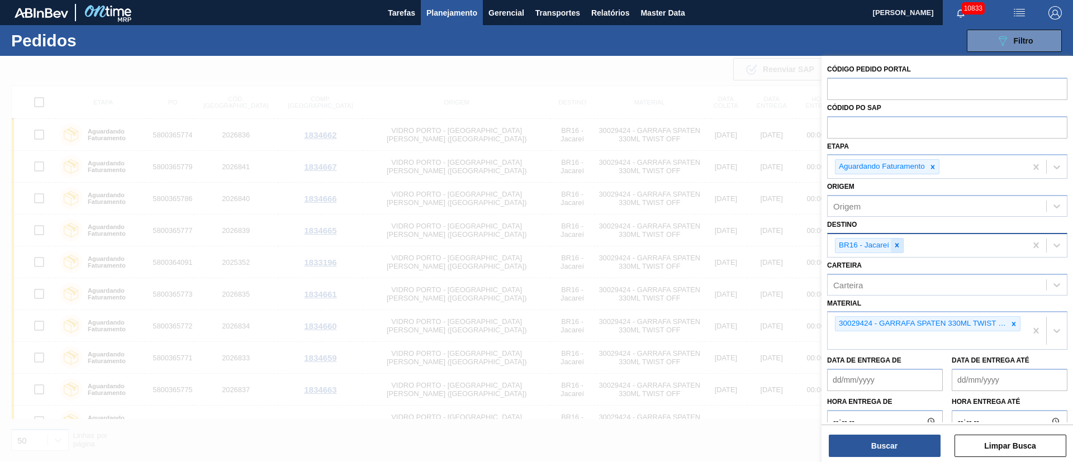
click at [901, 240] on div at bounding box center [896, 246] width 12 height 14
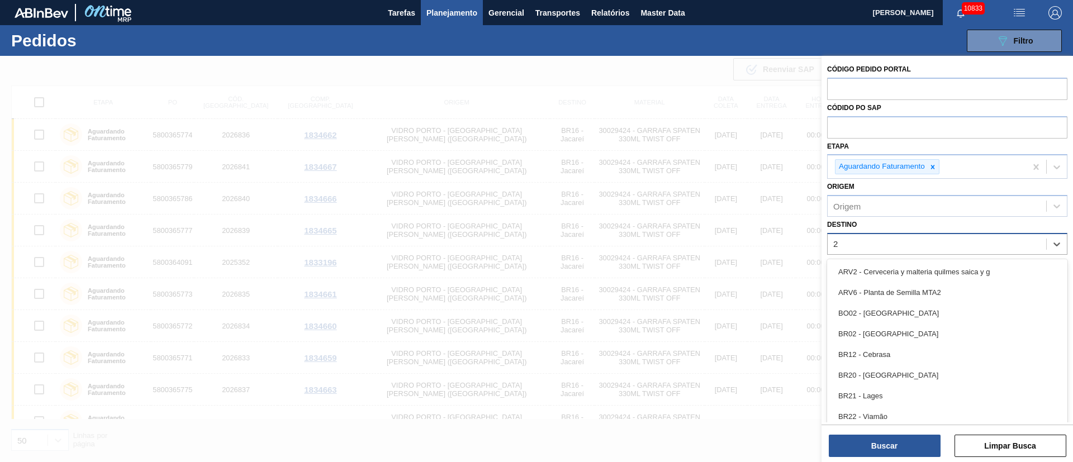
type input "21"
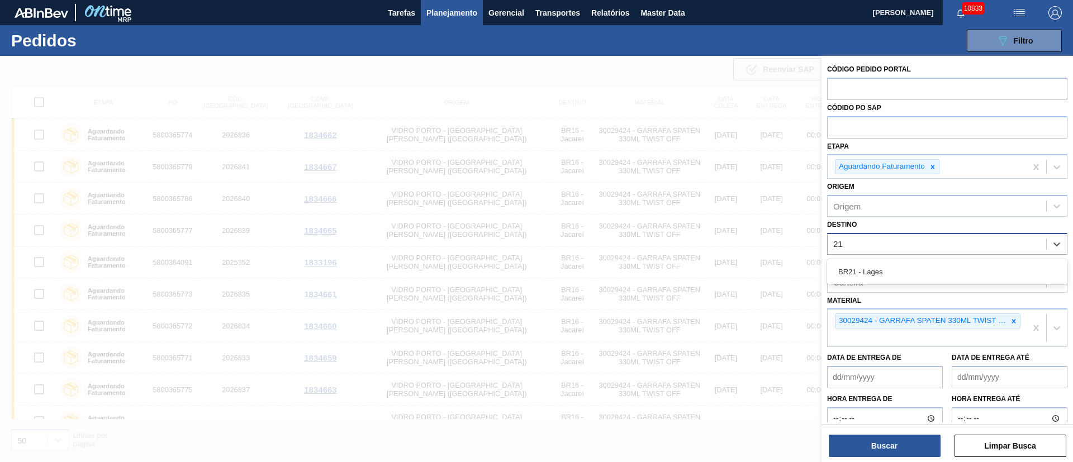
click at [860, 266] on div "BR21 - Lages" at bounding box center [947, 271] width 240 height 21
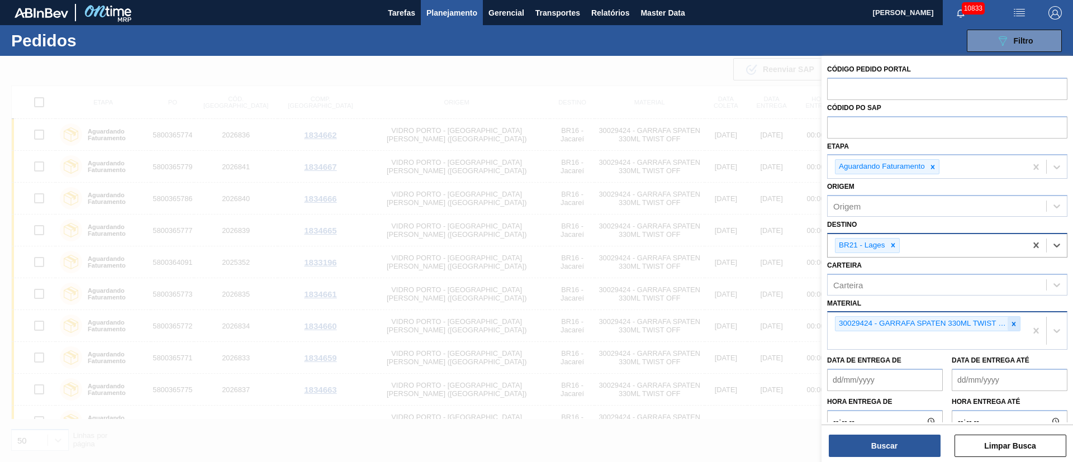
click at [1009, 323] on icon at bounding box center [1013, 324] width 8 height 8
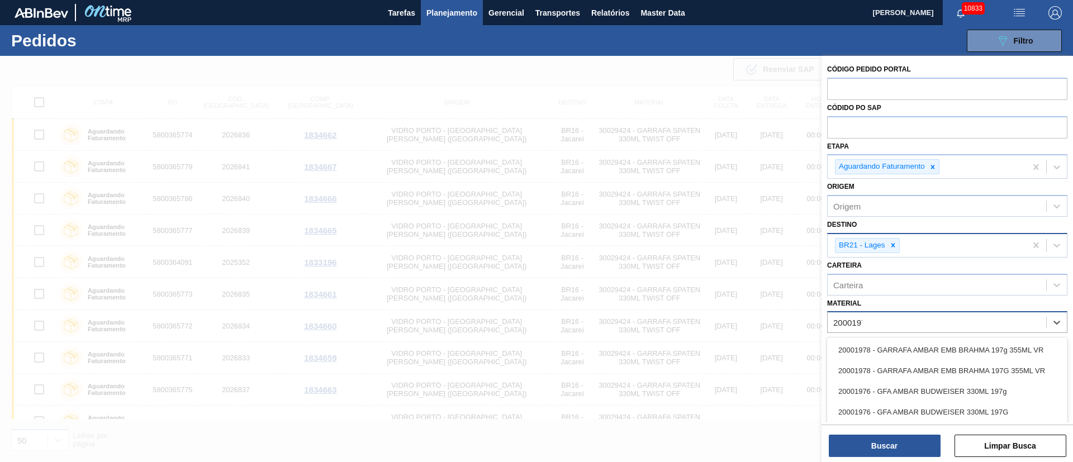
type input "20001976"
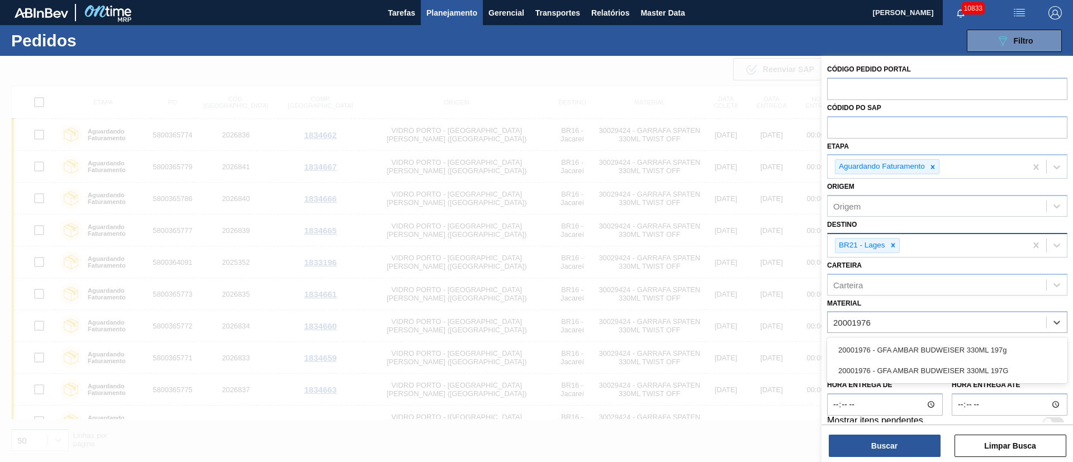
click at [874, 353] on div "20001976 - GFA AMBAR BUDWEISER 330ML 197g" at bounding box center [947, 350] width 240 height 21
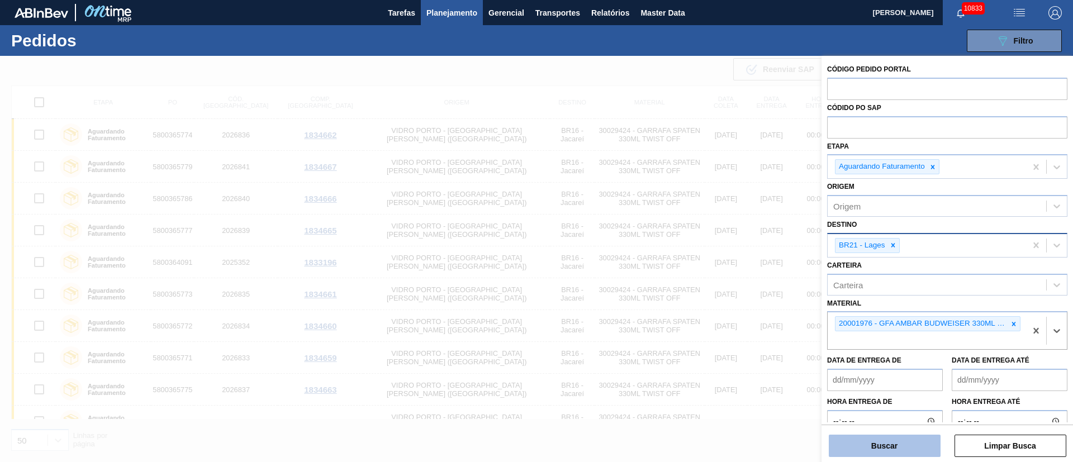
click at [875, 445] on button "Buscar" at bounding box center [884, 446] width 112 height 22
